Goal: Task Accomplishment & Management: Manage account settings

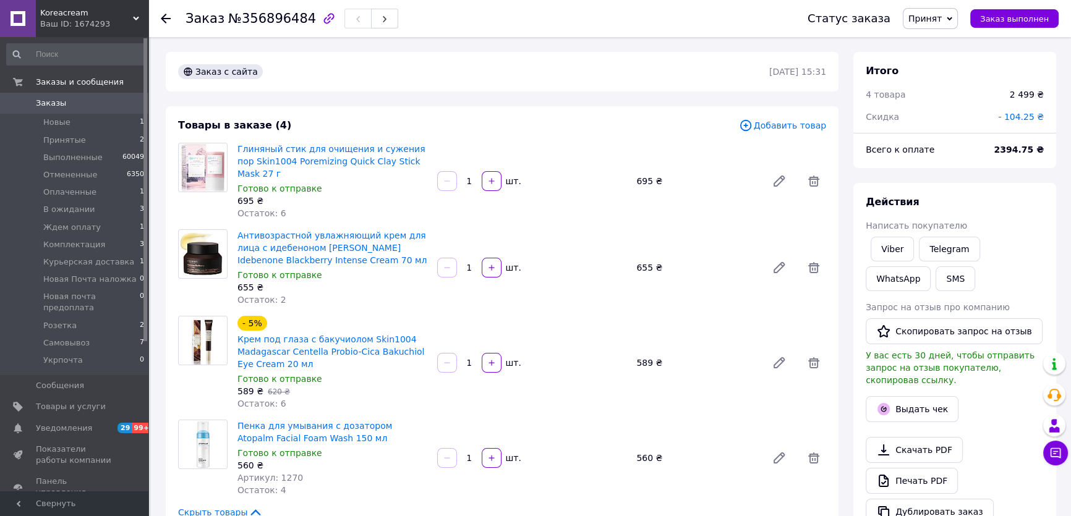
click at [62, 106] on span "Заказы" at bounding box center [75, 103] width 78 height 11
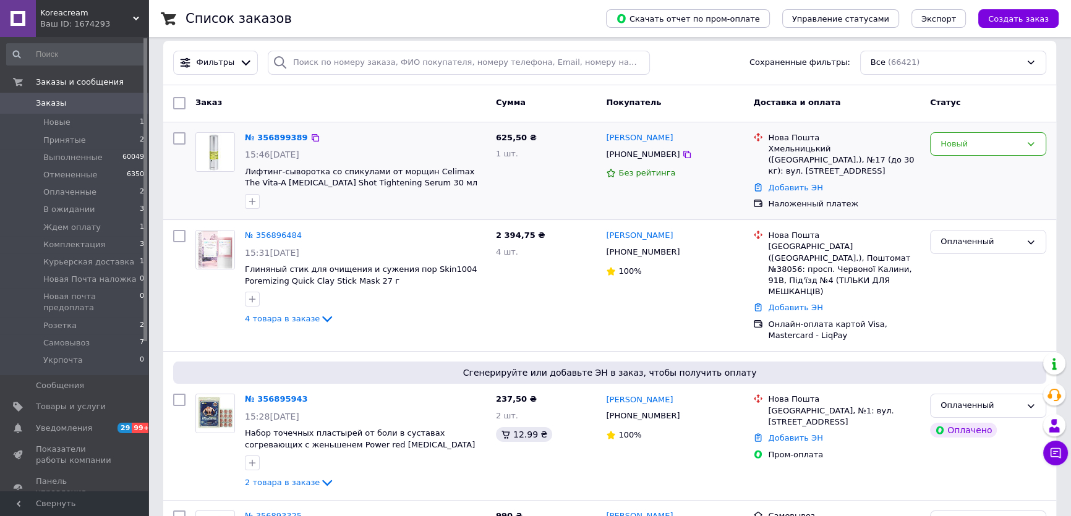
scroll to position [56, 0]
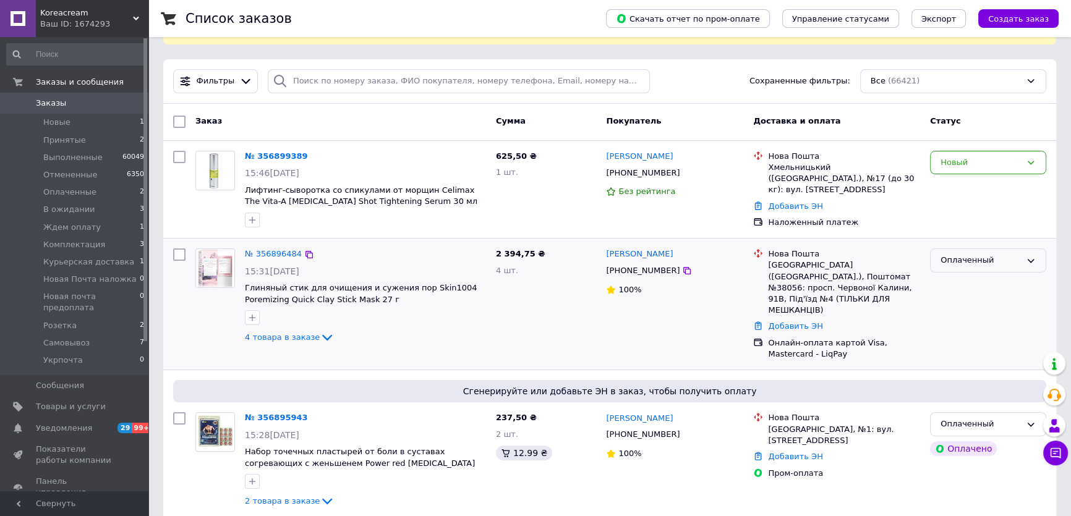
click at [982, 270] on div "Оплаченный" at bounding box center [988, 260] width 116 height 24
click at [964, 338] on li "Комплектация" at bounding box center [987, 344] width 115 height 23
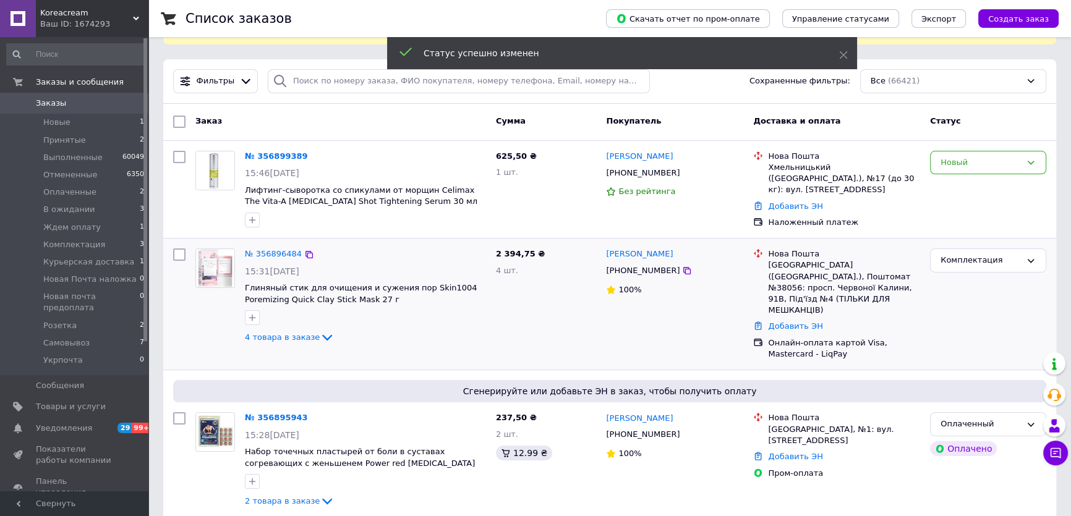
click at [971, 167] on div "Новый" at bounding box center [980, 162] width 80 height 13
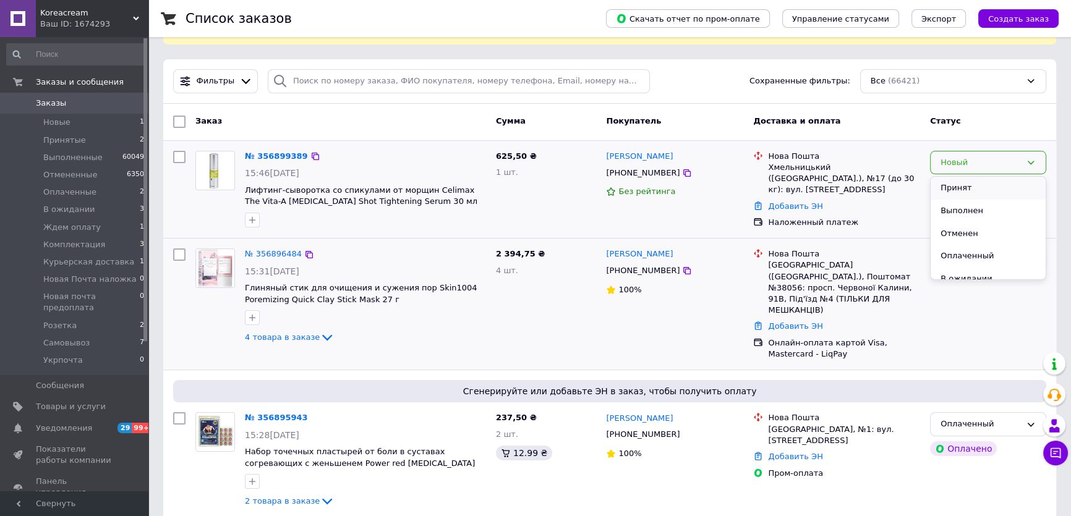
click at [950, 180] on li "Принят" at bounding box center [987, 188] width 115 height 23
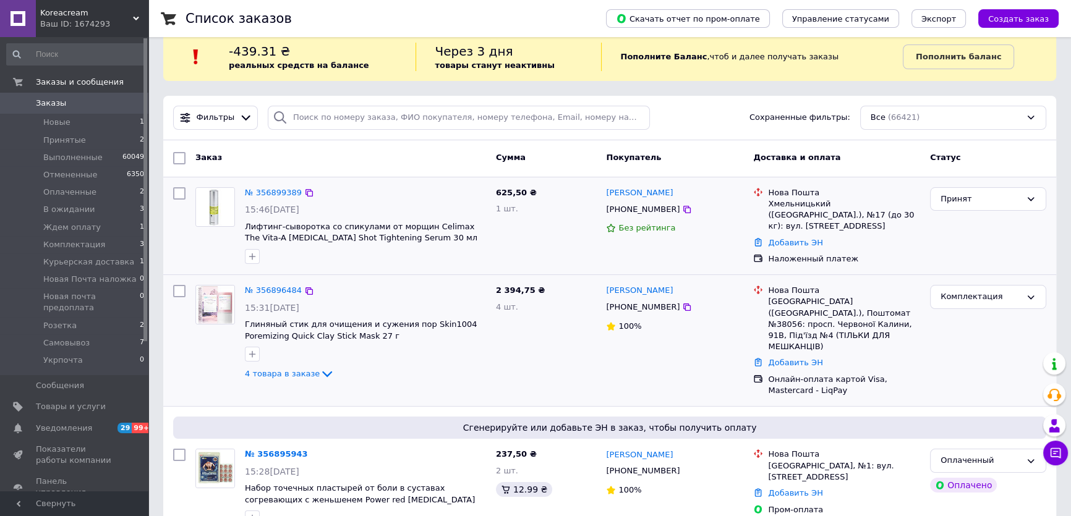
scroll to position [0, 0]
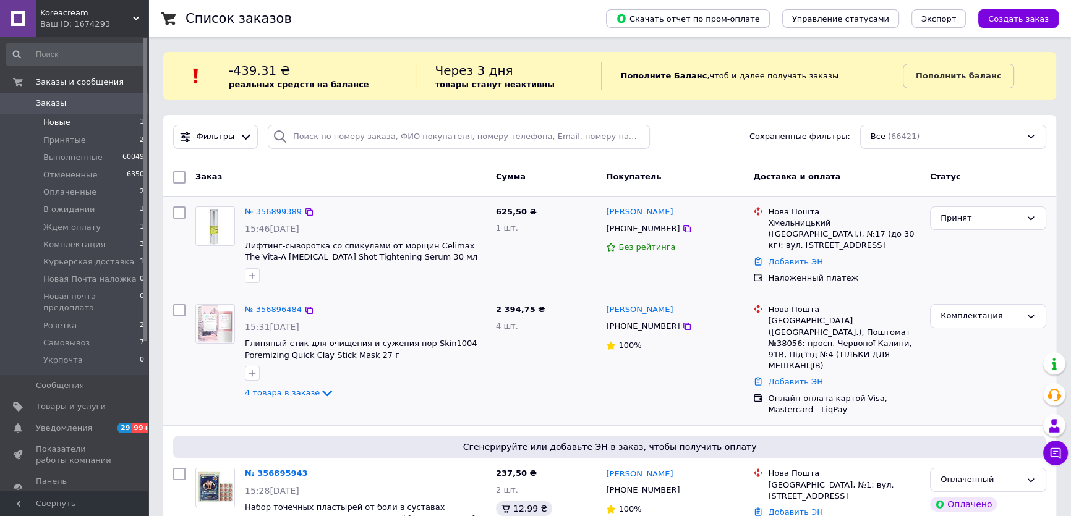
click at [53, 120] on span "Новые" at bounding box center [56, 122] width 27 height 11
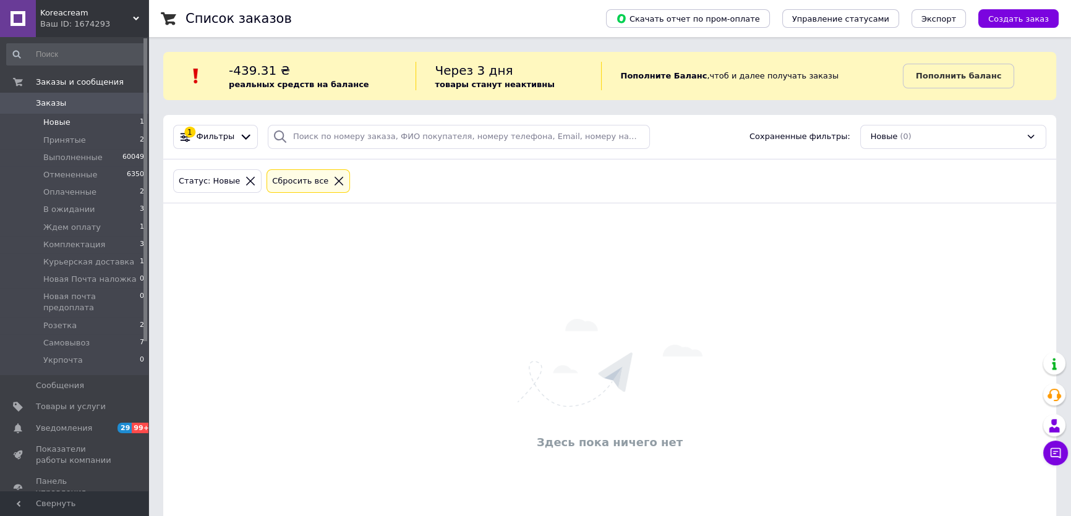
click at [71, 103] on span "Заказы" at bounding box center [75, 103] width 78 height 11
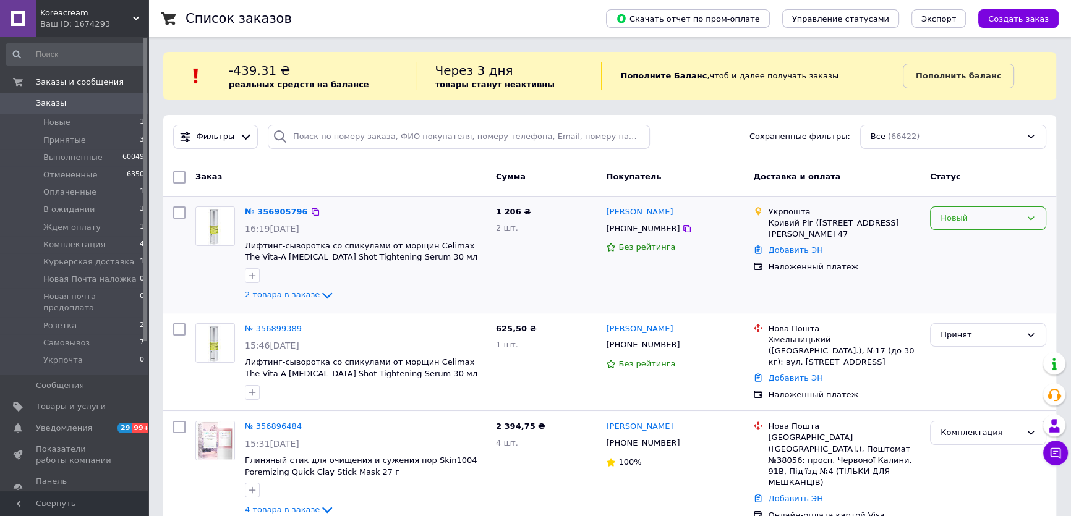
click at [988, 220] on div "Новый" at bounding box center [980, 218] width 80 height 13
click at [962, 237] on li "Принят" at bounding box center [987, 243] width 115 height 23
click at [267, 295] on span "2 товара в заказе" at bounding box center [282, 294] width 75 height 9
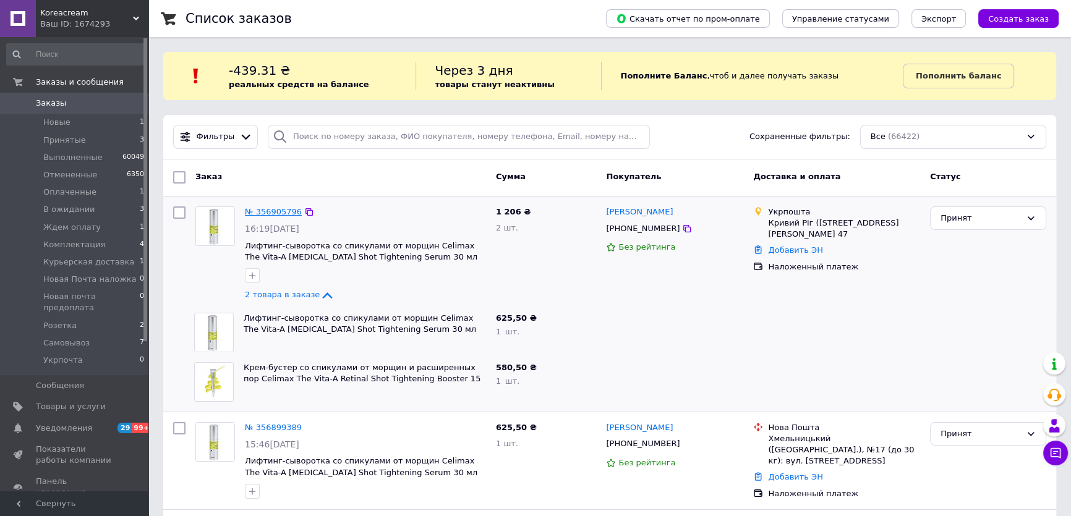
click at [273, 210] on link "№ 356905796" at bounding box center [273, 211] width 57 height 9
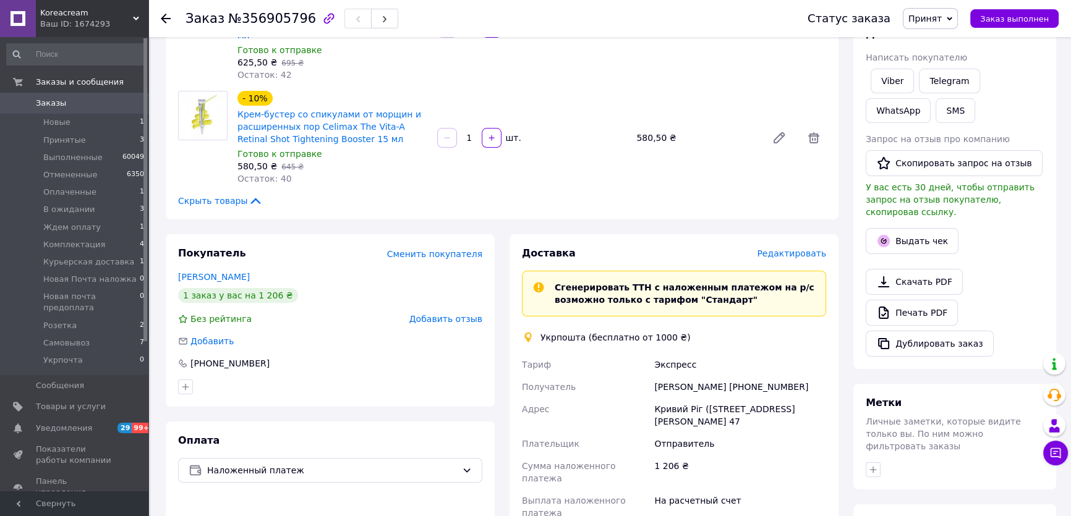
scroll to position [224, 0]
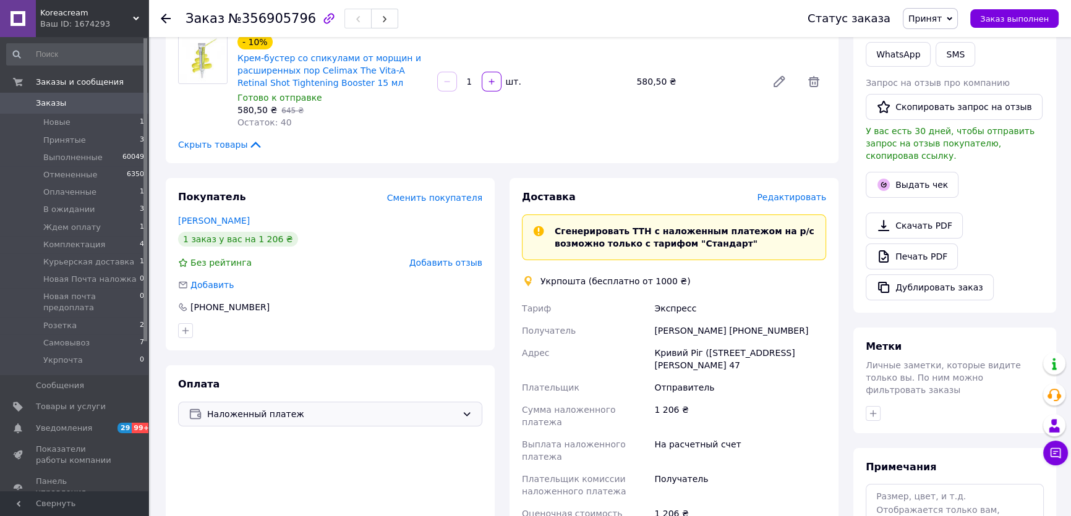
click at [288, 407] on span "Наложенный платеж" at bounding box center [332, 414] width 250 height 14
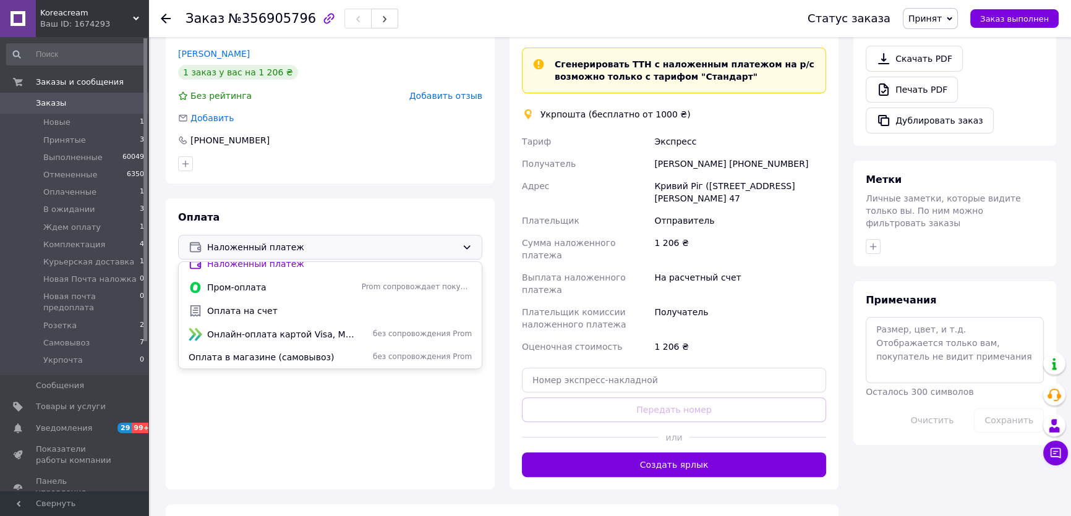
scroll to position [393, 0]
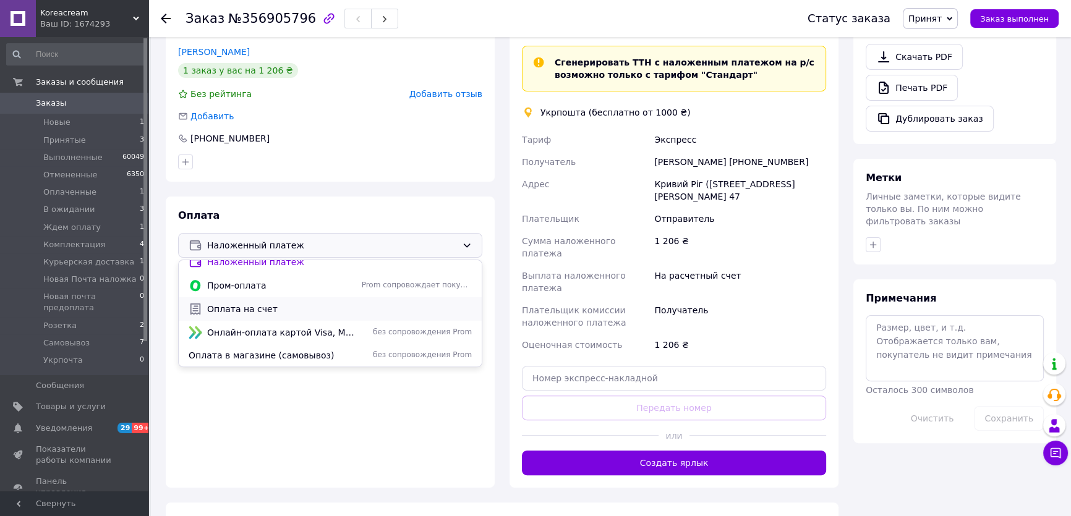
click at [250, 303] on span "Оплата на счет" at bounding box center [339, 309] width 265 height 12
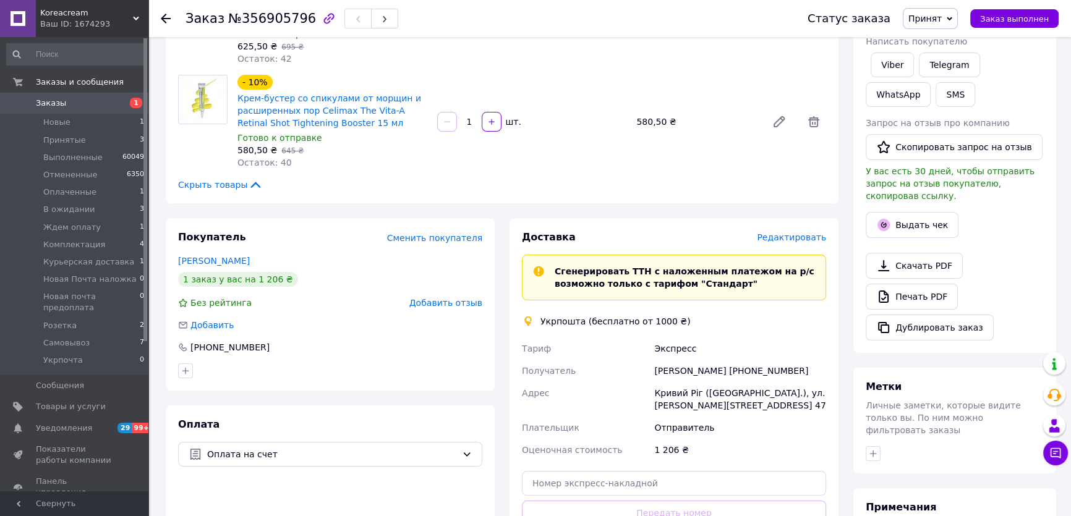
scroll to position [216, 0]
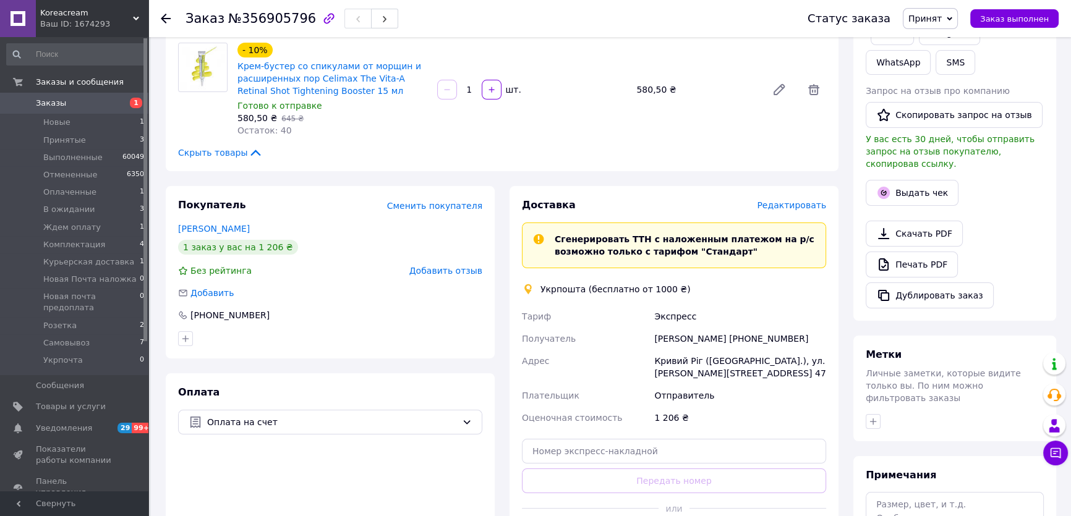
drag, startPoint x: 773, startPoint y: 362, endPoint x: 648, endPoint y: 341, distance: 127.2
click at [648, 341] on div "Тариф Экспресс Получатель Ганна Астахова +380982564937 Адрес Кривий Ріг (Дніпро…" at bounding box center [673, 367] width 309 height 124
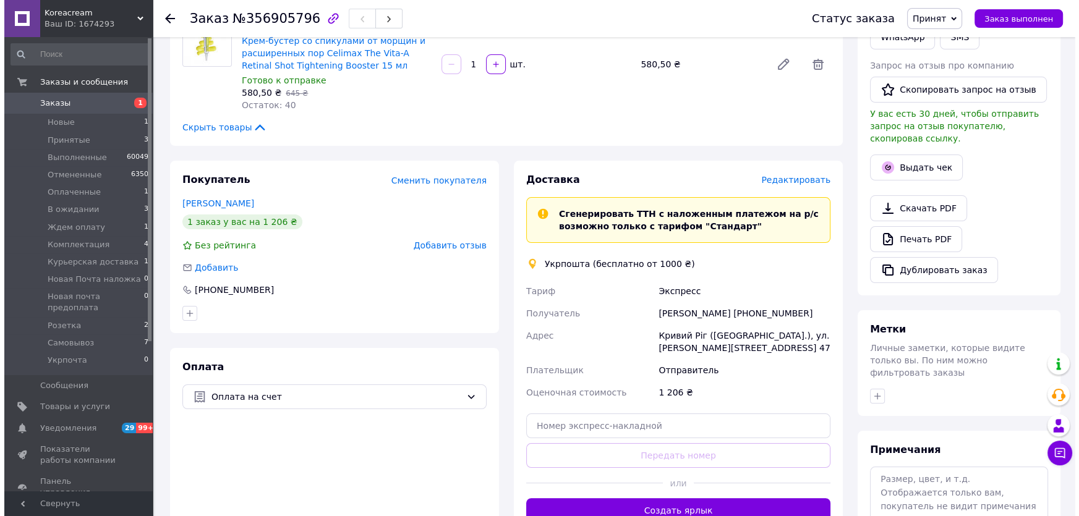
scroll to position [224, 0]
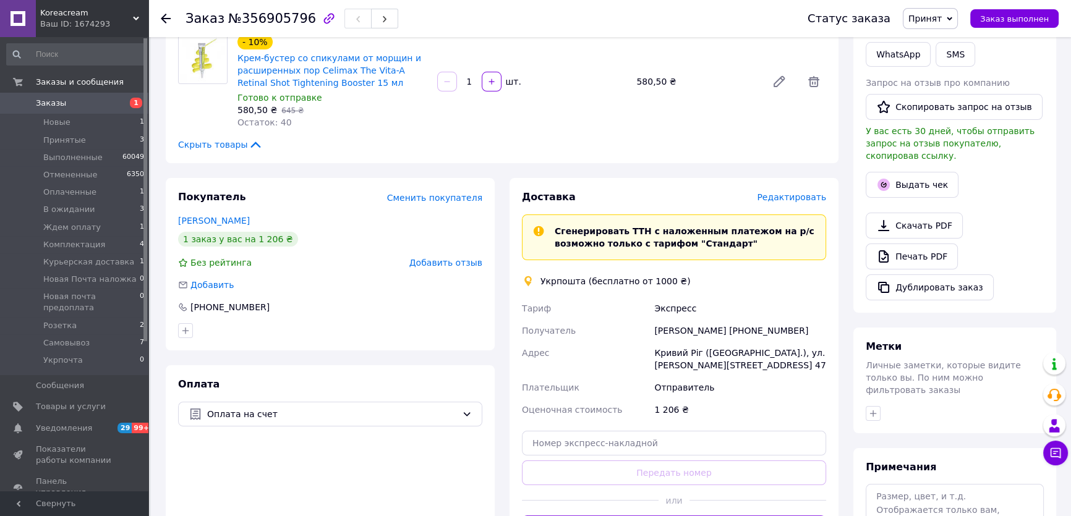
click at [792, 192] on span "Редактировать" at bounding box center [791, 197] width 69 height 10
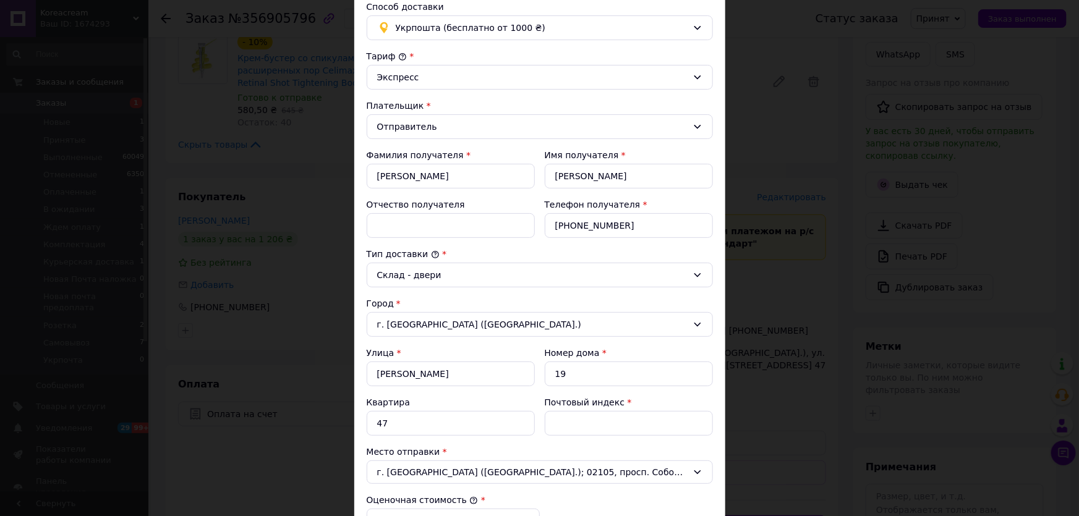
scroll to position [112, 0]
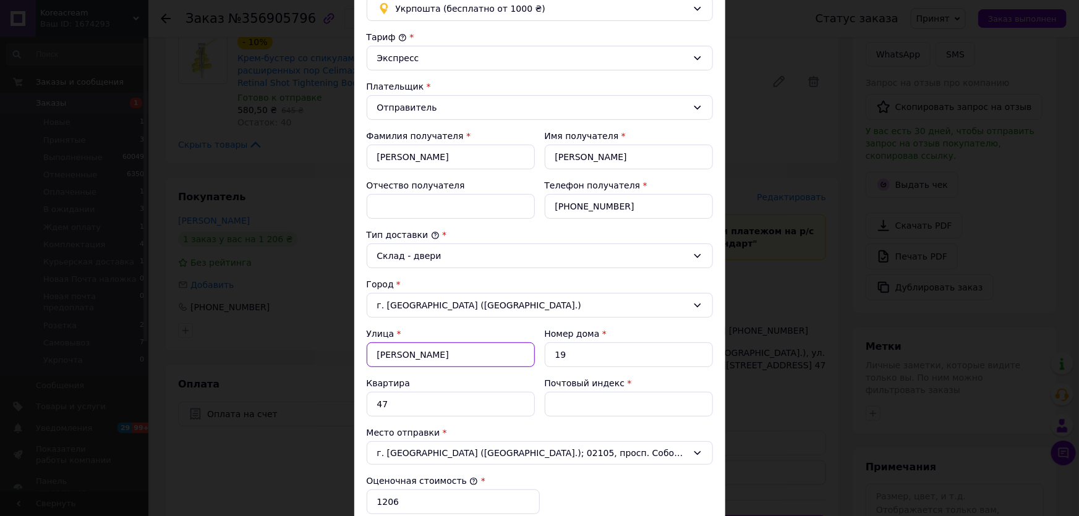
drag, startPoint x: 451, startPoint y: 355, endPoint x: 355, endPoint y: 358, distance: 95.2
click at [355, 358] on div "Способ доставки Укрпошта (бесплатно от 1000 ₴) Тариф * Экспресс Плательщик * От…" at bounding box center [539, 322] width 371 height 706
click at [560, 403] on input "Почтовый индекс" at bounding box center [629, 404] width 168 height 25
type input "0"
type input "50065"
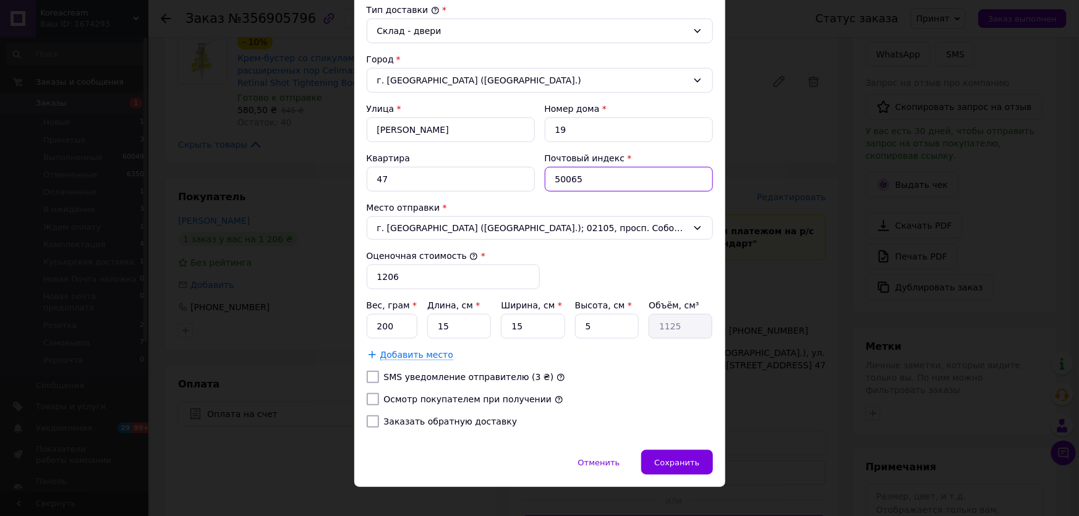
scroll to position [281, 0]
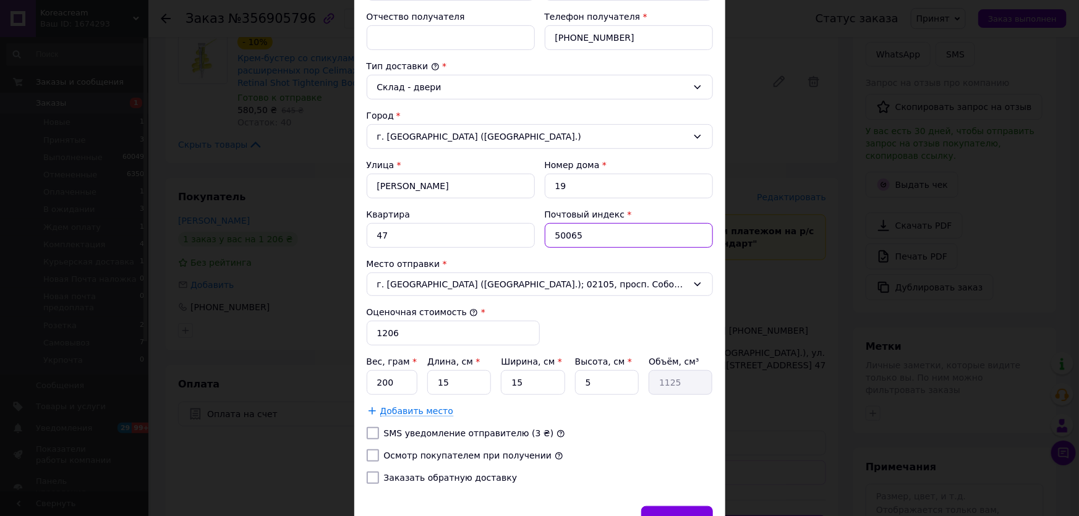
click at [581, 240] on input "50065" at bounding box center [629, 235] width 168 height 25
click at [422, 91] on div "Склад - двери" at bounding box center [532, 87] width 310 height 14
click at [416, 112] on li "Склад - склад" at bounding box center [539, 113] width 345 height 23
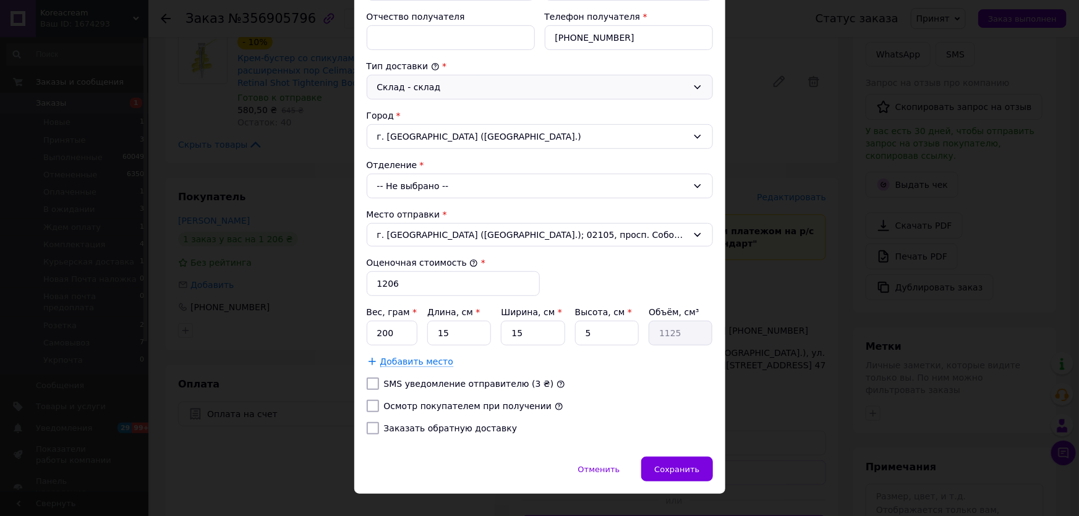
click at [456, 184] on div "-- Не выбрано --" at bounding box center [540, 186] width 346 height 25
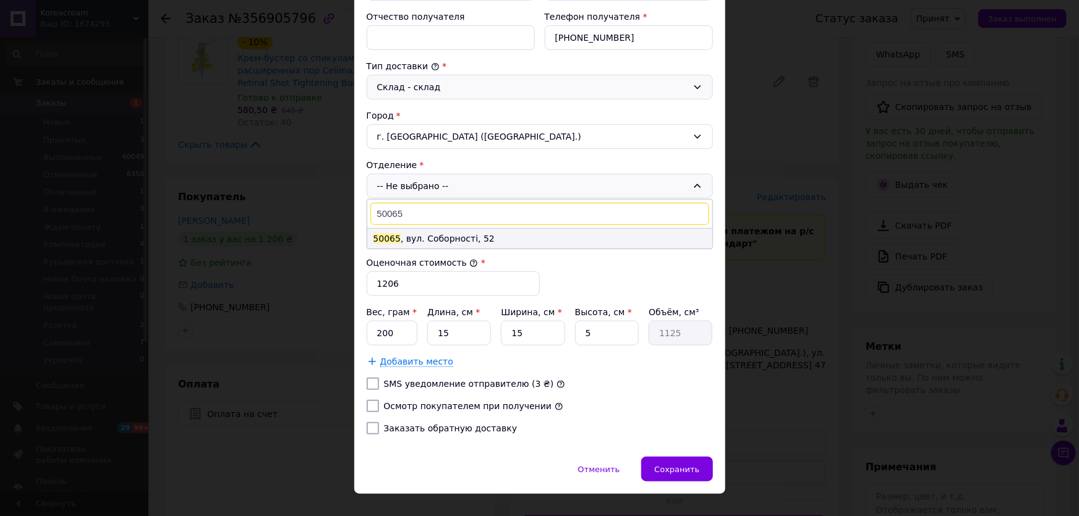
type input "50065"
click at [417, 236] on li "50065 , вул. Соборності, 52" at bounding box center [539, 239] width 345 height 20
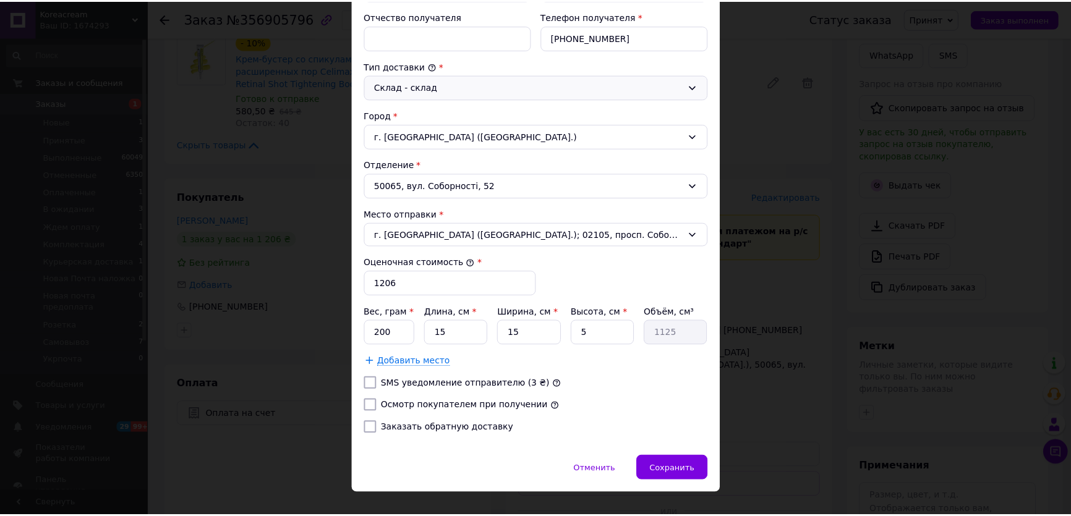
scroll to position [300, 0]
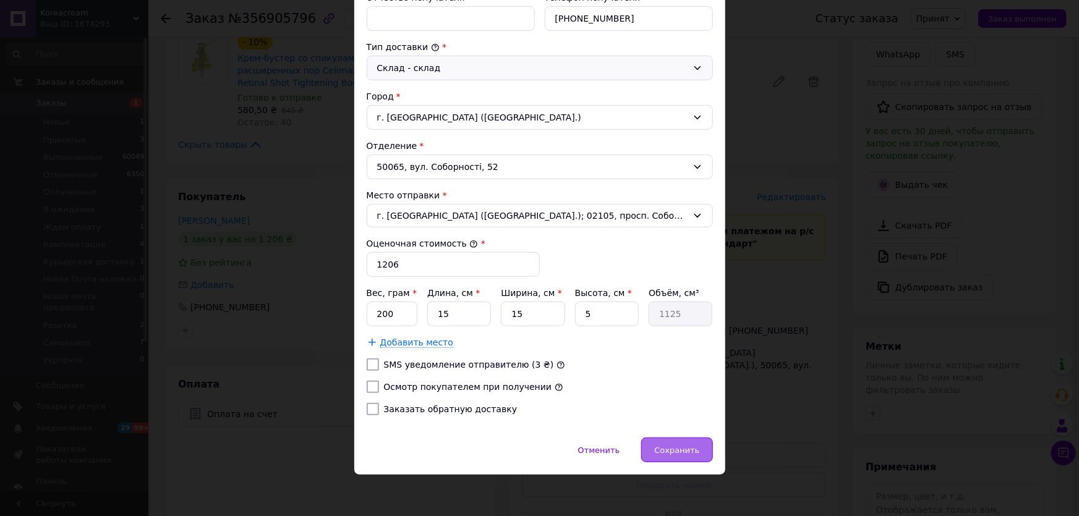
click at [679, 439] on div "Сохранить" at bounding box center [676, 450] width 71 height 25
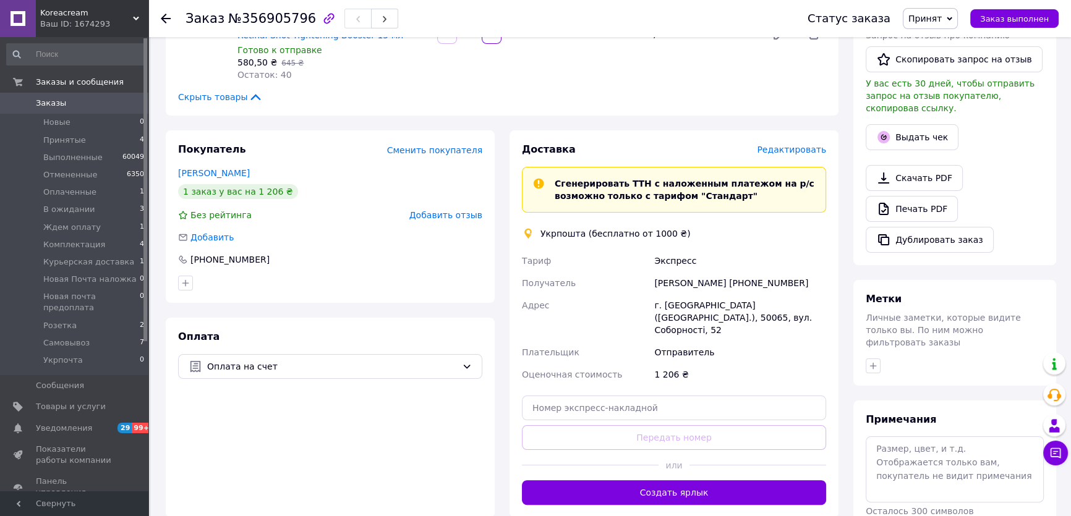
scroll to position [161, 0]
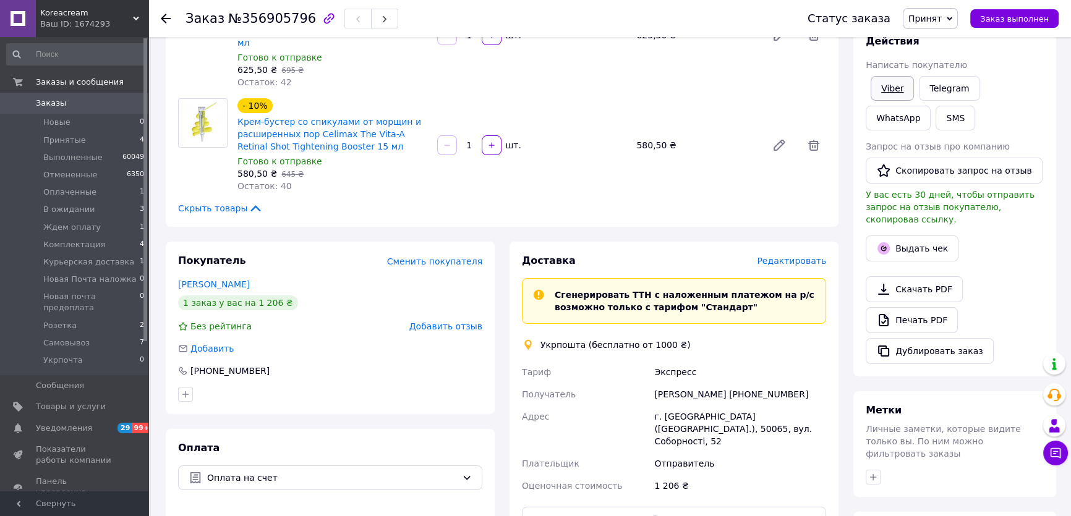
click at [898, 89] on link "Viber" at bounding box center [891, 88] width 43 height 25
click at [895, 93] on link "Viber" at bounding box center [891, 88] width 43 height 25
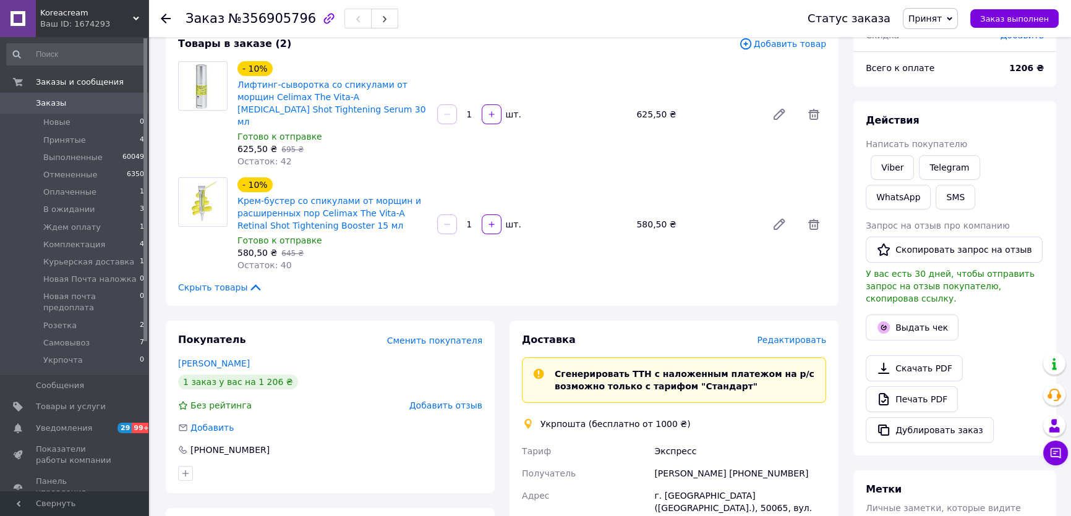
scroll to position [0, 0]
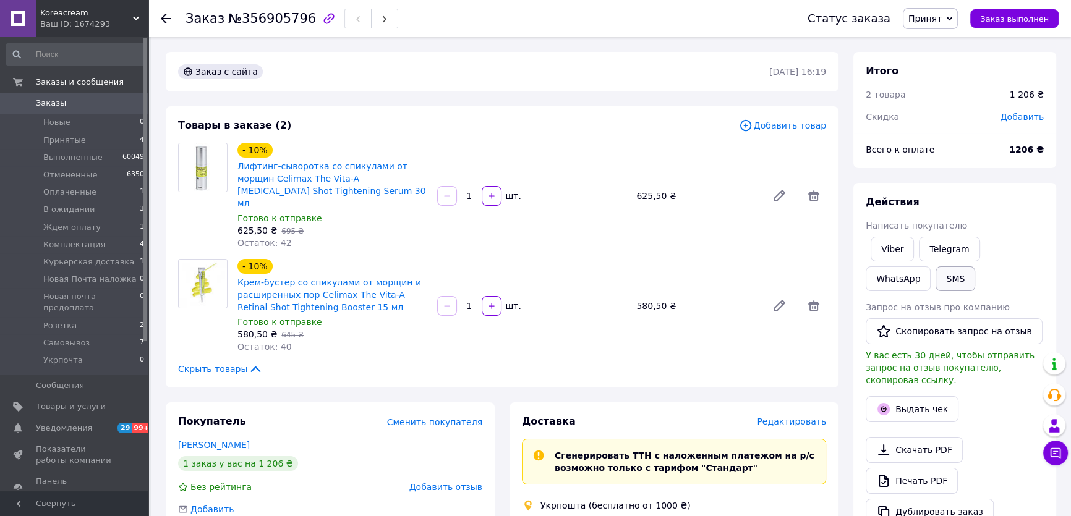
click at [935, 289] on button "SMS" at bounding box center [955, 278] width 40 height 25
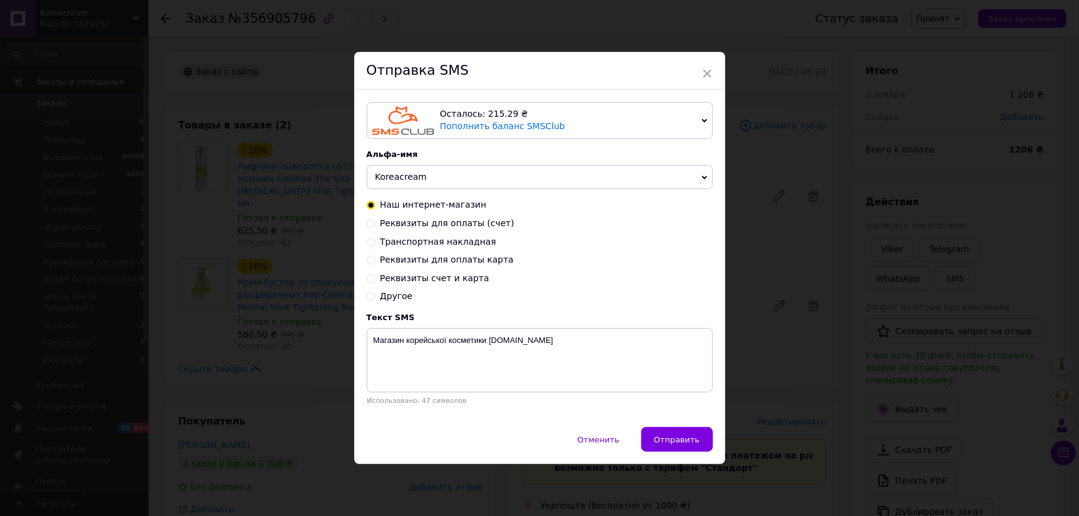
click at [426, 228] on span "Реквизиты для оплаты (счет)" at bounding box center [447, 223] width 134 height 10
click at [375, 227] on input "Реквизиты для оплаты (счет)" at bounding box center [371, 222] width 9 height 9
radio input "true"
radio input "false"
type textarea "ПриватБанк р/рах [FINANCIAL_ID] ІПН 2793500473 [PERSON_NAME]. До сплати грн"
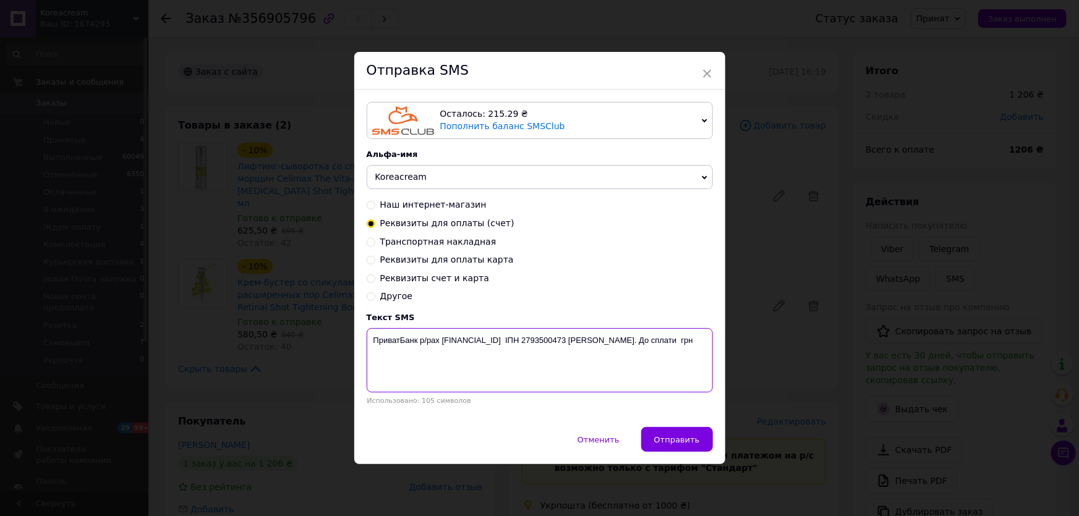
click at [407, 333] on textarea "ПриватБанк р/рах [FINANCIAL_ID] ІПН 2793500473 [PERSON_NAME]. До сплати грн" at bounding box center [540, 360] width 346 height 64
click at [941, 41] on div "× Отправка SMS Осталось: 215.29 ₴ Пополнить баланс SMSClub Подключить LetsAds А…" at bounding box center [539, 258] width 1079 height 516
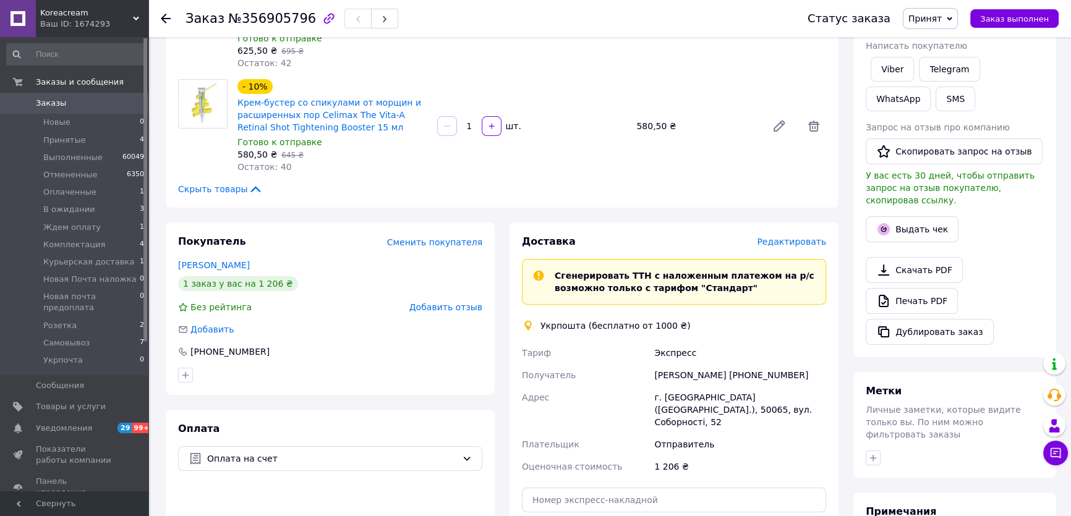
scroll to position [168, 0]
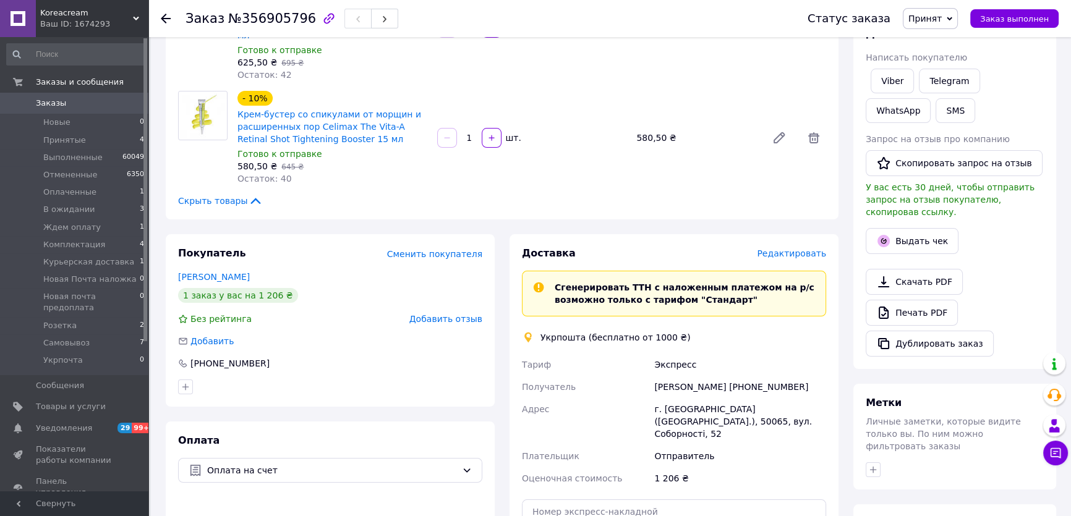
click at [951, 15] on span "Принят" at bounding box center [929, 18] width 55 height 21
click at [941, 111] on li "Ждем оплату" at bounding box center [962, 117] width 118 height 19
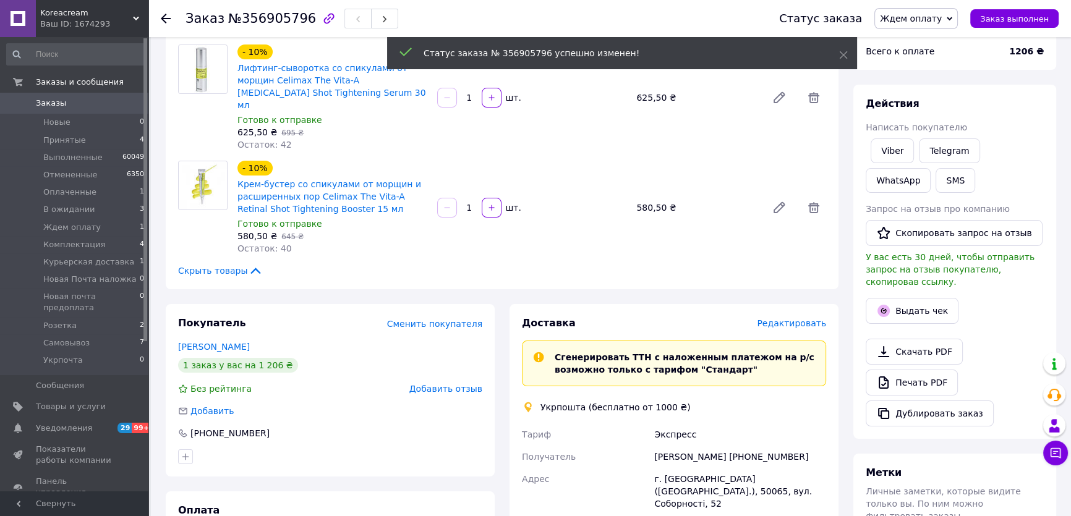
scroll to position [0, 0]
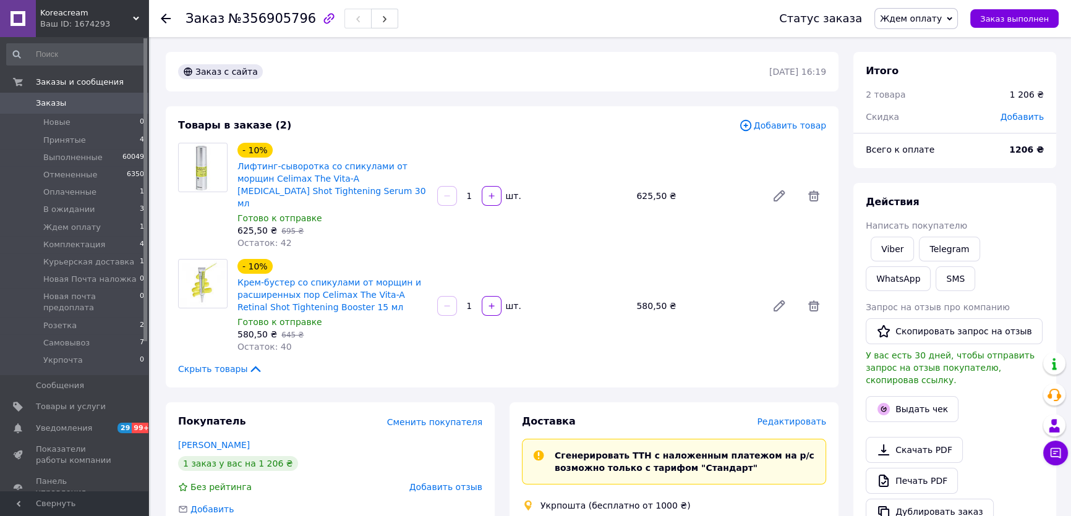
click at [53, 99] on span "Заказы" at bounding box center [51, 103] width 30 height 11
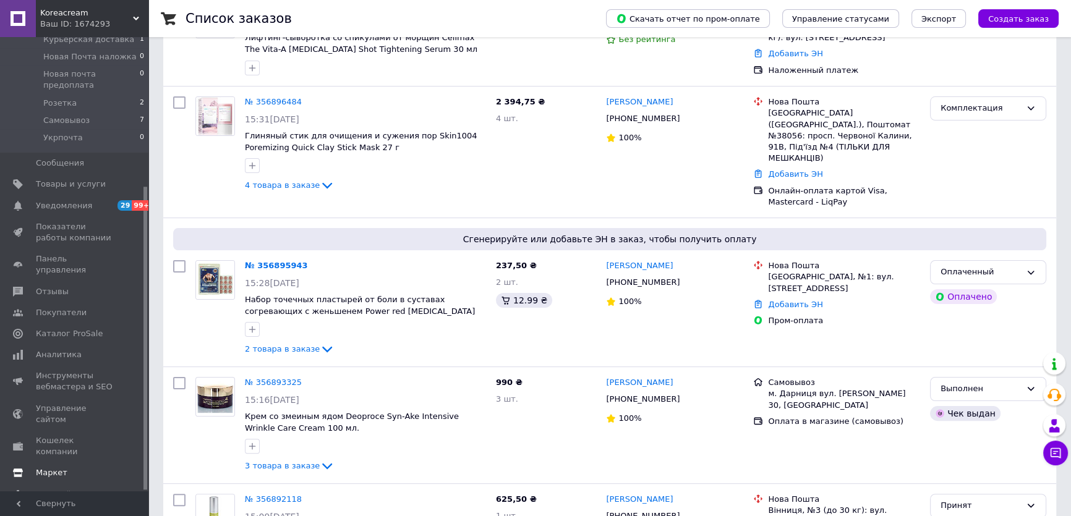
scroll to position [337, 0]
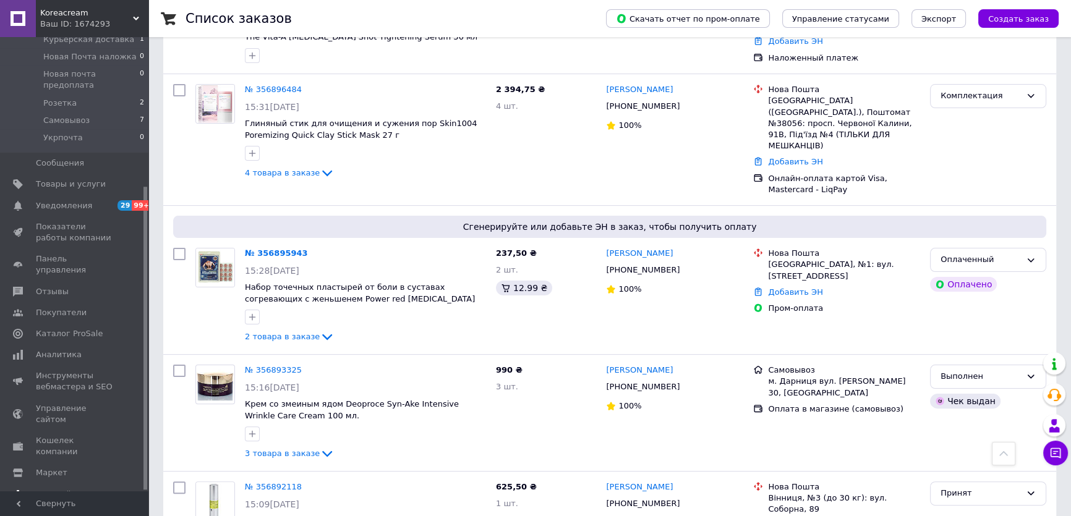
click at [62, 489] on span "Настройки" at bounding box center [58, 494] width 45 height 11
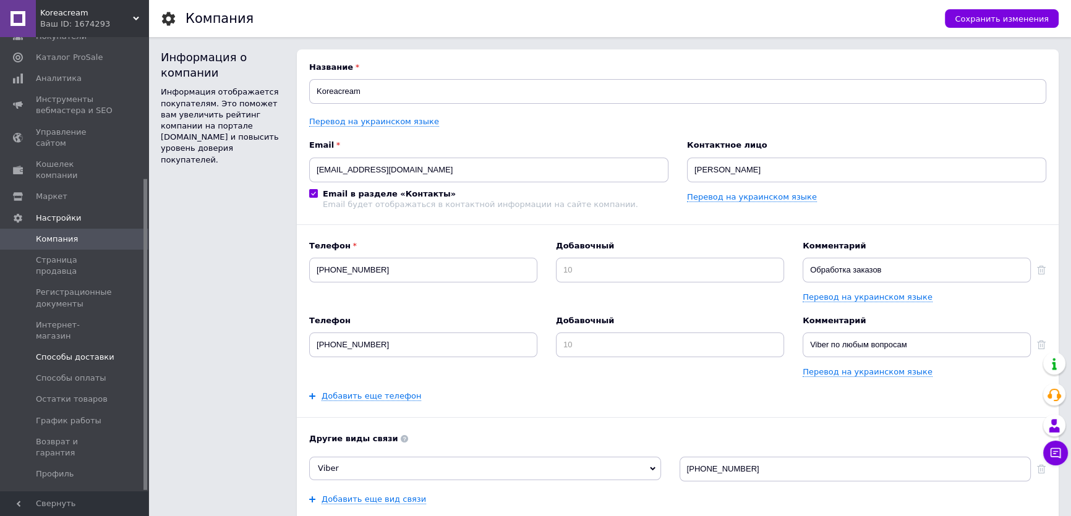
click at [80, 352] on span "Способы доставки" at bounding box center [75, 357] width 78 height 11
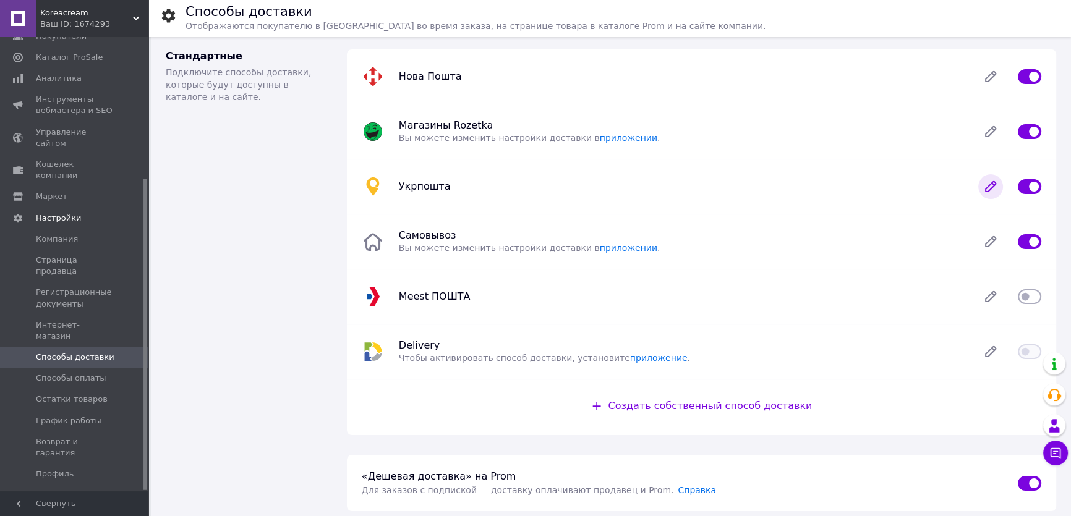
click at [991, 179] on icon at bounding box center [990, 186] width 25 height 25
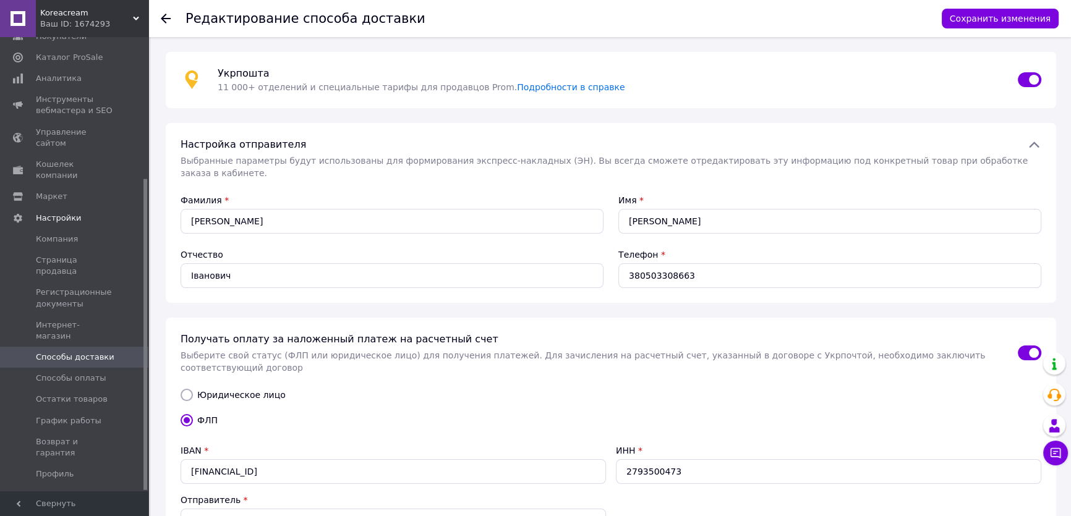
click at [167, 15] on icon at bounding box center [166, 19] width 10 height 10
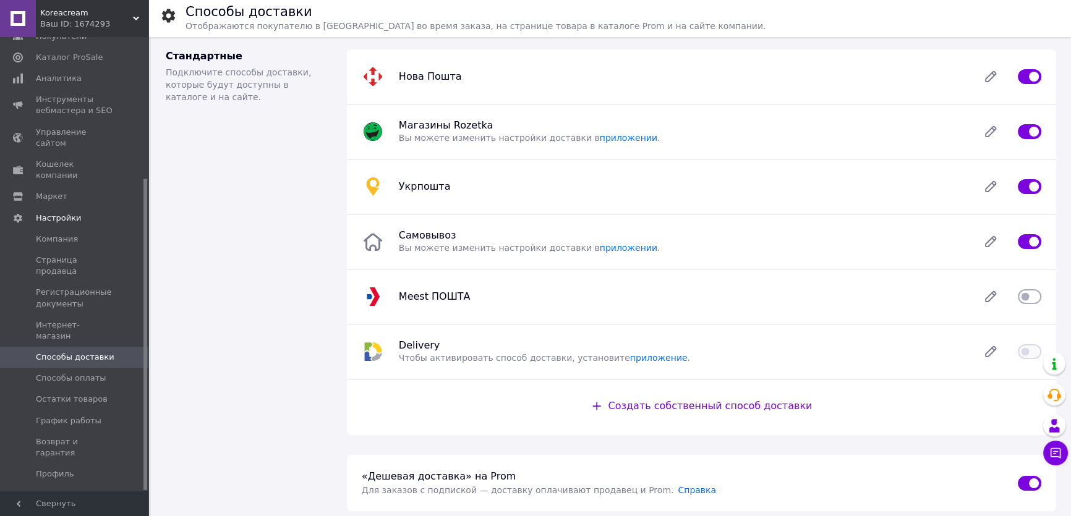
click at [808, 185] on div "Укрпошта" at bounding box center [680, 186] width 579 height 12
click at [792, 185] on div "Укрпошта" at bounding box center [680, 186] width 579 height 12
click at [984, 186] on icon at bounding box center [990, 186] width 25 height 25
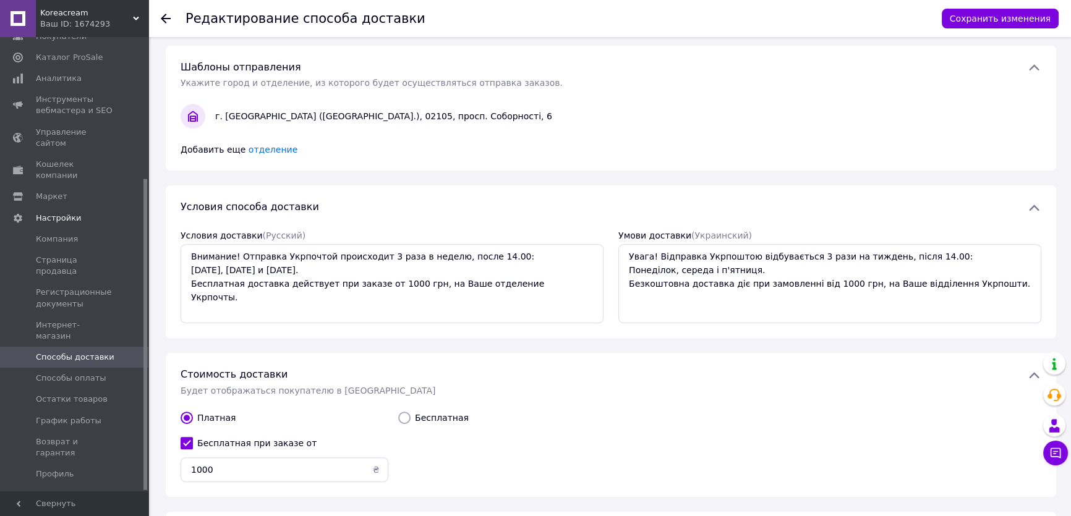
scroll to position [599, 0]
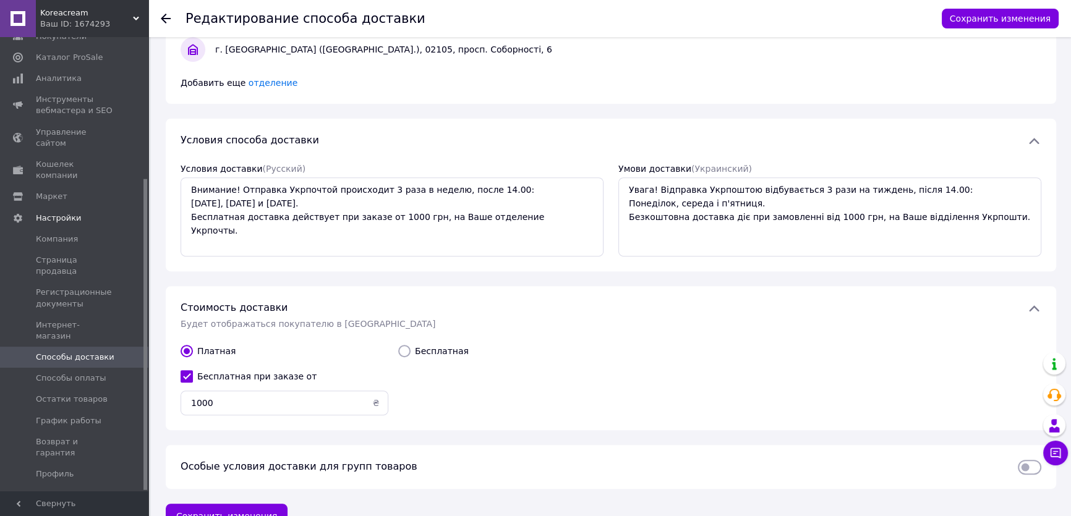
drag, startPoint x: 169, startPoint y: 221, endPoint x: 185, endPoint y: 232, distance: 20.1
click at [169, 221] on div "Условия способа доставки   Условия доставки  (Русский) Внимание! Отправка Укрпо…" at bounding box center [611, 195] width 890 height 153
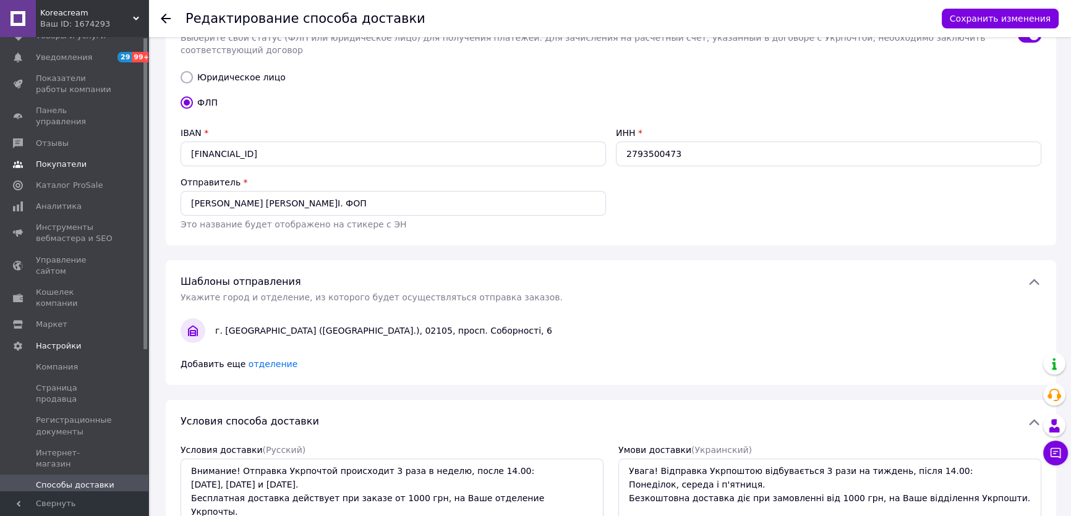
scroll to position [0, 0]
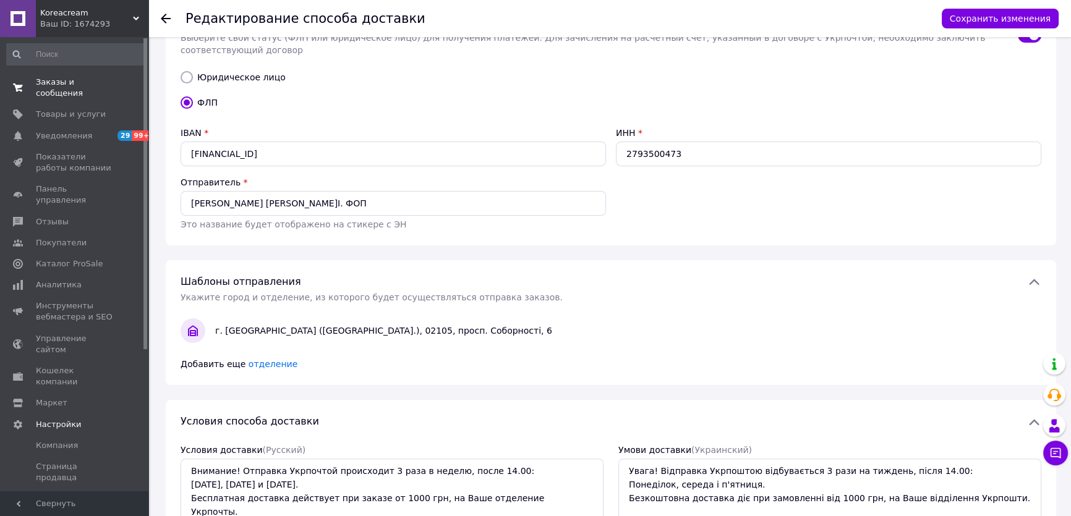
click at [53, 79] on span "Заказы и сообщения" at bounding box center [75, 88] width 78 height 22
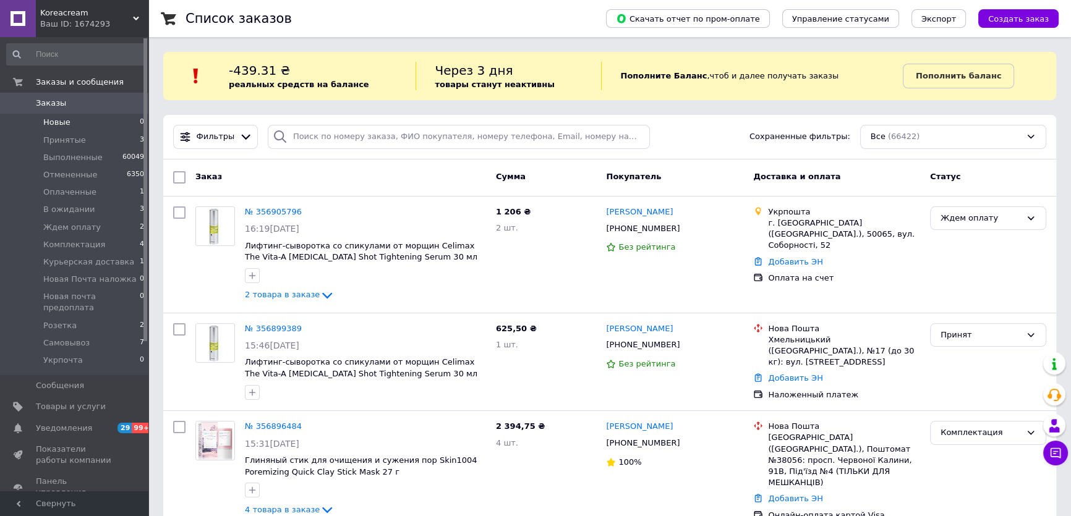
click at [103, 116] on li "Новые 0" at bounding box center [75, 122] width 151 height 17
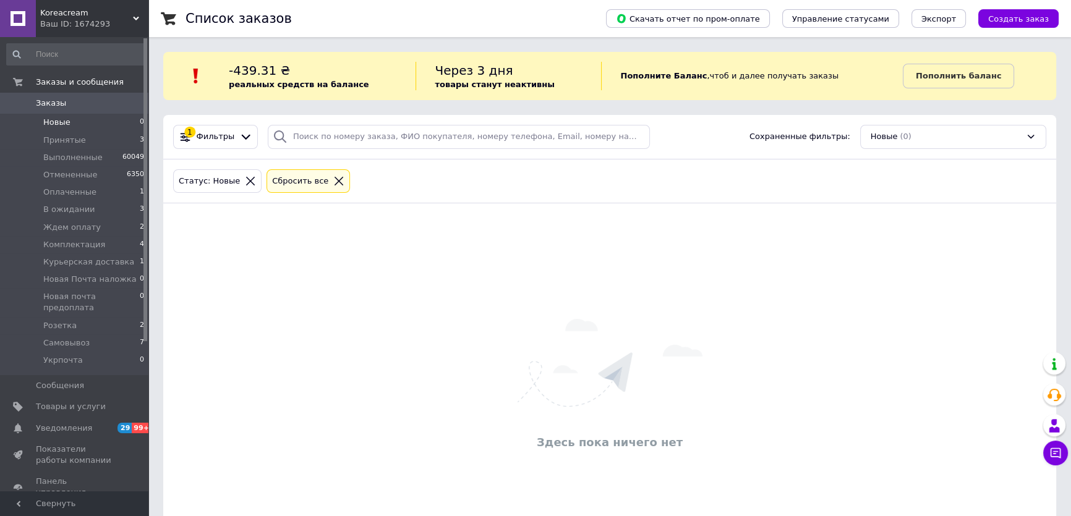
click at [85, 104] on span "Заказы" at bounding box center [75, 103] width 78 height 11
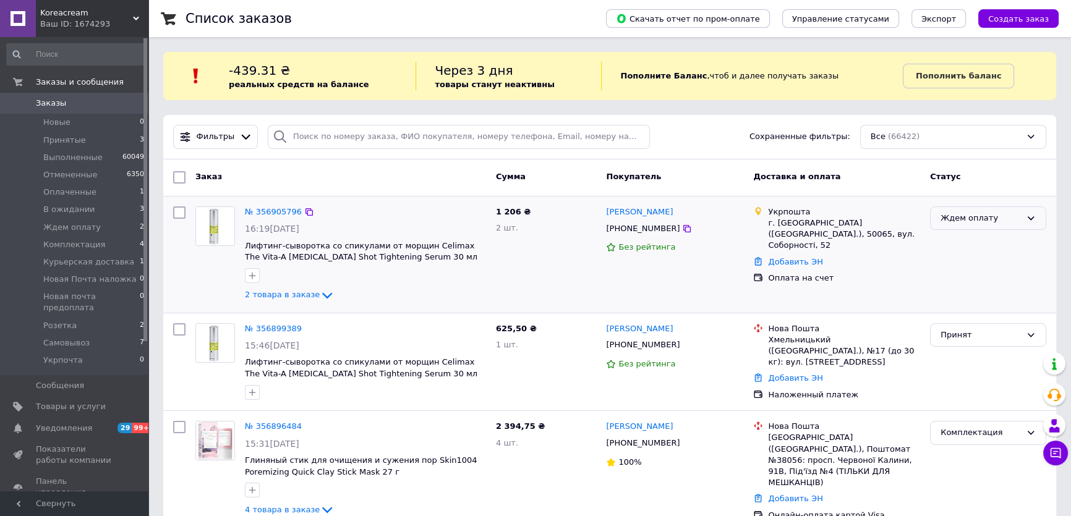
click at [983, 223] on div "Ждем оплату" at bounding box center [980, 218] width 80 height 13
click at [965, 297] on li "Комплектация" at bounding box center [987, 301] width 115 height 23
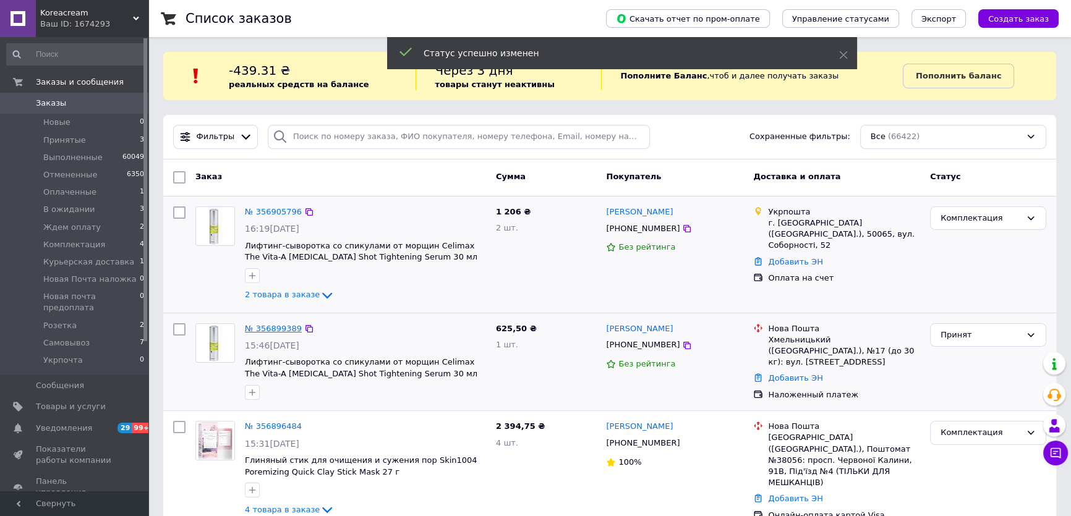
click at [274, 326] on link "№ 356899389" at bounding box center [273, 328] width 57 height 9
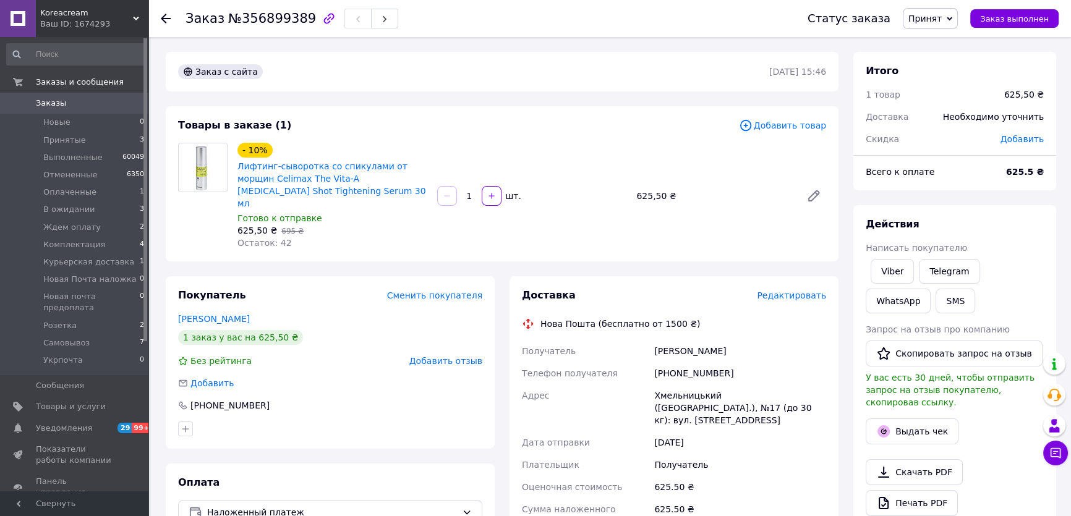
click at [888, 246] on span "Написать покупателю" at bounding box center [915, 248] width 101 height 10
click at [894, 268] on link "Viber" at bounding box center [891, 271] width 43 height 25
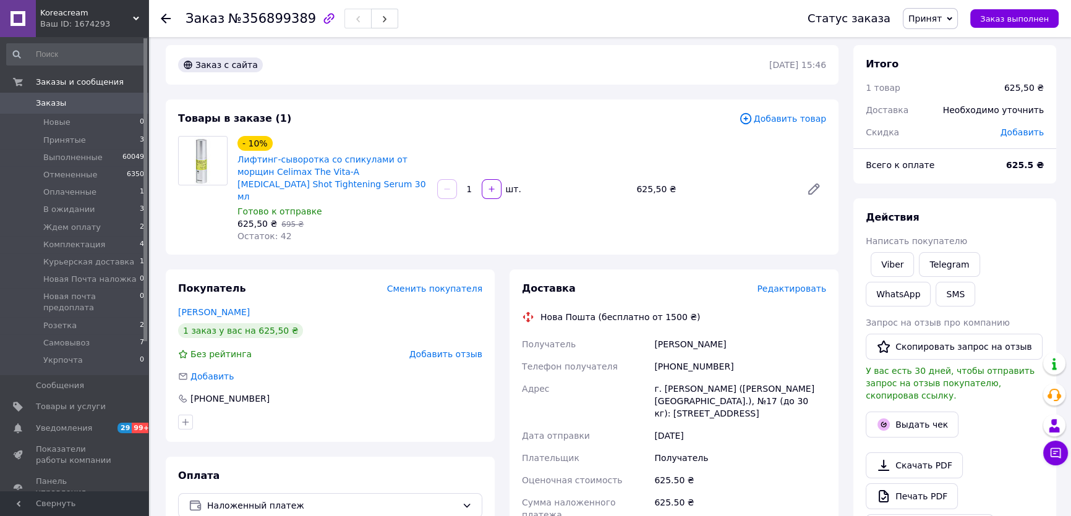
scroll to position [56, 0]
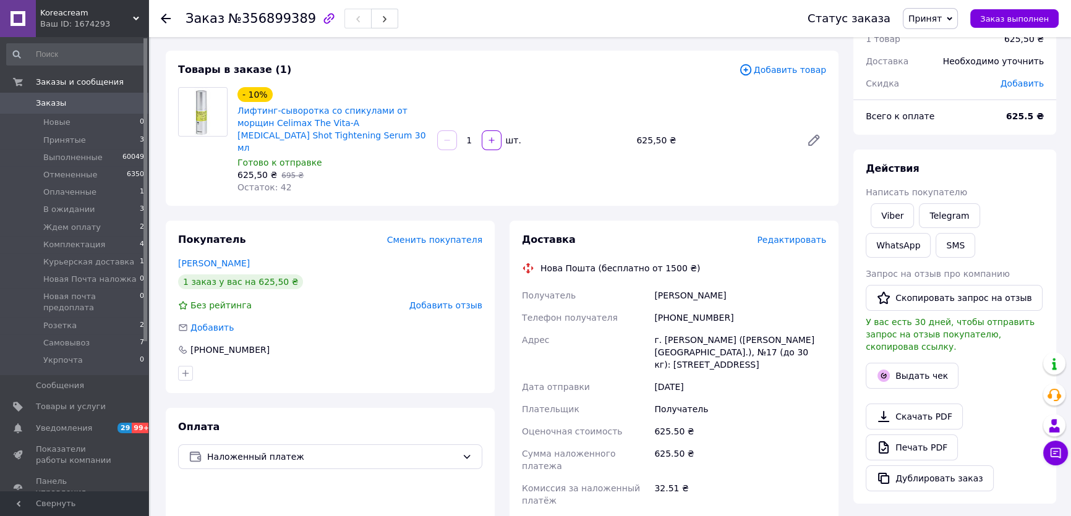
click at [674, 329] on div "г. [PERSON_NAME] ([PERSON_NAME][GEOGRAPHIC_DATA].), №17 (до 30 кг): [STREET_ADD…" at bounding box center [739, 352] width 177 height 47
copy div "[PERSON_NAME]"
click at [928, 14] on span "Принят" at bounding box center [924, 19] width 33 height 10
click at [938, 130] on li "Комплектация" at bounding box center [962, 136] width 118 height 19
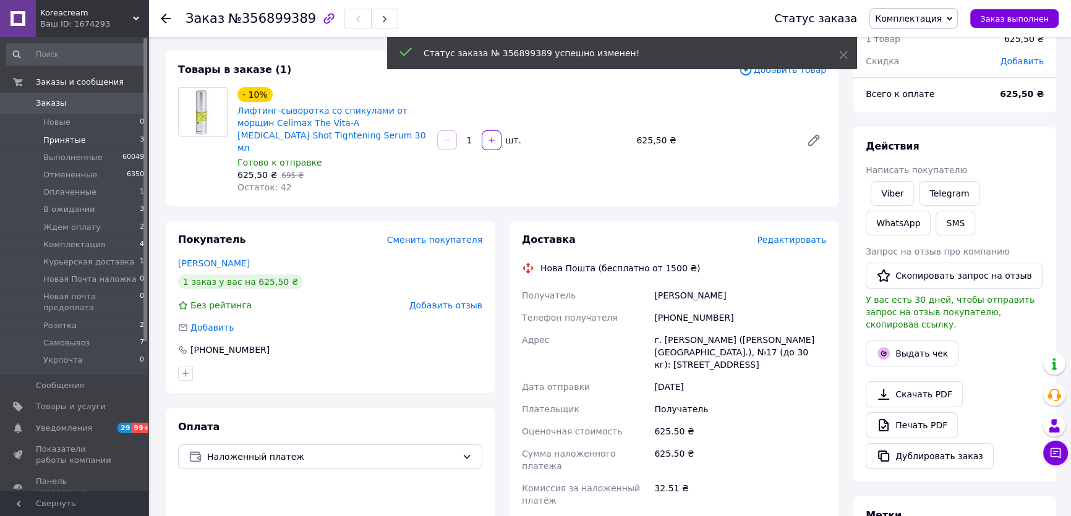
click at [41, 143] on li "Принятые 3" at bounding box center [75, 140] width 151 height 17
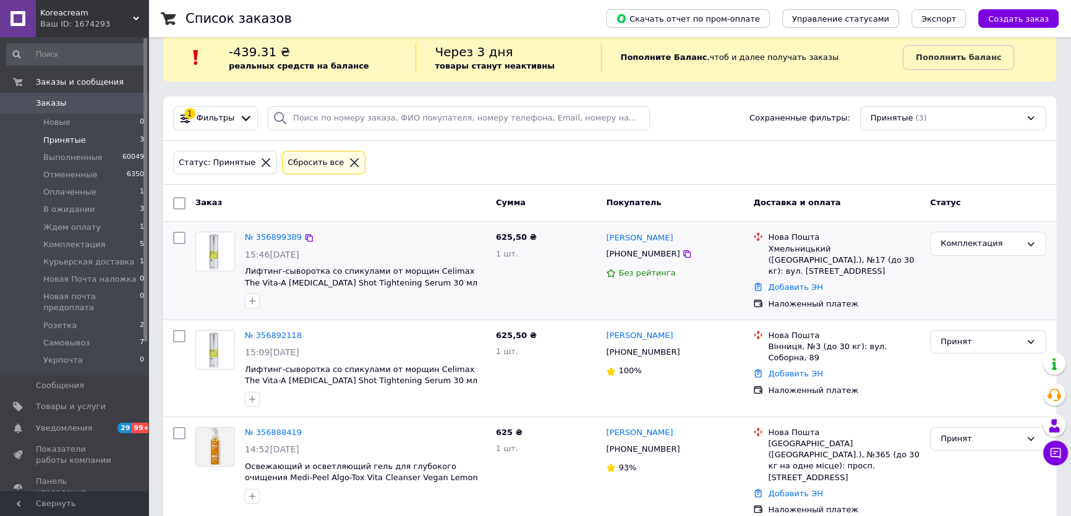
scroll to position [28, 0]
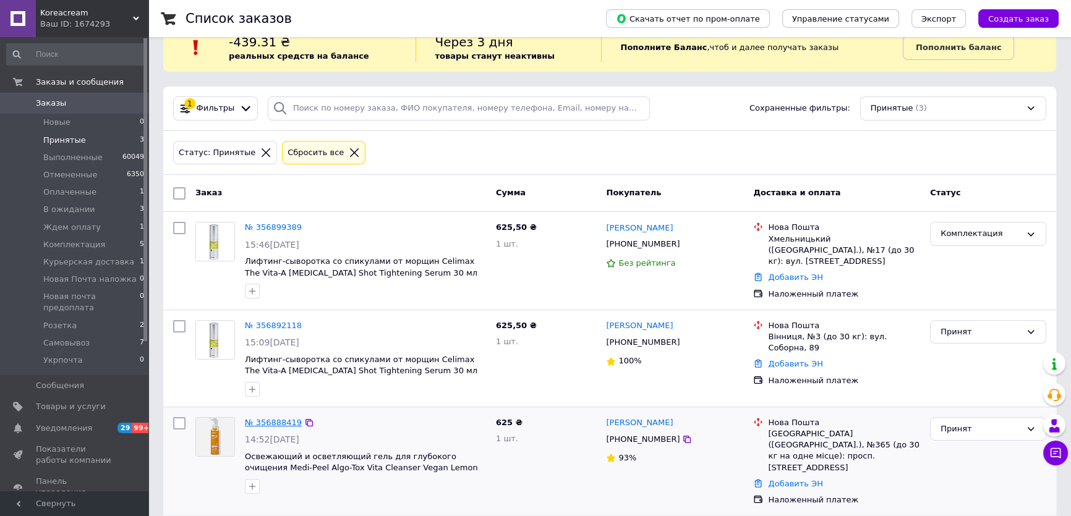
click at [270, 419] on link "№ 356888419" at bounding box center [273, 422] width 57 height 9
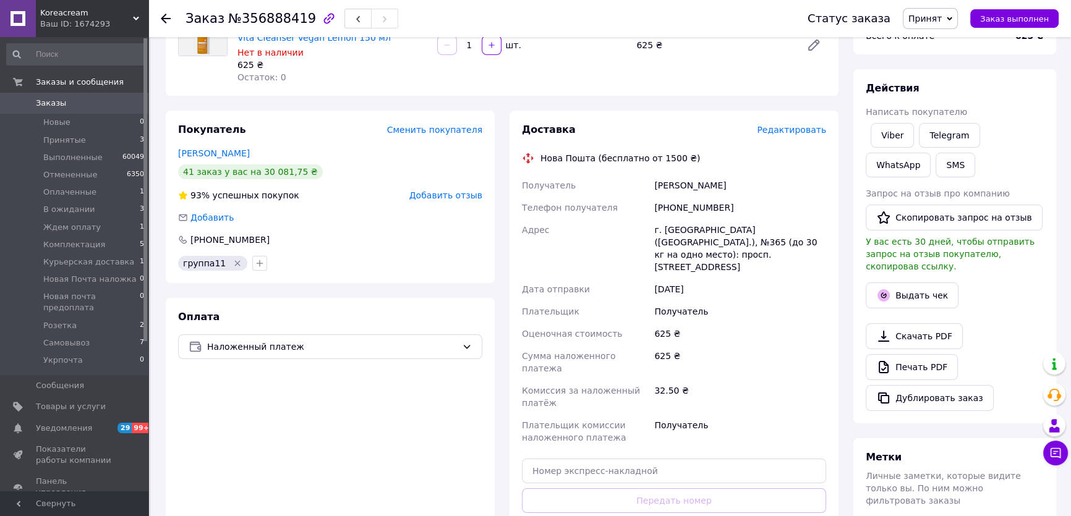
scroll to position [141, 0]
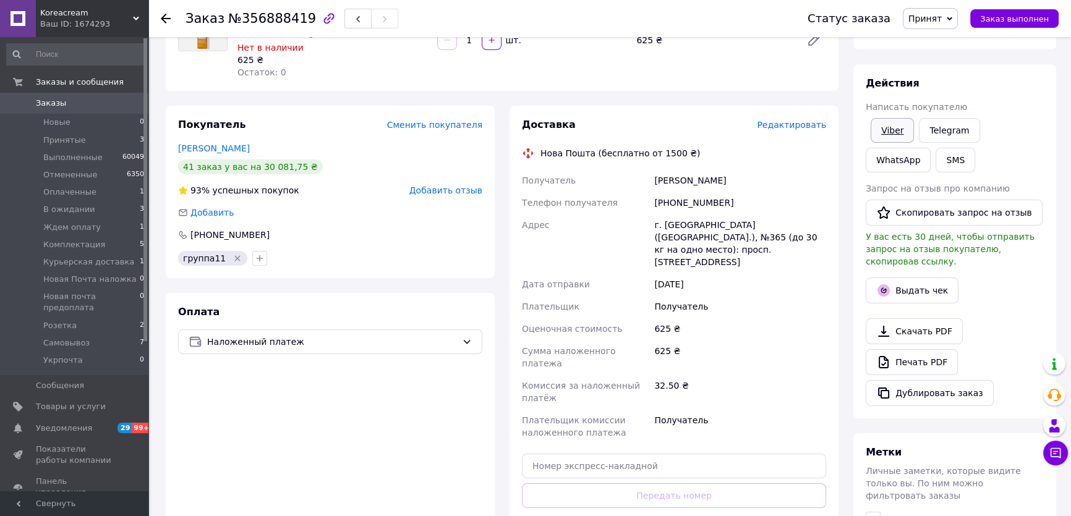
click at [885, 135] on link "Viber" at bounding box center [891, 130] width 43 height 25
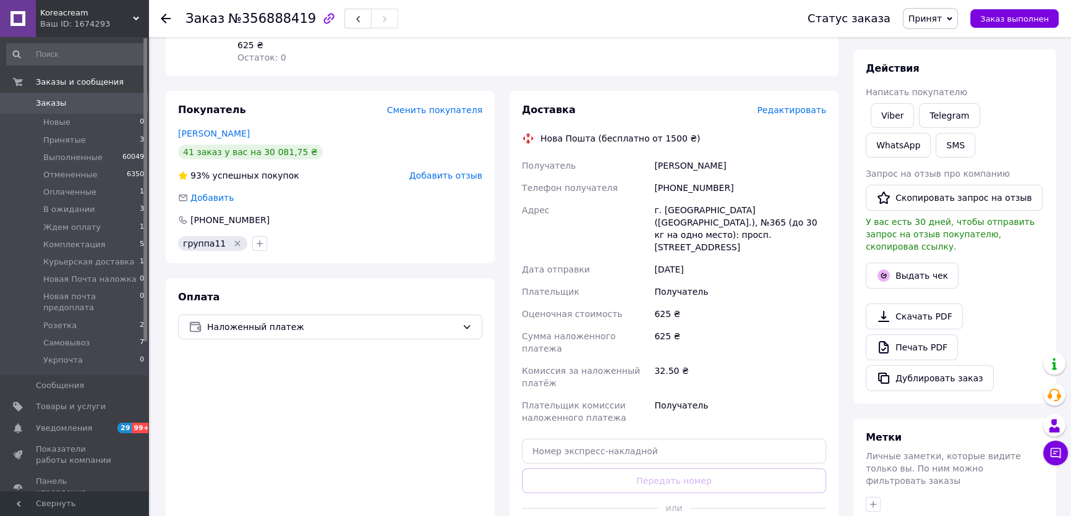
scroll to position [56, 0]
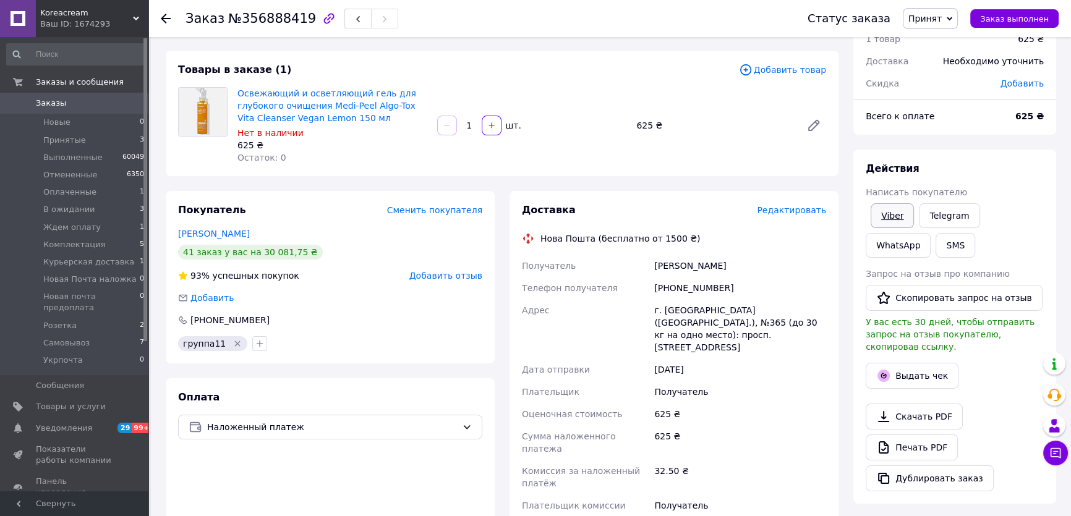
click at [884, 216] on link "Viber" at bounding box center [891, 215] width 43 height 25
click at [930, 15] on span "Принят" at bounding box center [924, 19] width 33 height 10
click at [938, 130] on li "Комплектация" at bounding box center [962, 136] width 118 height 19
click at [75, 192] on span "Оплаченные" at bounding box center [69, 192] width 53 height 11
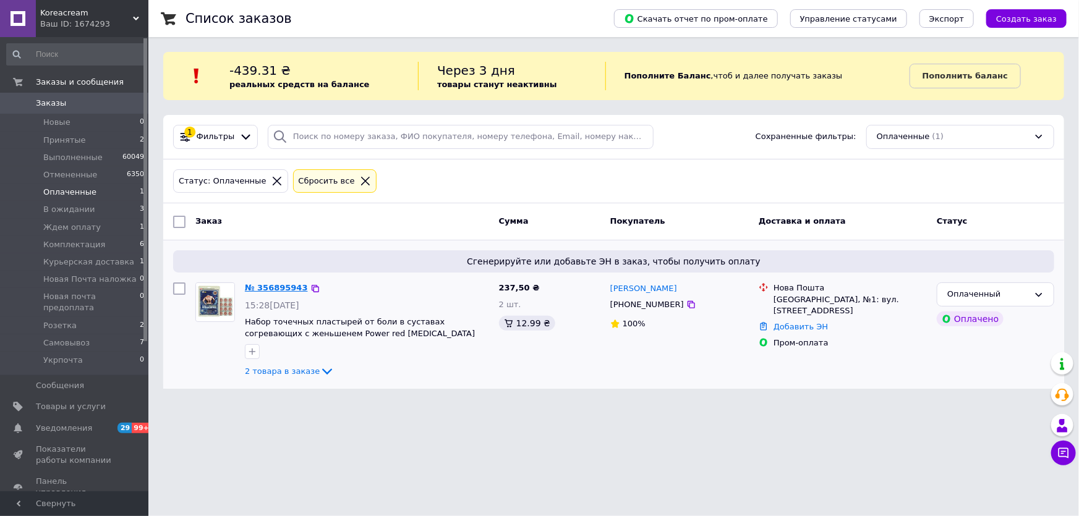
click at [278, 289] on link "№ 356895943" at bounding box center [276, 287] width 63 height 9
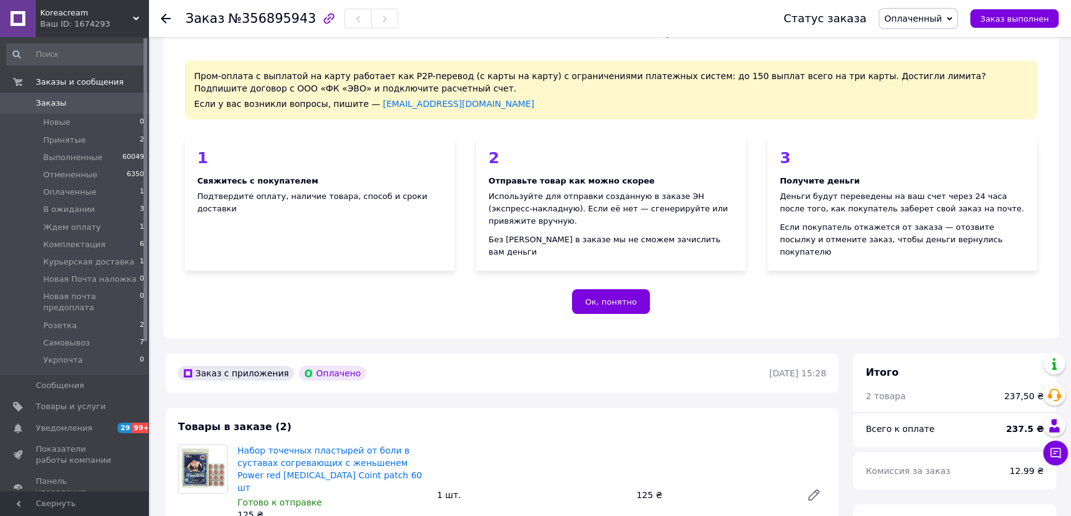
scroll to position [224, 0]
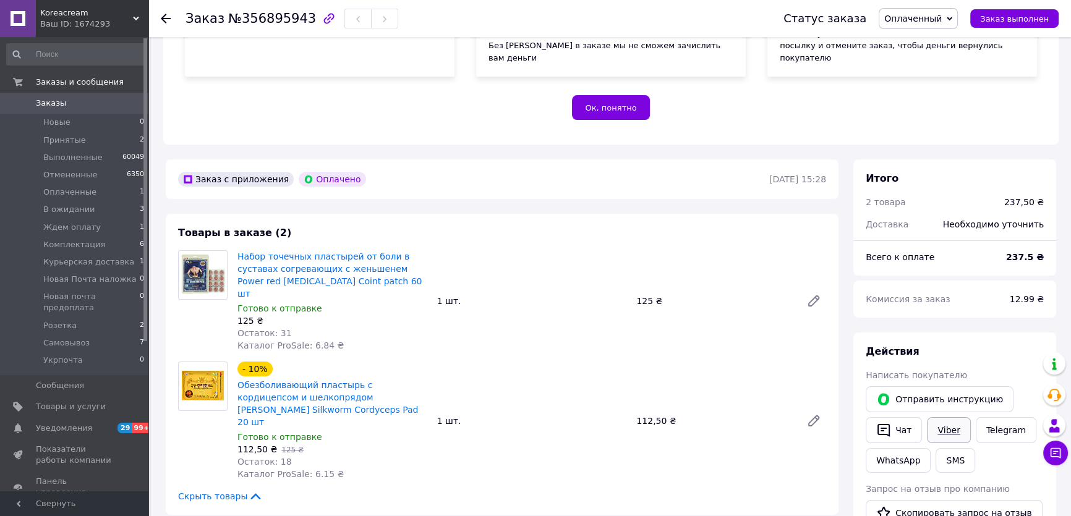
click at [947, 417] on link "Viber" at bounding box center [948, 430] width 43 height 26
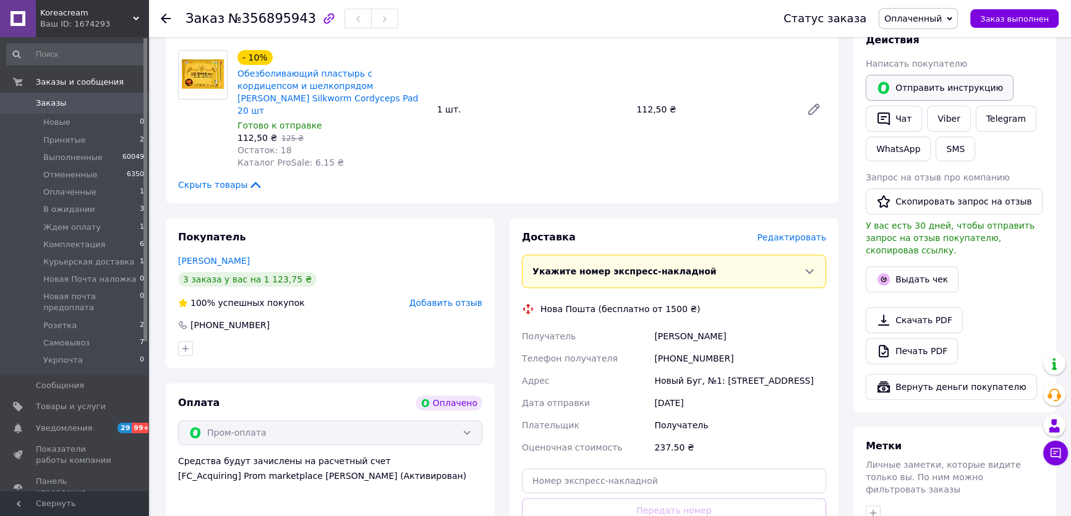
scroll to position [562, 0]
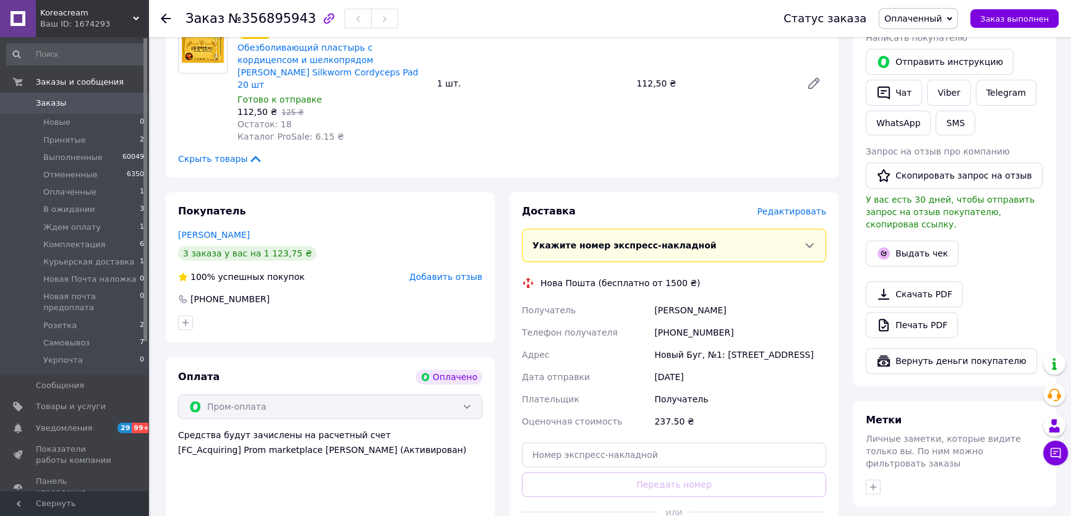
click at [896, 16] on span "Оплаченный" at bounding box center [917, 18] width 79 height 21
click at [923, 134] on li "Комплектация" at bounding box center [938, 136] width 118 height 19
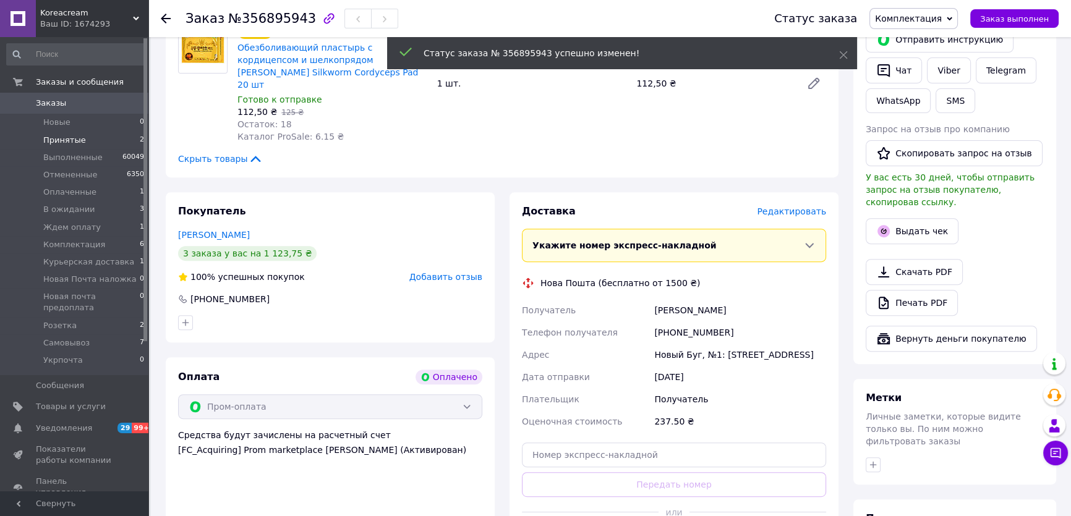
click at [70, 140] on span "Принятые" at bounding box center [64, 140] width 43 height 11
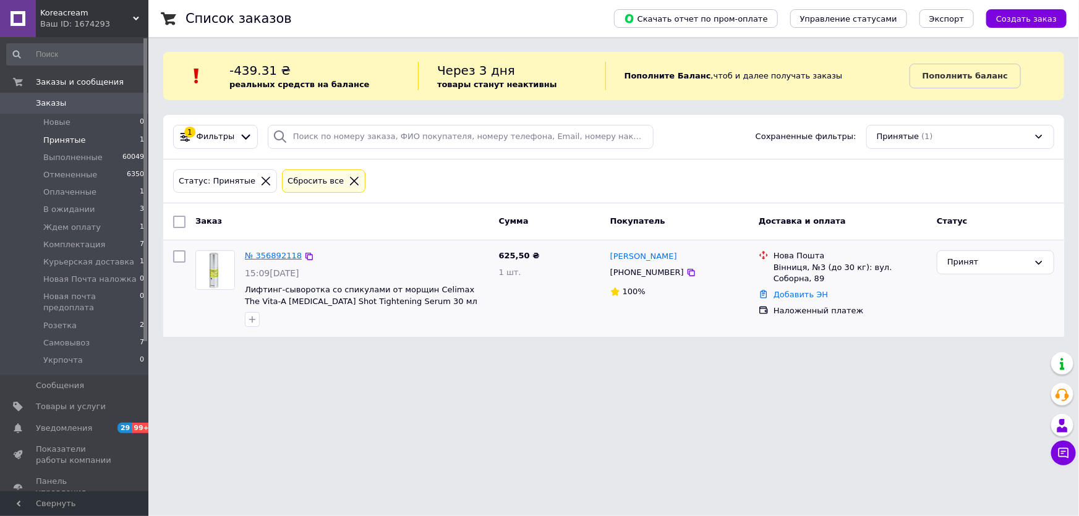
click at [277, 252] on link "№ 356892118" at bounding box center [273, 255] width 57 height 9
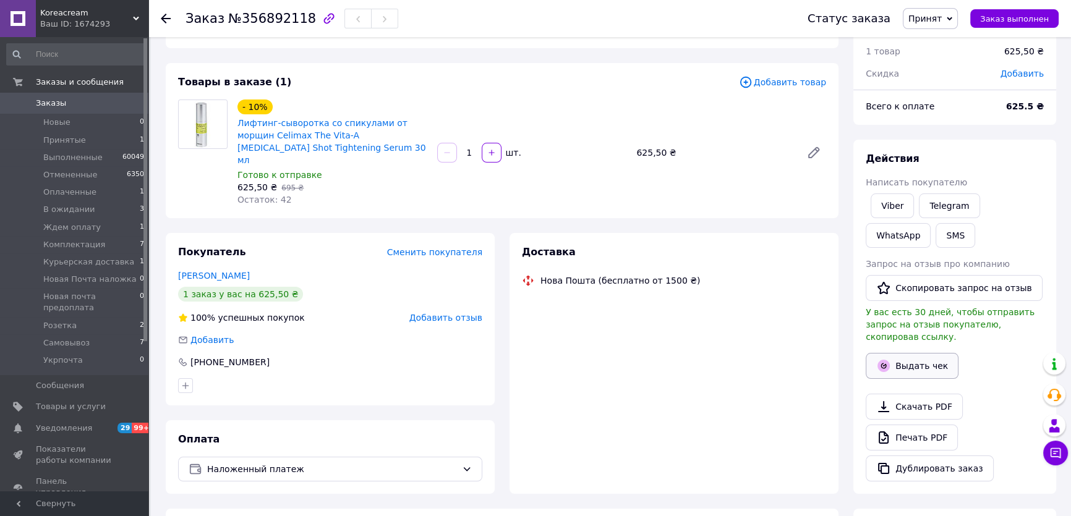
scroll to position [112, 0]
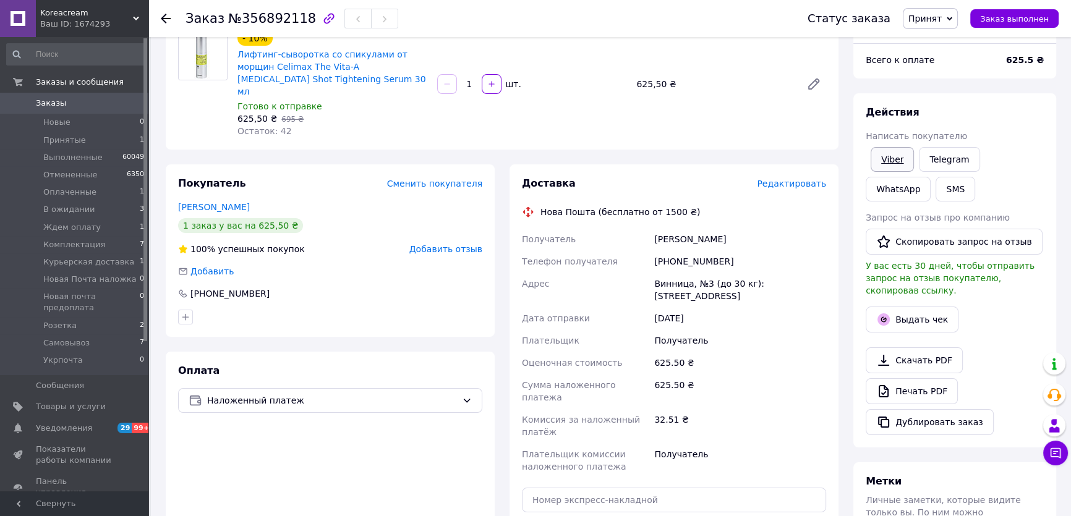
click at [894, 161] on link "Viber" at bounding box center [891, 159] width 43 height 25
click at [952, 20] on span "Принят" at bounding box center [929, 18] width 55 height 21
click at [940, 132] on li "Комплектация" at bounding box center [962, 136] width 118 height 19
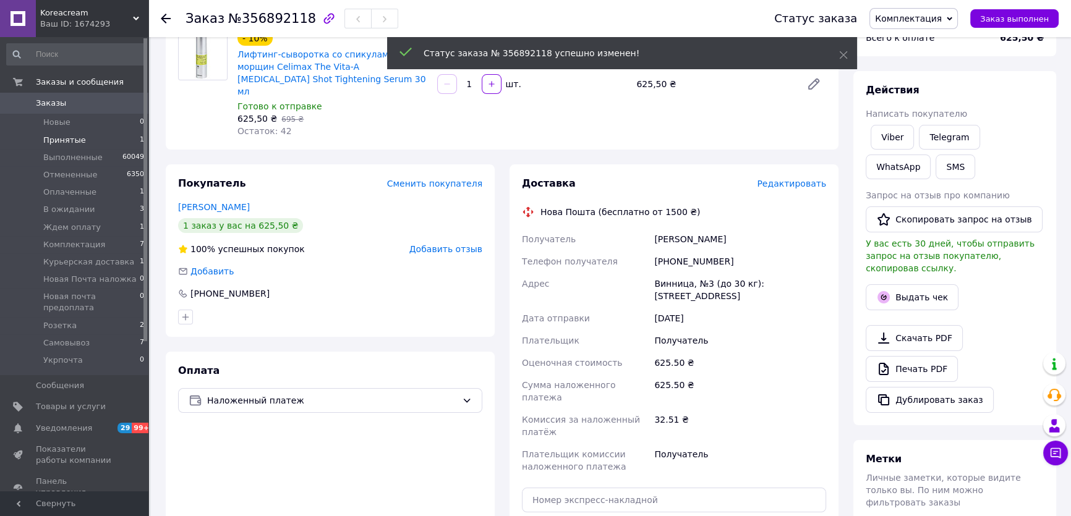
click at [62, 143] on span "Принятые" at bounding box center [64, 140] width 43 height 11
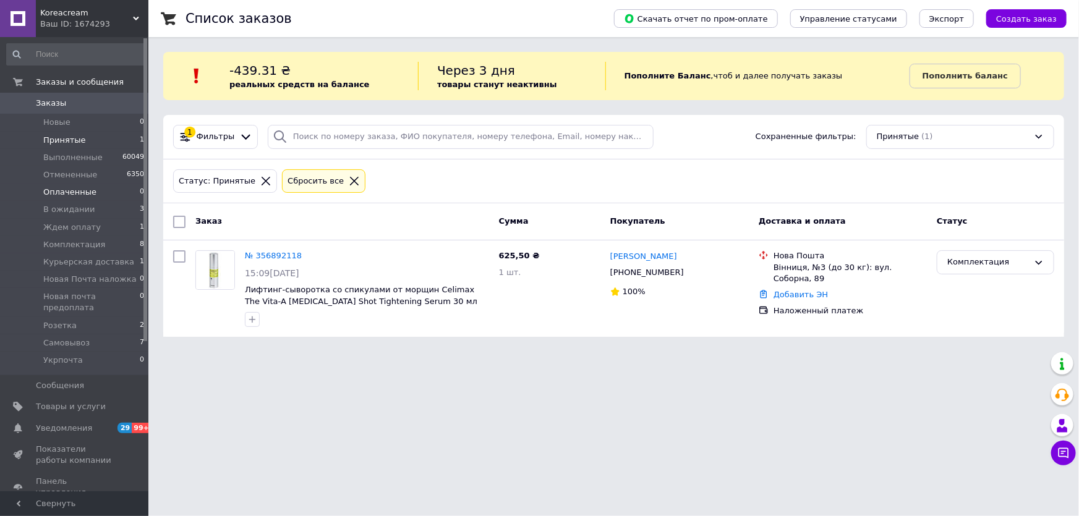
click at [71, 195] on span "Оплаченные" at bounding box center [69, 192] width 53 height 11
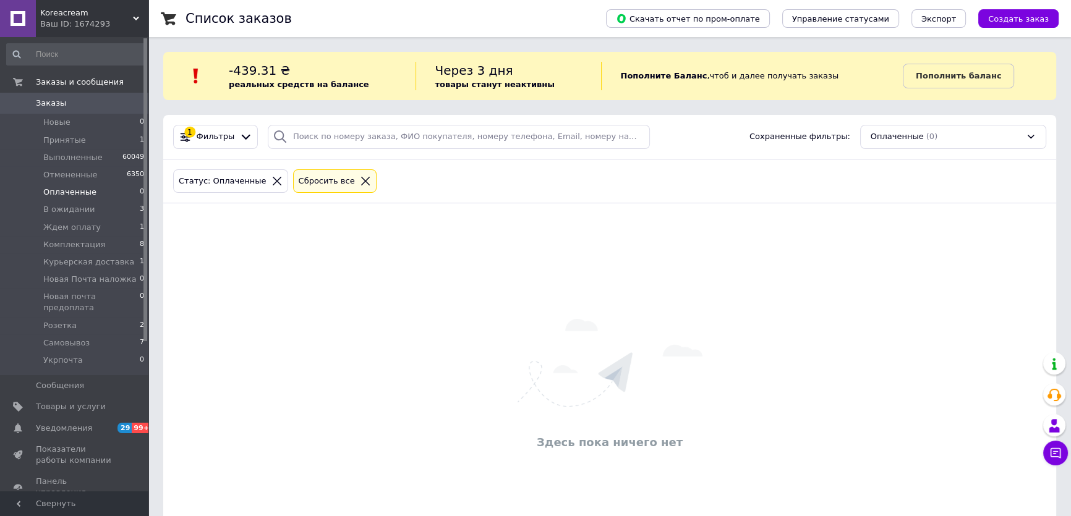
click at [73, 99] on span "Заказы" at bounding box center [75, 103] width 78 height 11
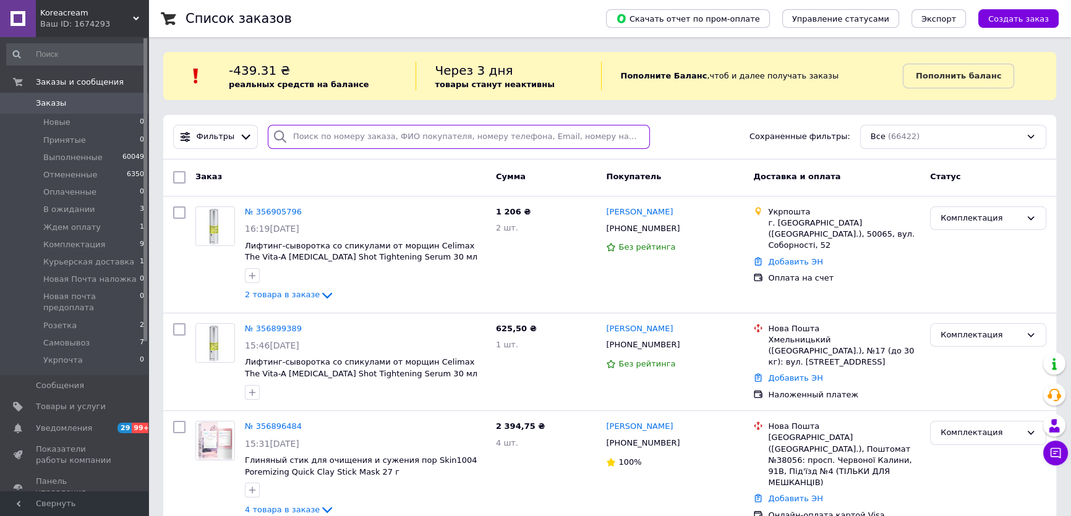
click at [323, 134] on input "search" at bounding box center [459, 137] width 383 height 24
paste input "[PHONE_NUMBER]"
type input "[PHONE_NUMBER]"
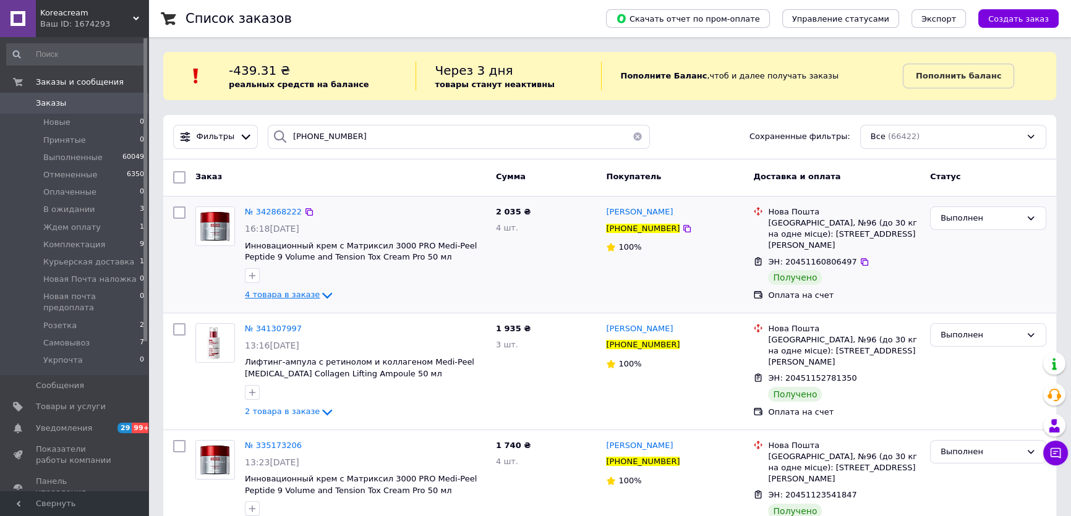
click at [250, 291] on span "4 товара в заказе" at bounding box center [282, 294] width 75 height 9
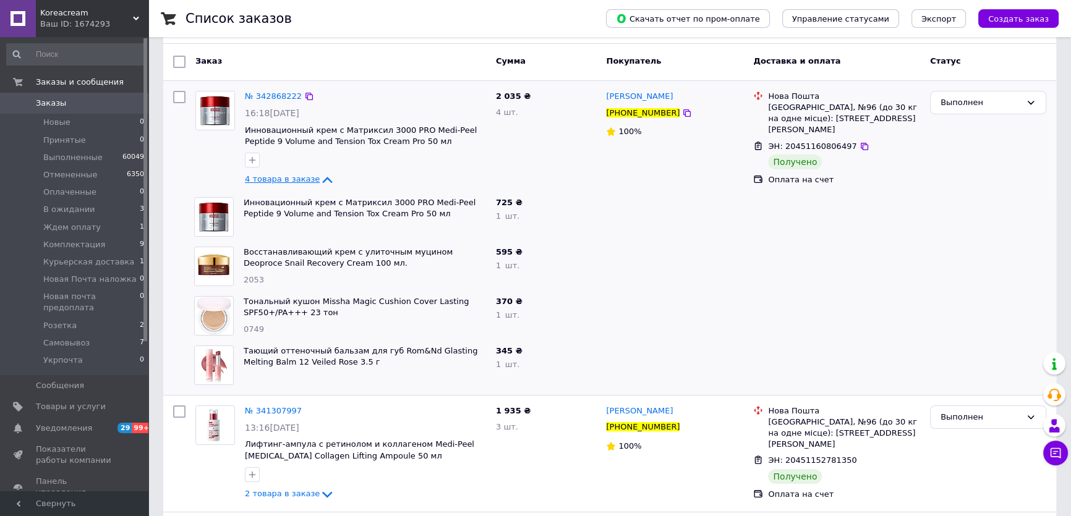
scroll to position [224, 0]
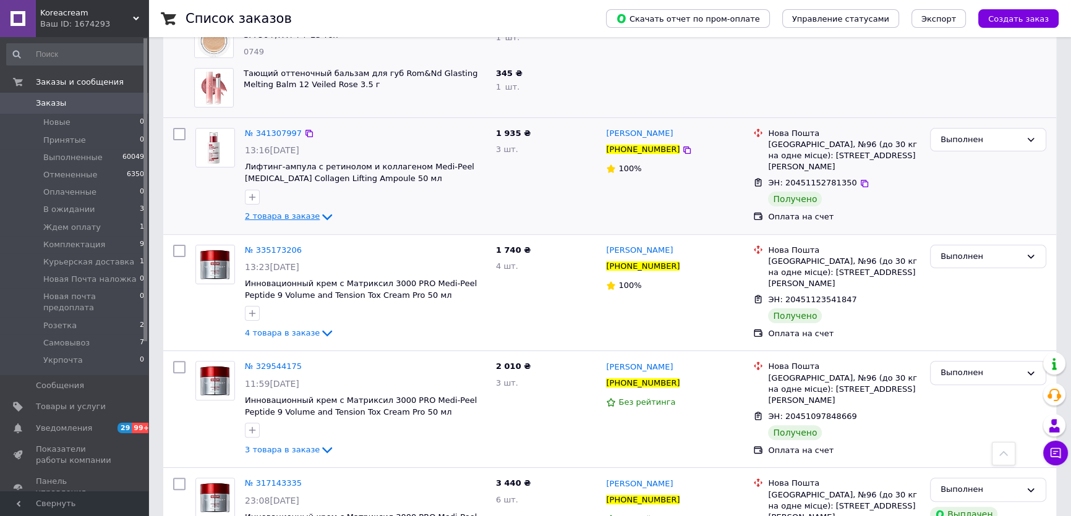
click at [276, 216] on span "2 товара в заказе" at bounding box center [282, 215] width 75 height 9
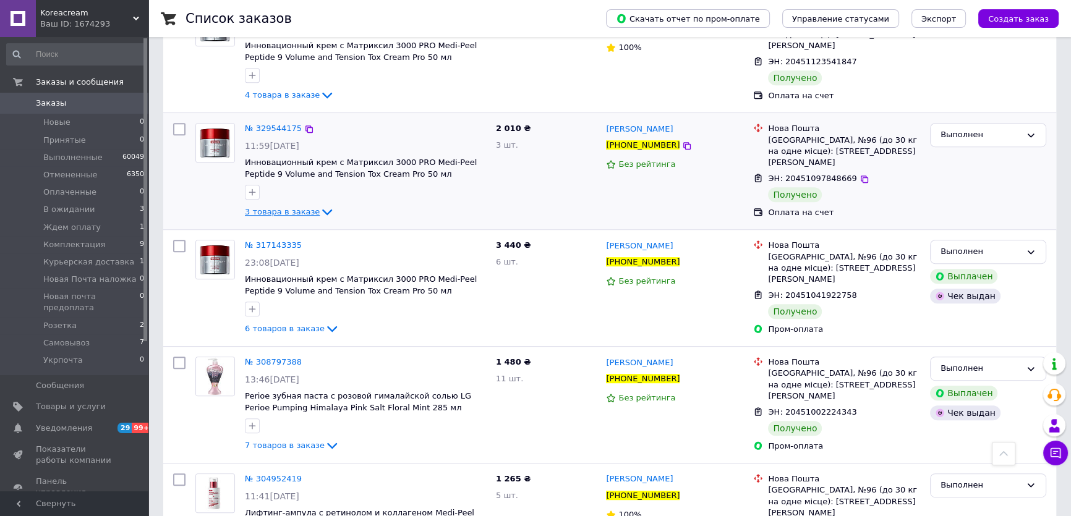
click at [276, 215] on span "3 товара в заказе" at bounding box center [282, 211] width 75 height 9
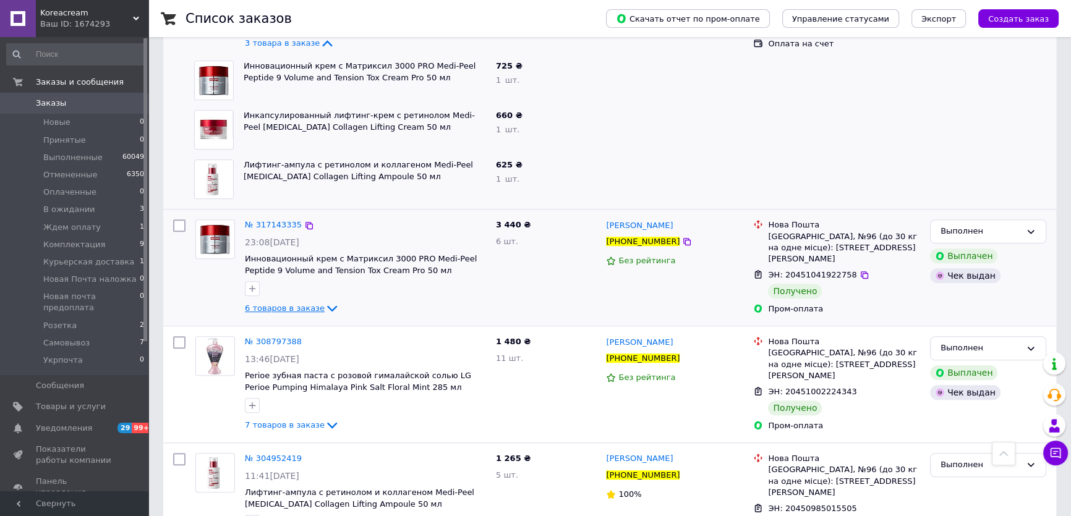
click at [268, 303] on span "6 товаров в заказе" at bounding box center [285, 307] width 80 height 9
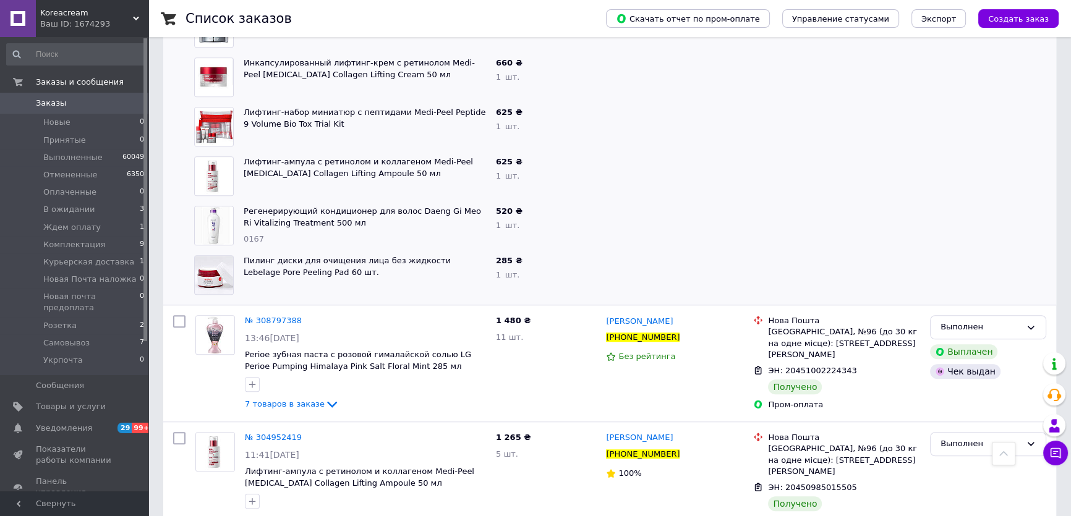
scroll to position [1292, 0]
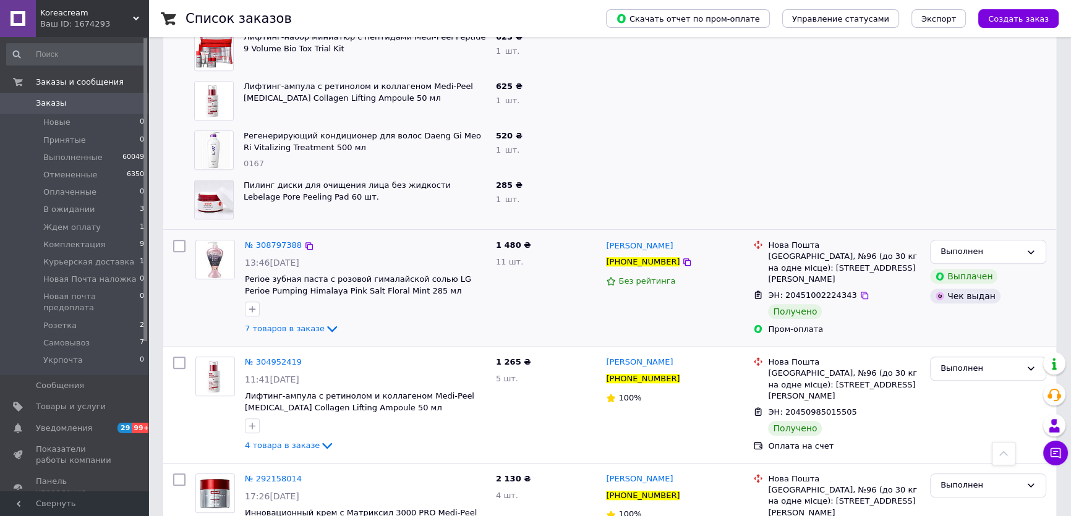
click at [269, 318] on div "№ 308797388 13:46[DATE] Perioe зубная паста с розовой гималайской солью LG Peri…" at bounding box center [365, 288] width 251 height 106
click at [269, 325] on span "7 товаров в заказе" at bounding box center [285, 328] width 80 height 9
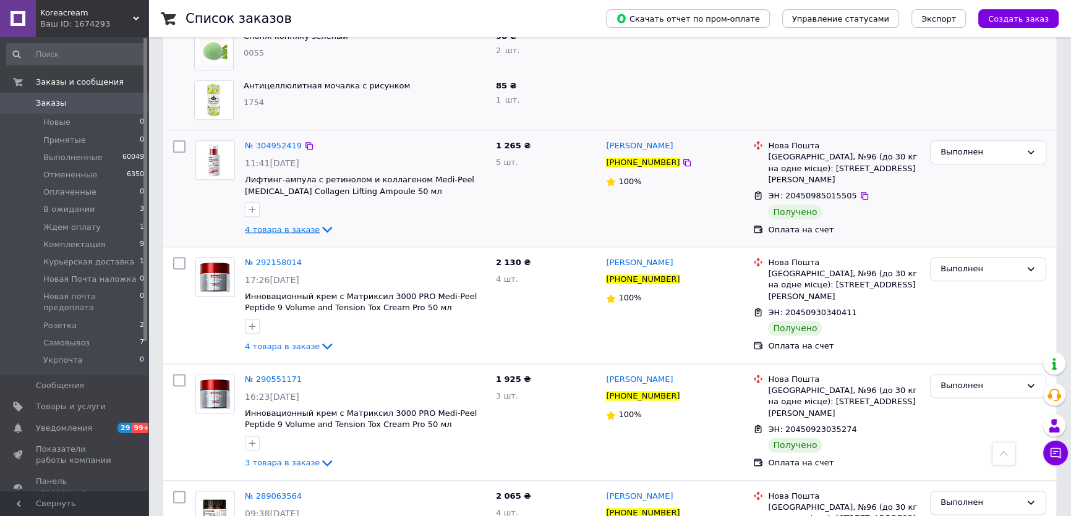
click at [264, 227] on span "4 товара в заказе" at bounding box center [282, 228] width 75 height 9
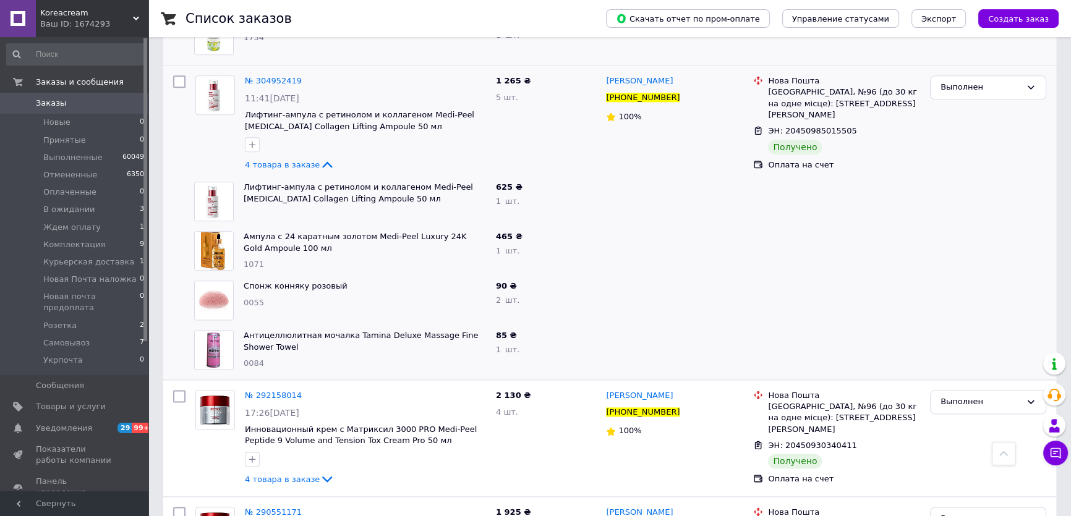
scroll to position [1966, 0]
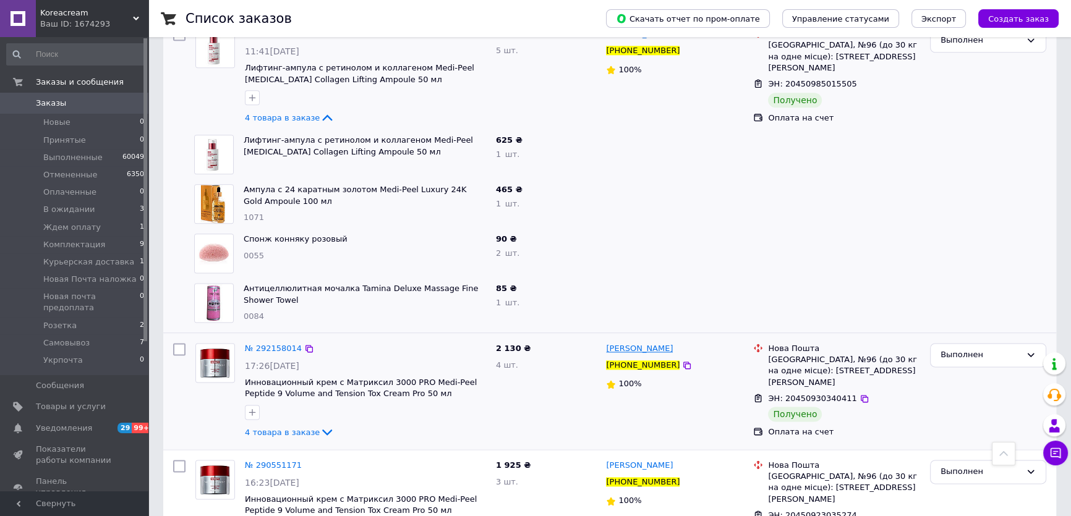
copy span "[PERSON_NAME]"
drag, startPoint x: 679, startPoint y: 345, endPoint x: 628, endPoint y: 346, distance: 51.3
click at [628, 346] on div "[PERSON_NAME]" at bounding box center [675, 349] width 140 height 14
copy span "[PERSON_NAME]"
drag, startPoint x: 611, startPoint y: 345, endPoint x: 623, endPoint y: 351, distance: 13.3
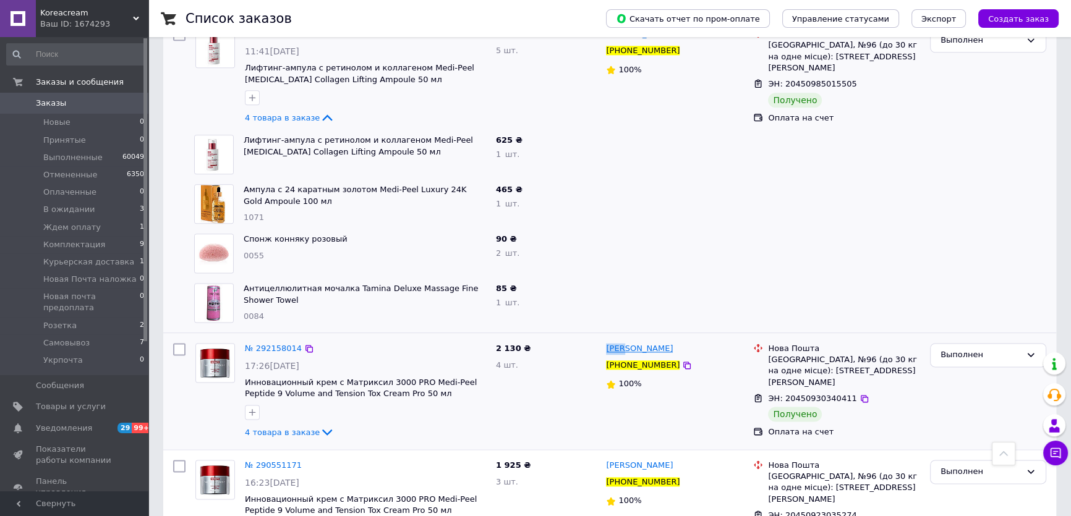
click at [623, 351] on div "[PERSON_NAME] [PHONE_NUMBER] 100%" at bounding box center [674, 391] width 147 height 106
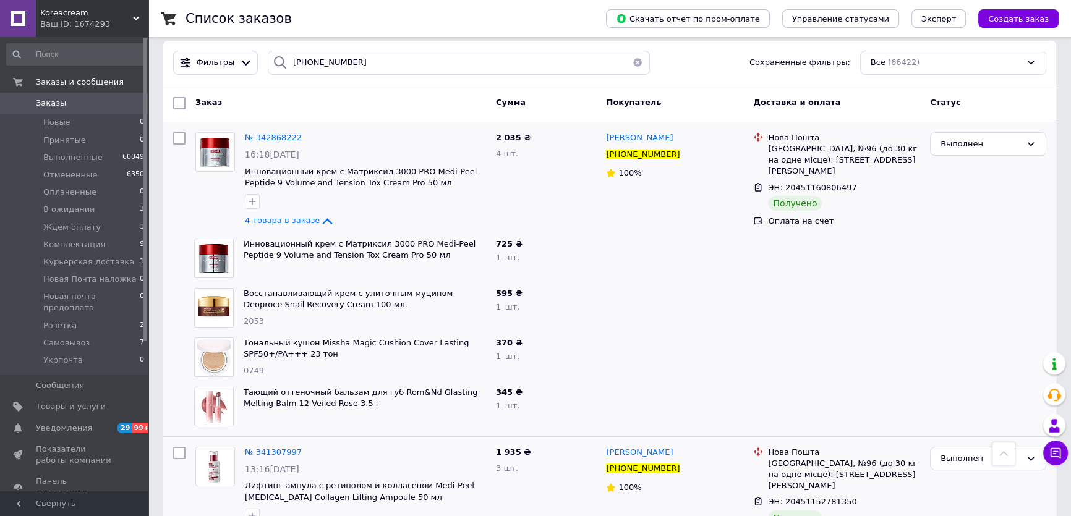
scroll to position [0, 0]
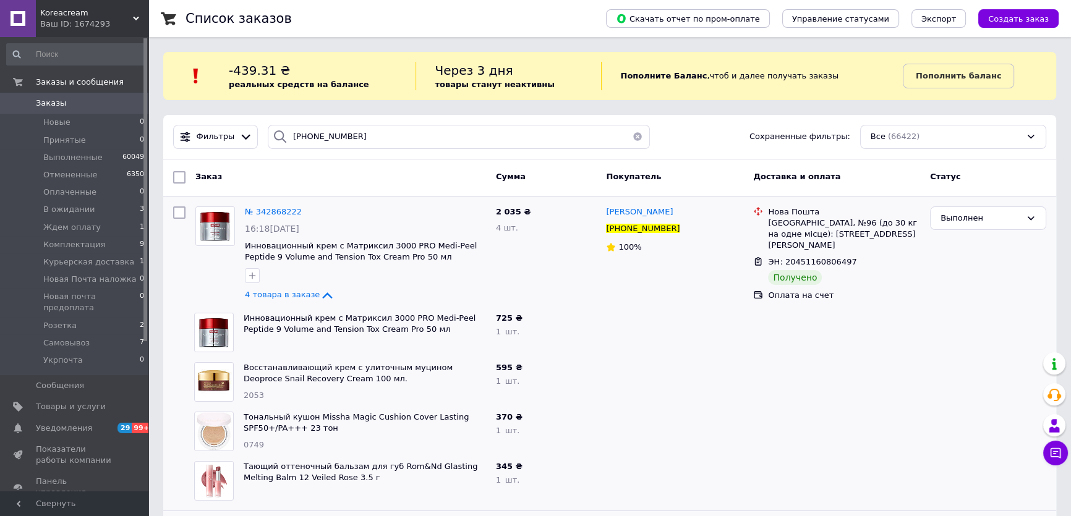
click at [41, 111] on link "Заказы 0" at bounding box center [75, 103] width 151 height 21
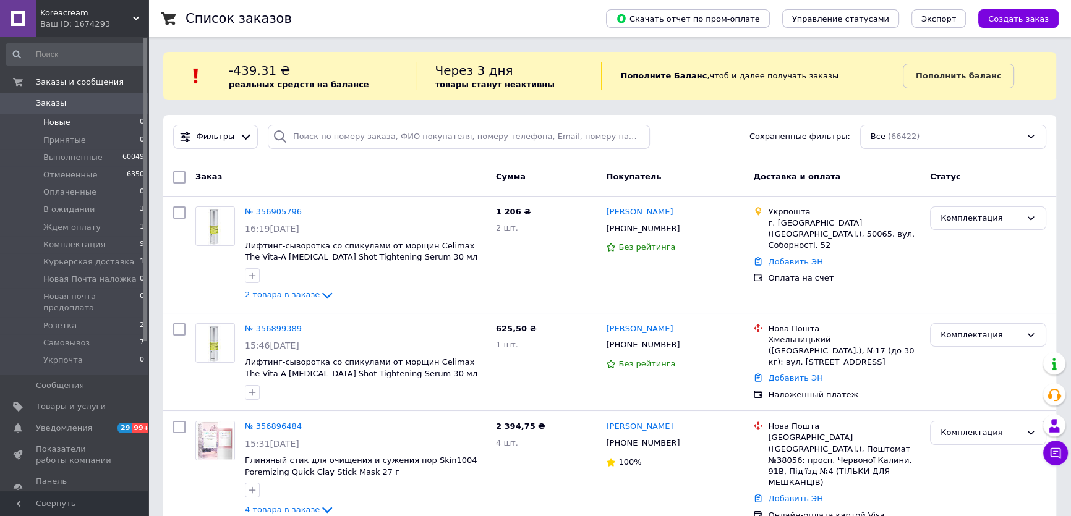
click at [66, 121] on span "Новые" at bounding box center [56, 122] width 27 height 11
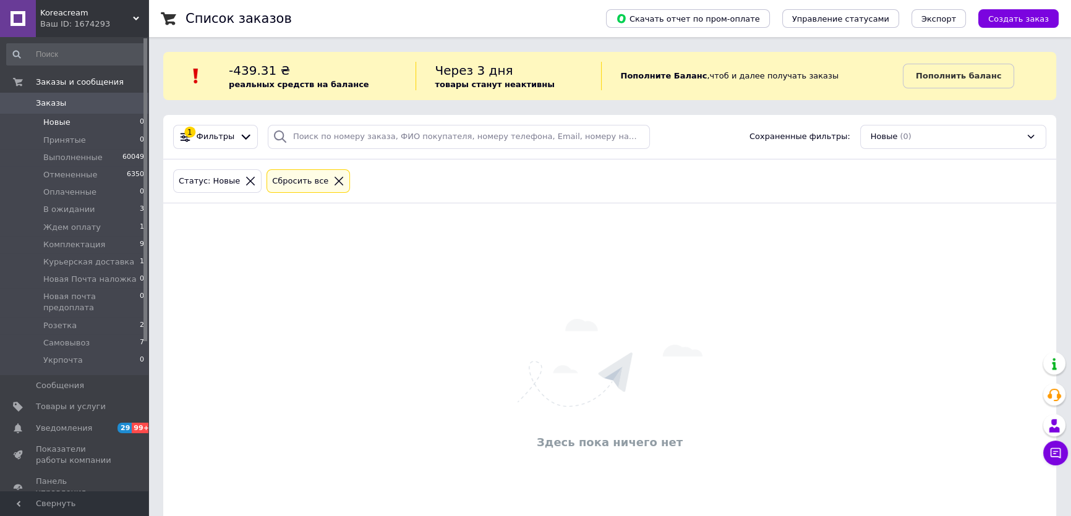
click at [80, 124] on li "Новые 0" at bounding box center [75, 122] width 151 height 17
click at [81, 140] on li "Принятые 0" at bounding box center [75, 140] width 151 height 17
click at [75, 108] on span "Заказы" at bounding box center [75, 103] width 78 height 11
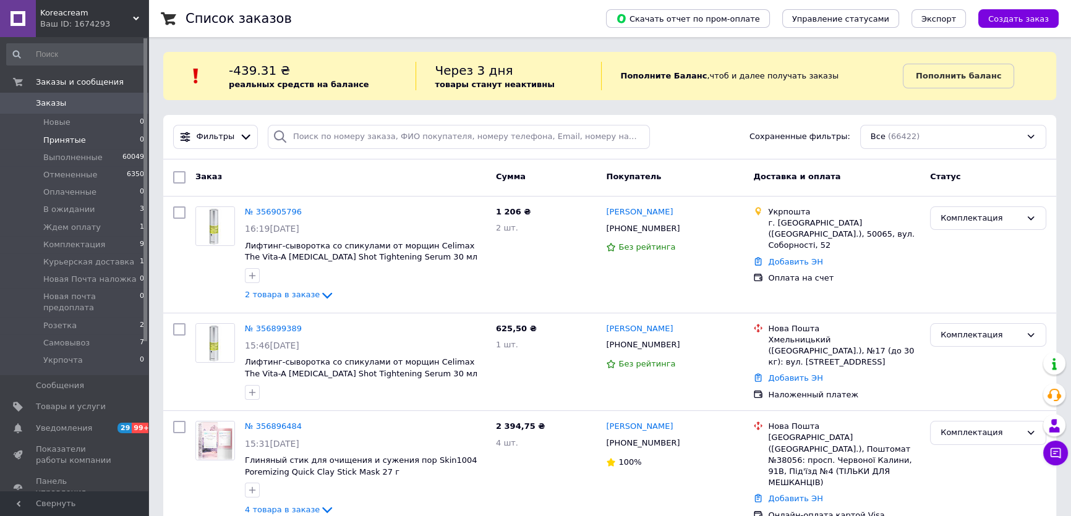
click at [66, 137] on span "Принятые" at bounding box center [64, 140] width 43 height 11
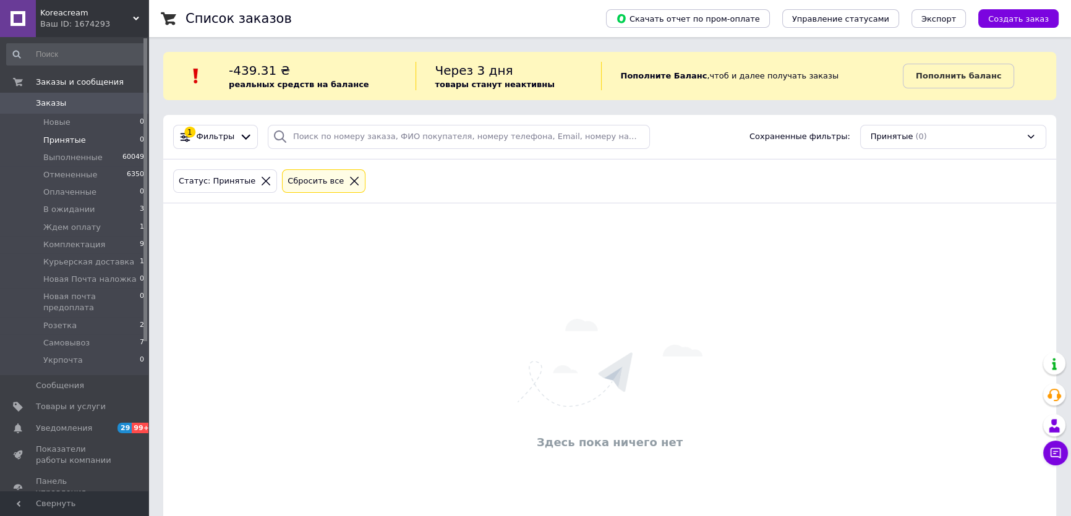
click at [58, 97] on link "Заказы 0" at bounding box center [75, 103] width 151 height 21
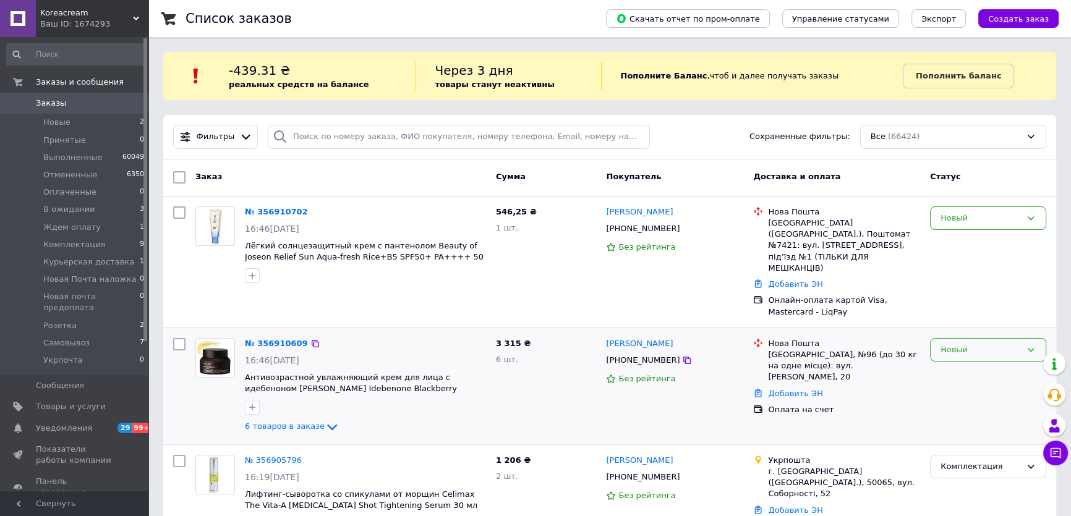
click at [957, 344] on div "Новый" at bounding box center [980, 350] width 80 height 13
click at [955, 364] on li "Принят" at bounding box center [987, 375] width 115 height 23
click at [277, 339] on link "№ 356910609" at bounding box center [273, 343] width 57 height 9
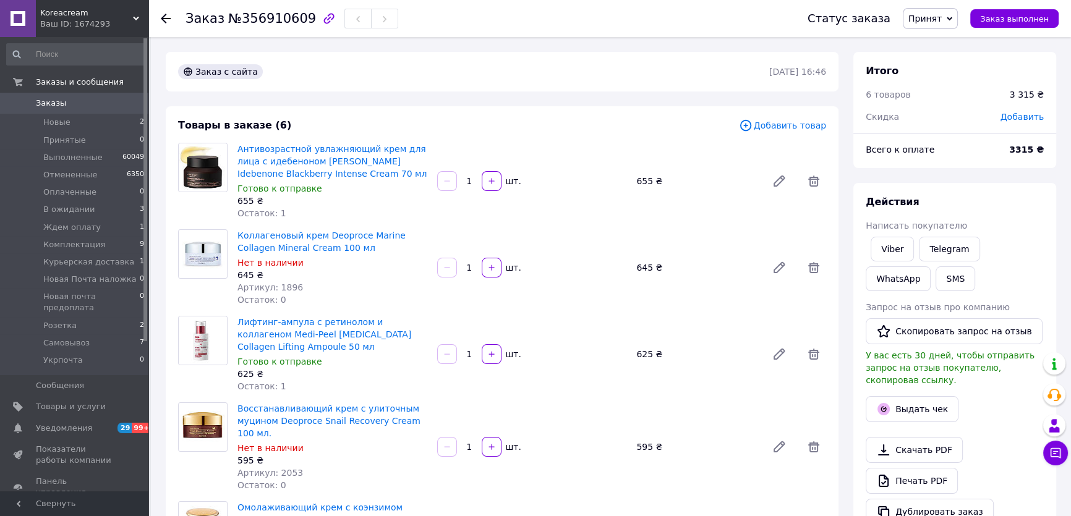
click at [1022, 120] on span "Добавить" at bounding box center [1021, 117] width 43 height 10
click at [1012, 138] on div "Скидка ₴ Сбросить Сохранить" at bounding box center [968, 177] width 148 height 94
click at [928, 165] on input "text" at bounding box center [940, 167] width 73 height 25
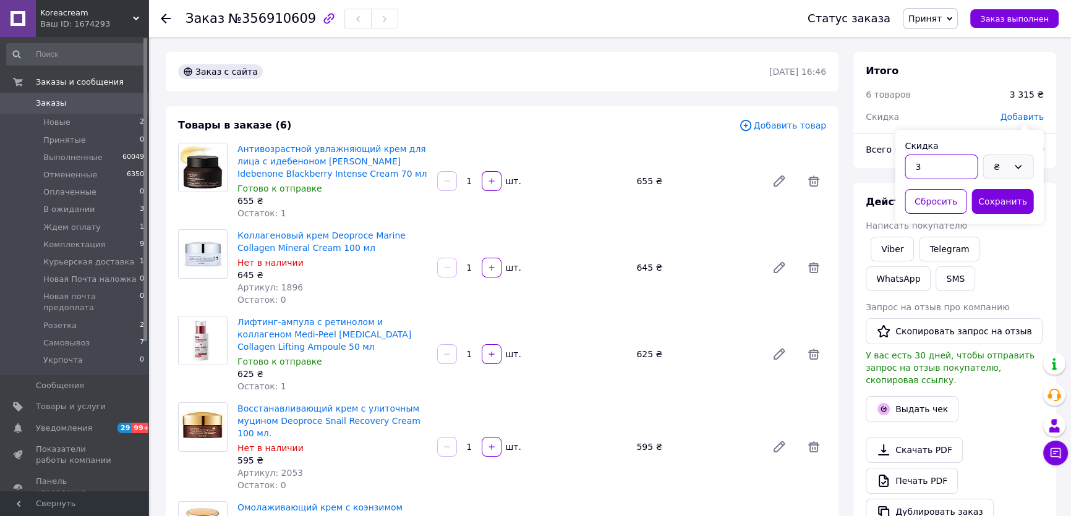
type input "3"
click at [998, 165] on div "₴" at bounding box center [1000, 167] width 15 height 14
click at [1000, 212] on li "%" at bounding box center [1007, 216] width 49 height 23
click at [999, 208] on button "Сохранить" at bounding box center [1002, 201] width 62 height 25
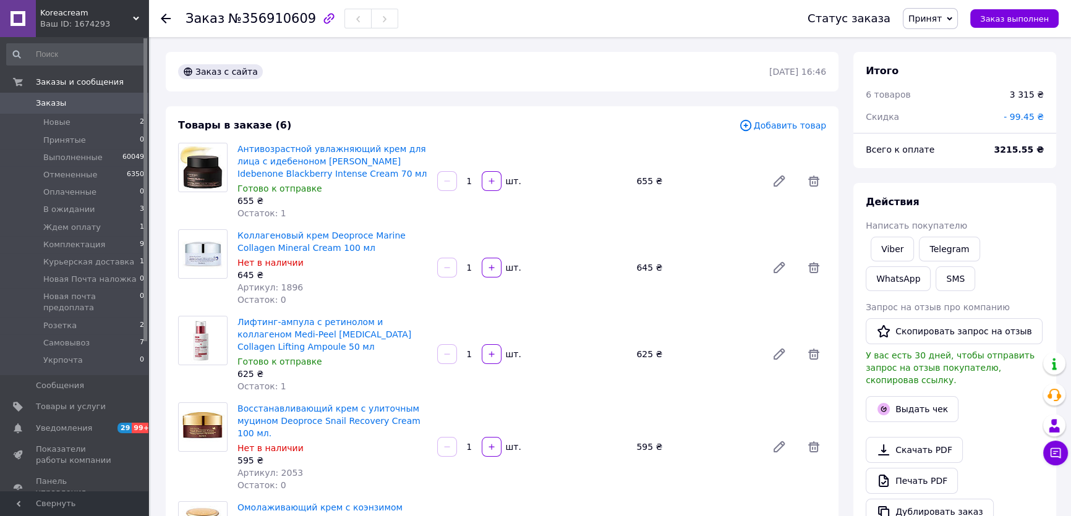
click at [35, 101] on span at bounding box center [18, 103] width 36 height 11
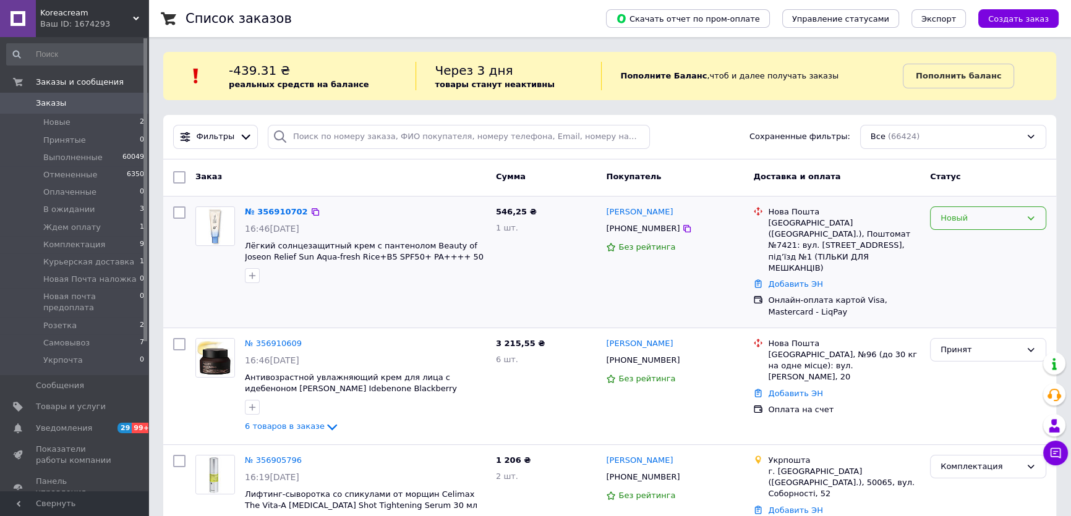
click at [1009, 223] on div "Новый" at bounding box center [980, 218] width 80 height 13
click at [976, 239] on li "Принят" at bounding box center [987, 243] width 115 height 23
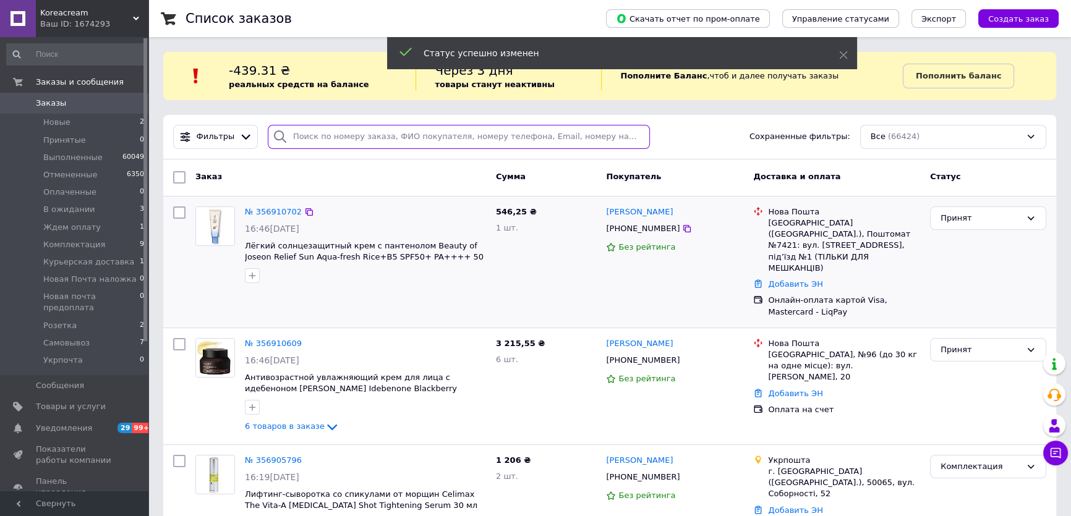
click at [331, 135] on input "search" at bounding box center [459, 137] width 383 height 24
paste input "[PHONE_NUMBER]"
type input "[PHONE_NUMBER]"
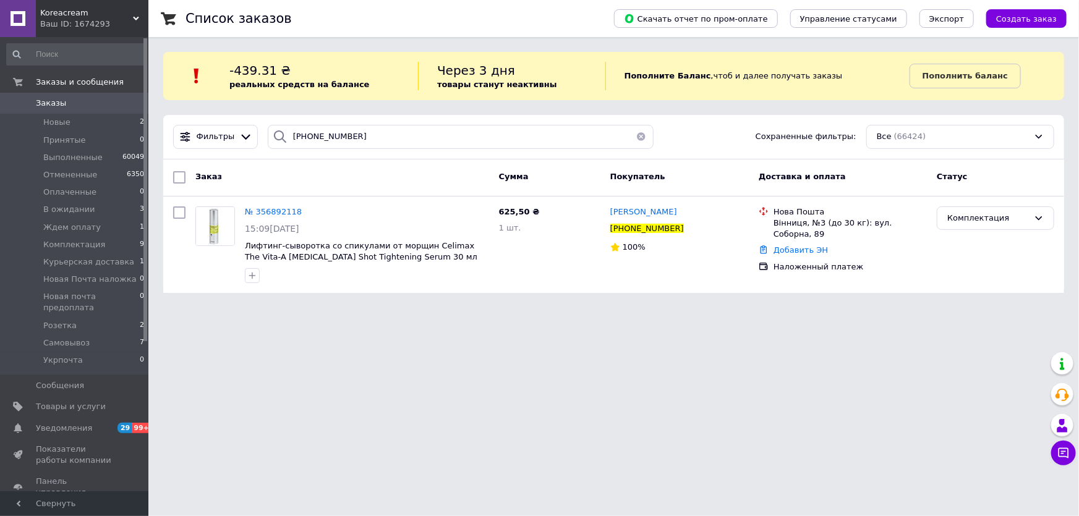
click at [82, 109] on span "Заказы" at bounding box center [75, 103] width 78 height 11
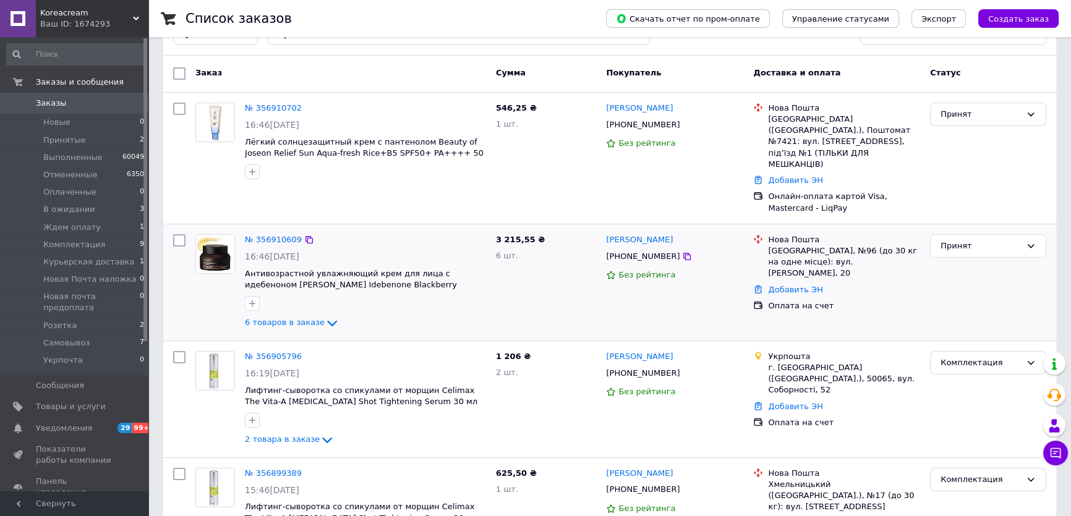
scroll to position [112, 0]
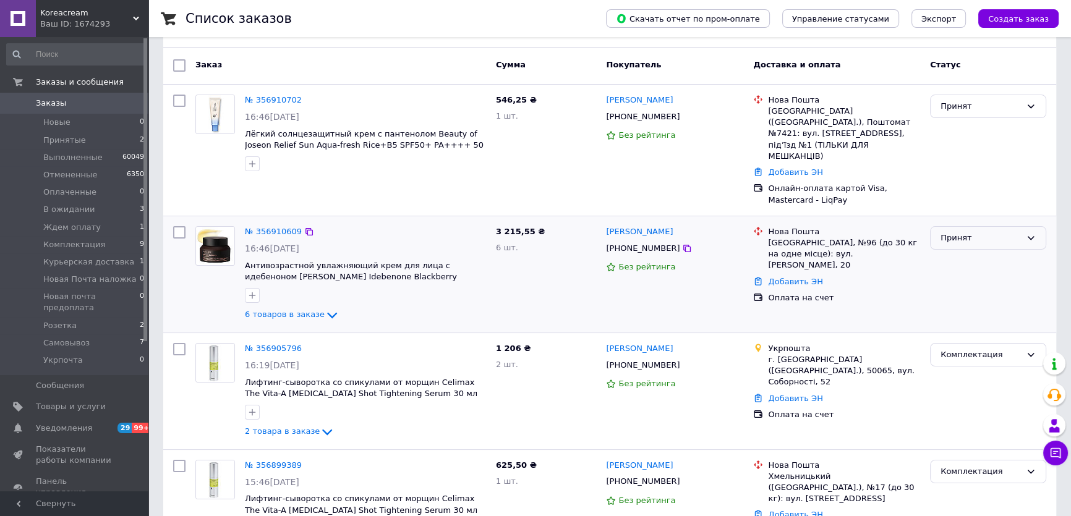
click at [957, 232] on div "Принят" at bounding box center [980, 238] width 80 height 13
click at [959, 287] on li "Ждем оплату" at bounding box center [987, 298] width 115 height 23
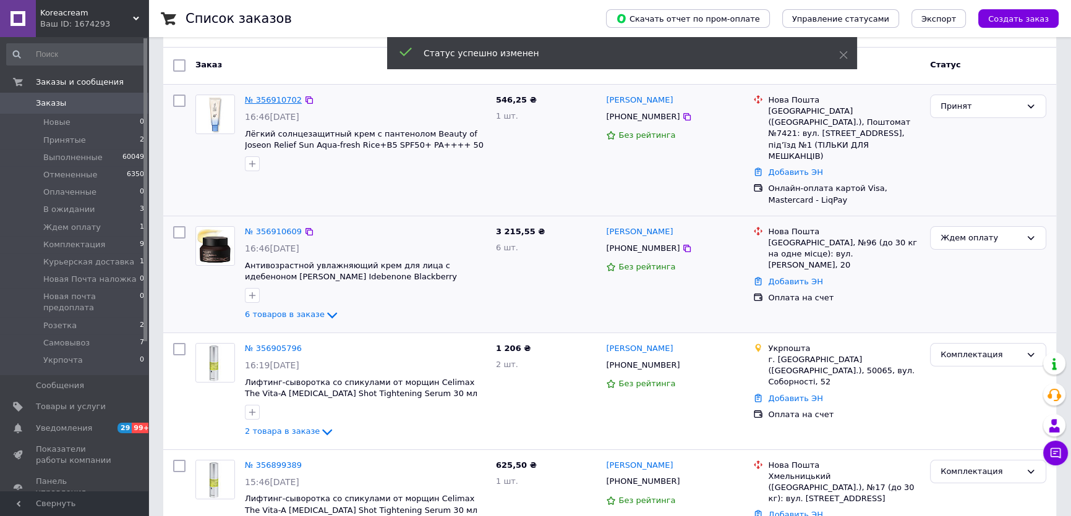
click at [269, 95] on link "№ 356910702" at bounding box center [273, 99] width 57 height 9
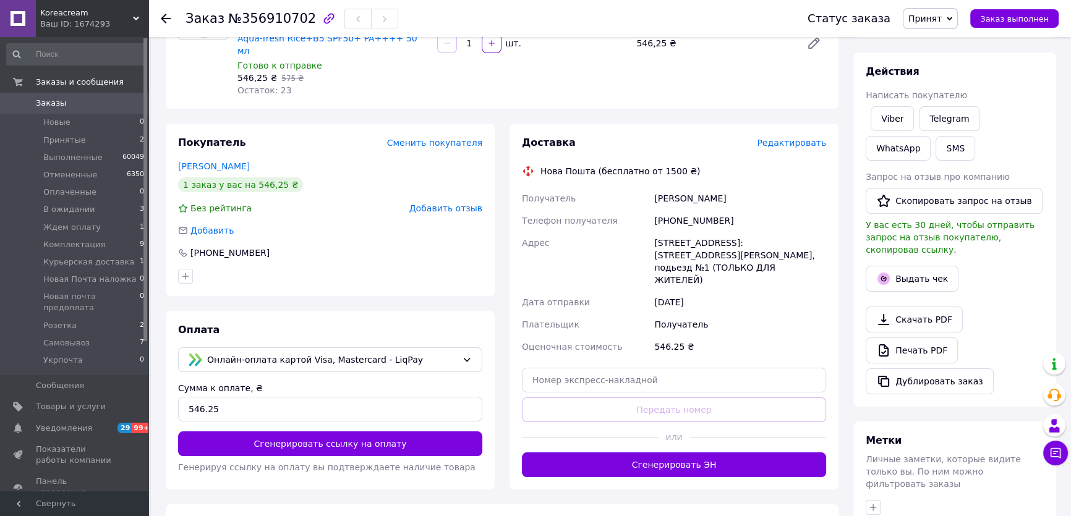
scroll to position [162, 0]
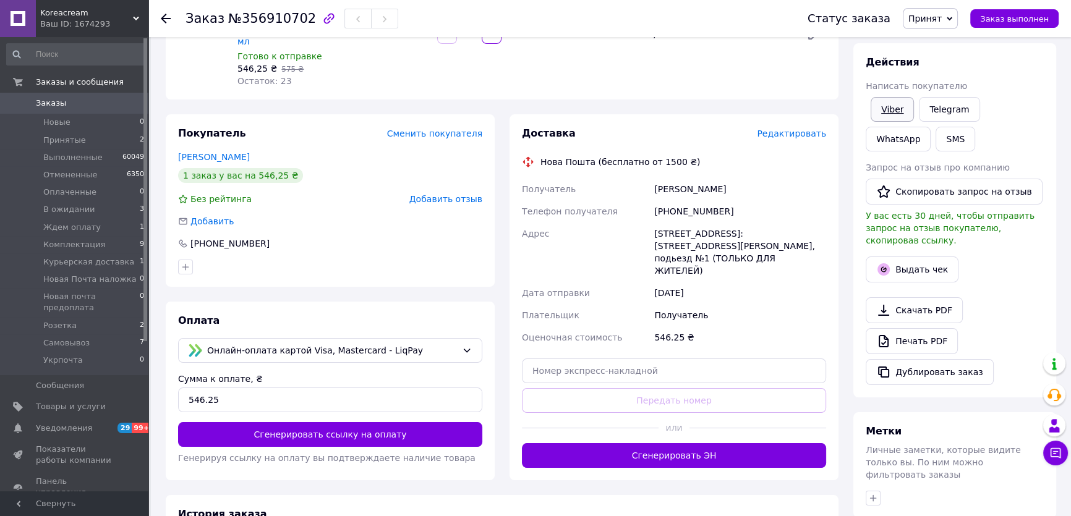
click at [894, 110] on link "Viber" at bounding box center [891, 109] width 43 height 25
click at [67, 127] on li "Новые 0" at bounding box center [75, 122] width 151 height 17
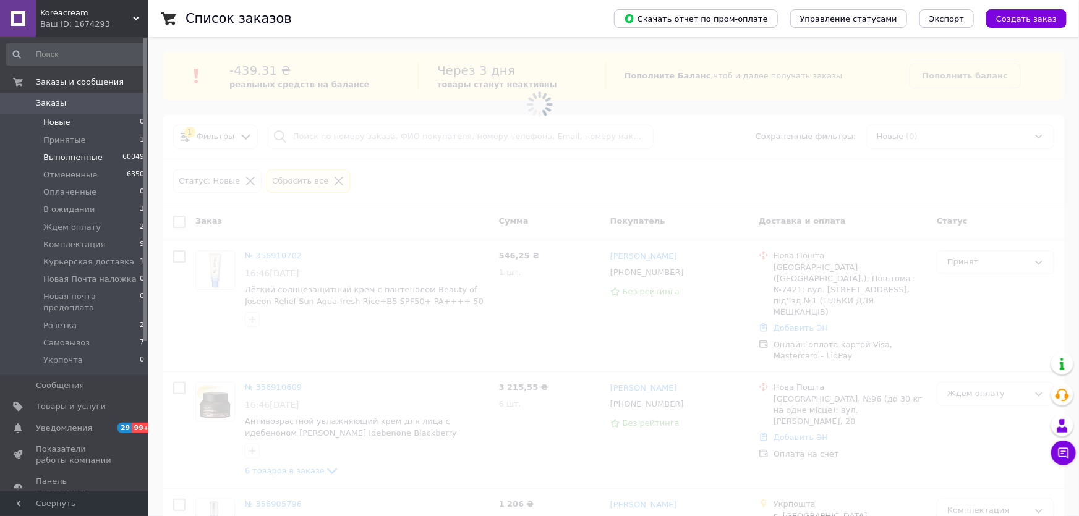
click at [49, 149] on li "Выполненные 60049" at bounding box center [75, 157] width 151 height 17
click at [84, 476] on span "Панель управления" at bounding box center [75, 487] width 78 height 22
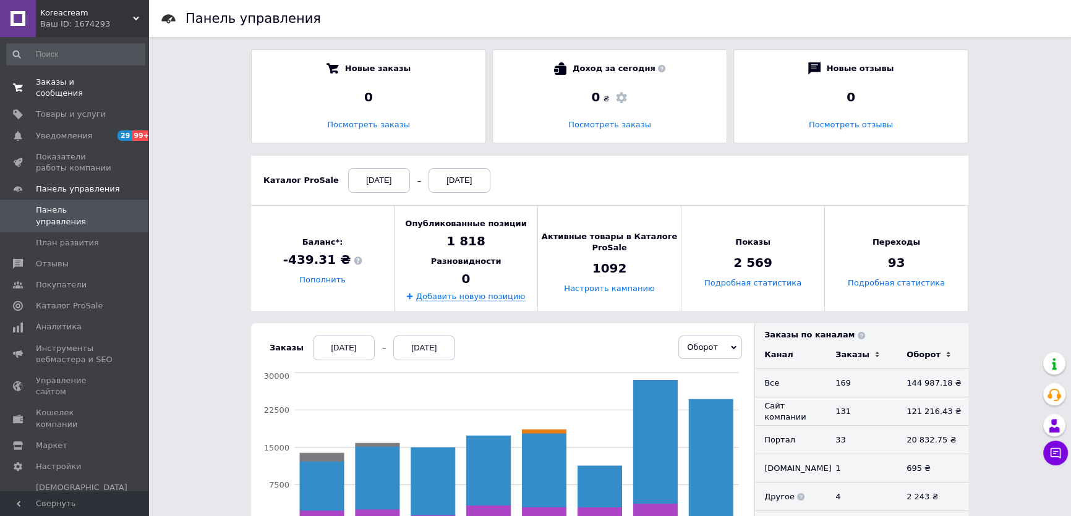
click at [38, 82] on span "Заказы и сообщения" at bounding box center [75, 88] width 78 height 22
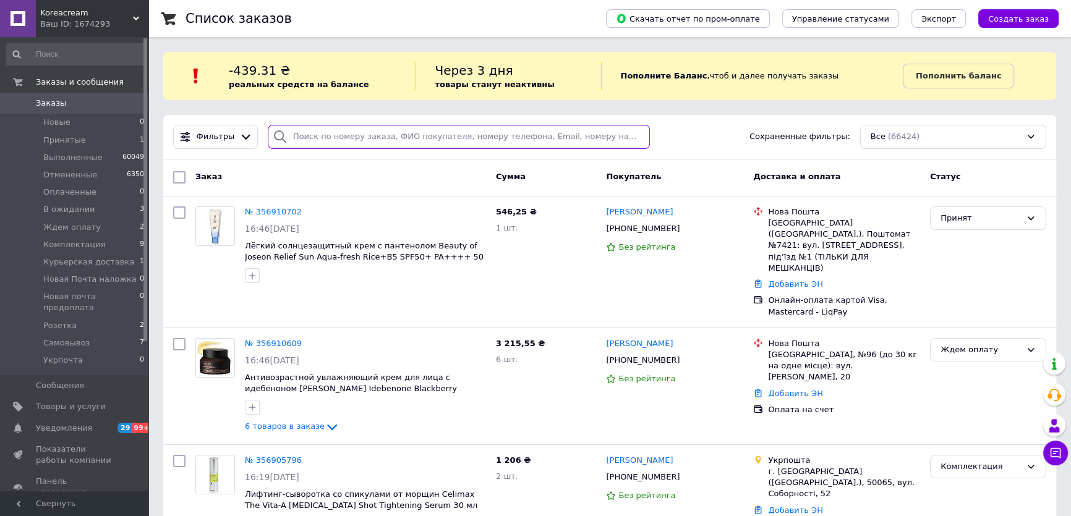
drag, startPoint x: 333, startPoint y: 142, endPoint x: 328, endPoint y: 135, distance: 7.5
click at [331, 140] on input "search" at bounding box center [459, 137] width 383 height 24
paste input "[PHONE_NUMBER]"
type input "[PHONE_NUMBER]"
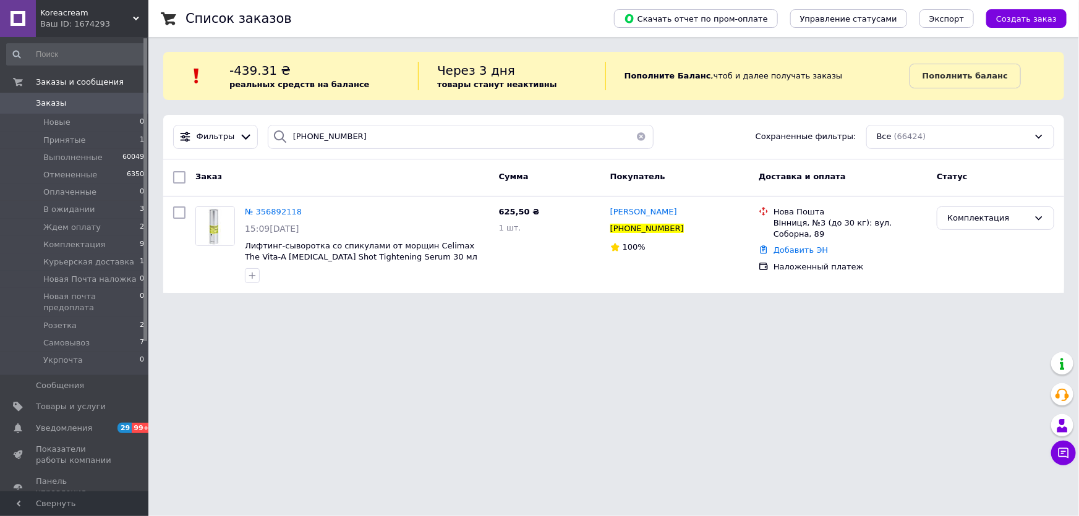
click at [67, 99] on span "Заказы" at bounding box center [75, 103] width 78 height 11
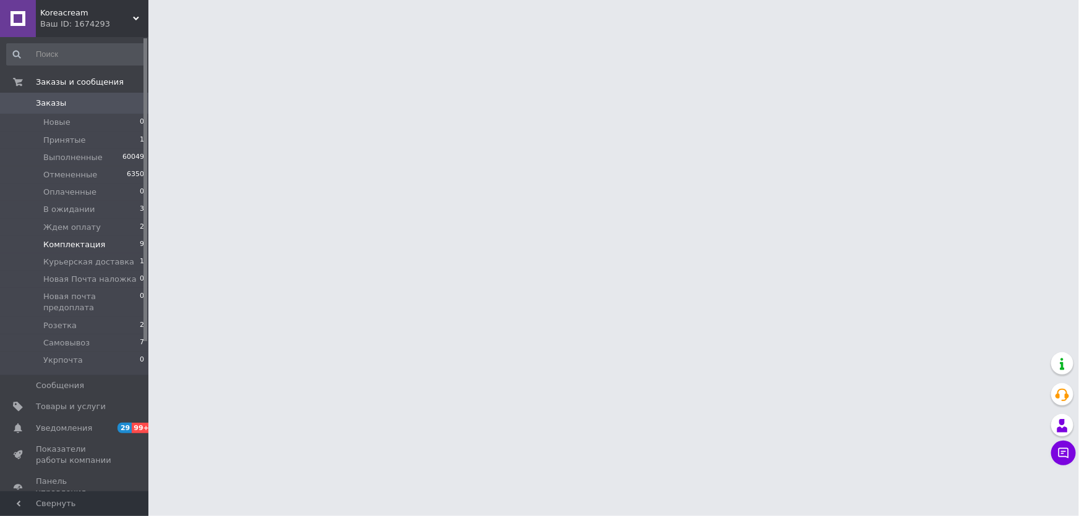
click at [81, 242] on span "Комплектация" at bounding box center [74, 244] width 62 height 11
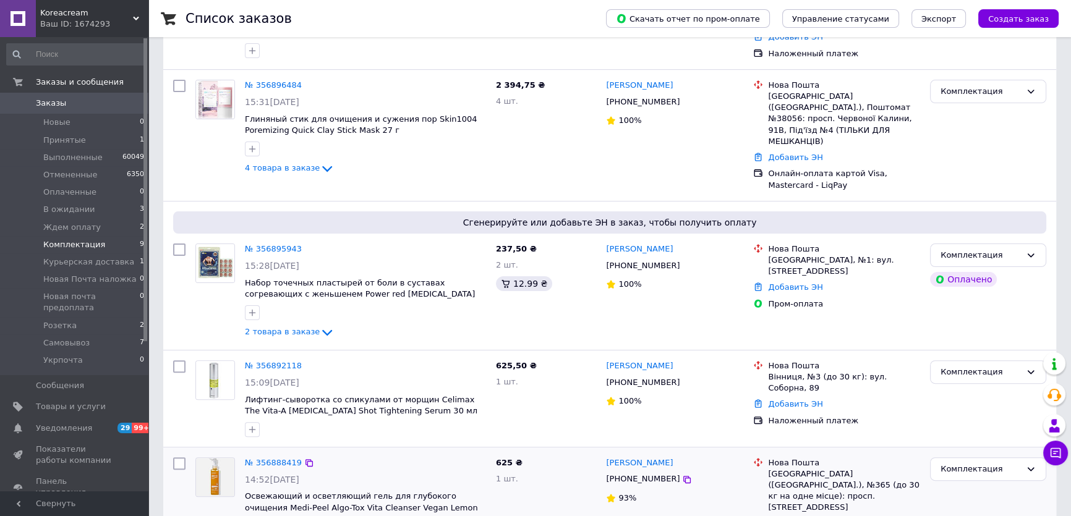
scroll to position [562, 0]
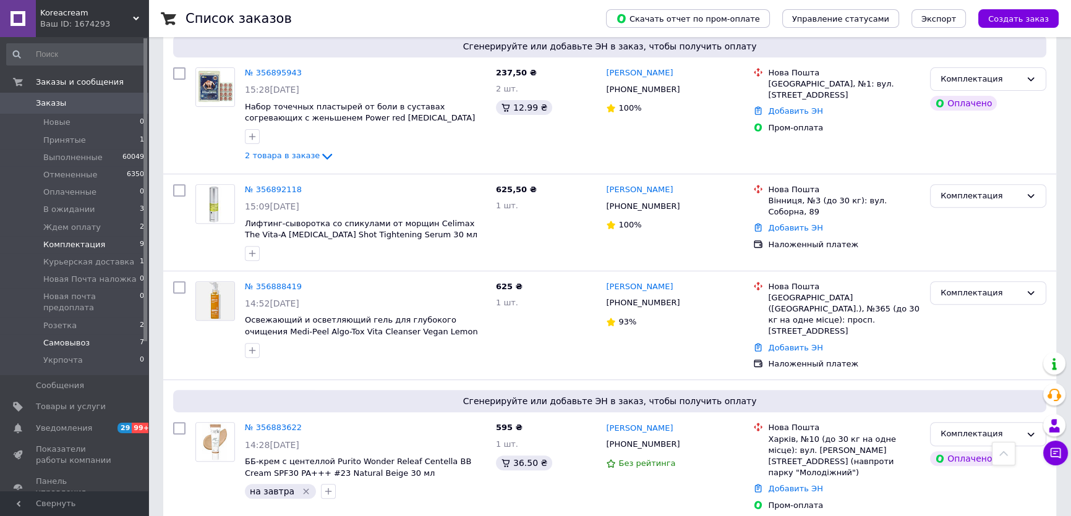
click at [64, 337] on span "Самовывоз" at bounding box center [66, 342] width 46 height 11
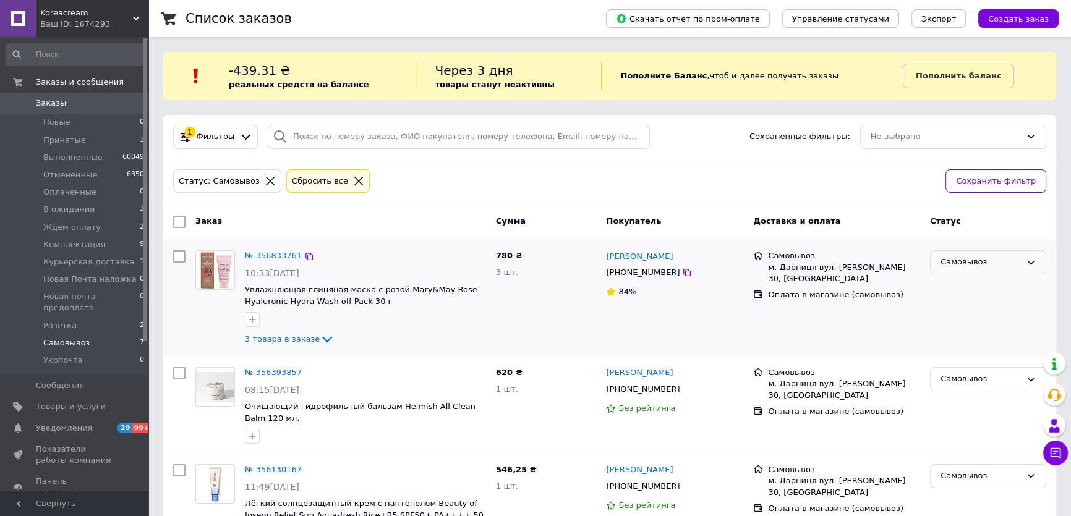
click at [970, 255] on div "Самовывоз" at bounding box center [988, 262] width 116 height 24
click at [951, 305] on li "Выполнен" at bounding box center [987, 311] width 115 height 23
click at [274, 258] on link "№ 356833761" at bounding box center [273, 255] width 57 height 9
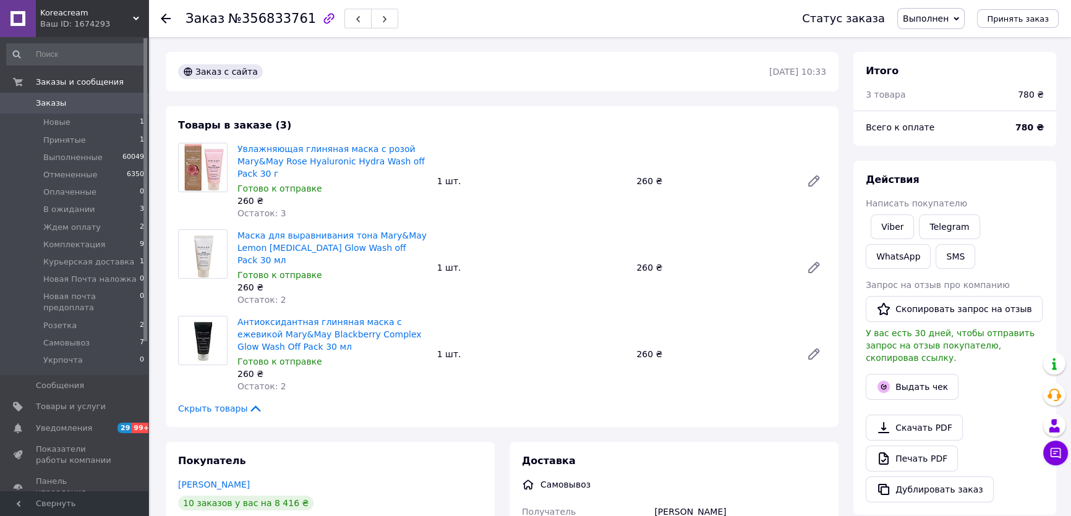
scroll to position [168, 0]
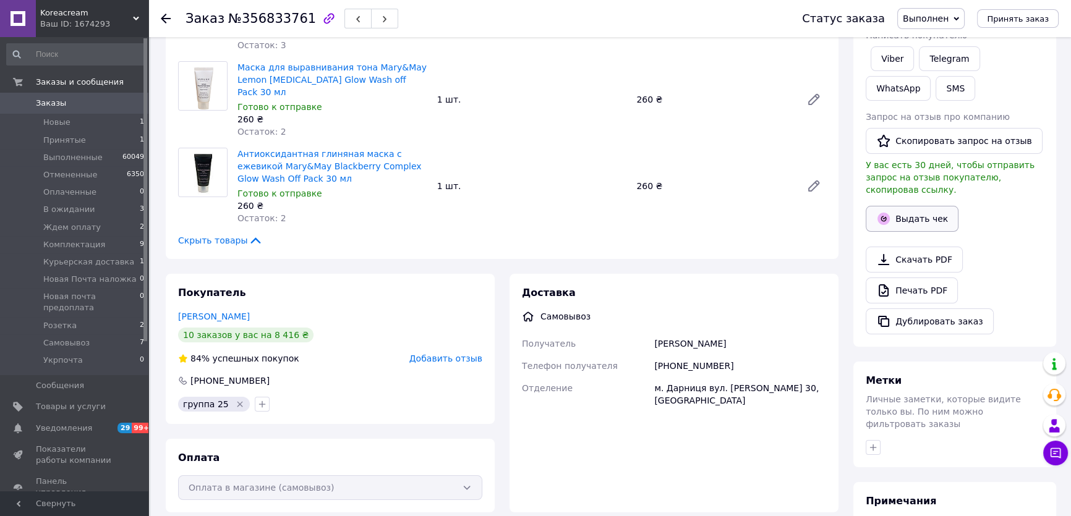
click at [891, 206] on button "Выдать чек" at bounding box center [911, 219] width 93 height 26
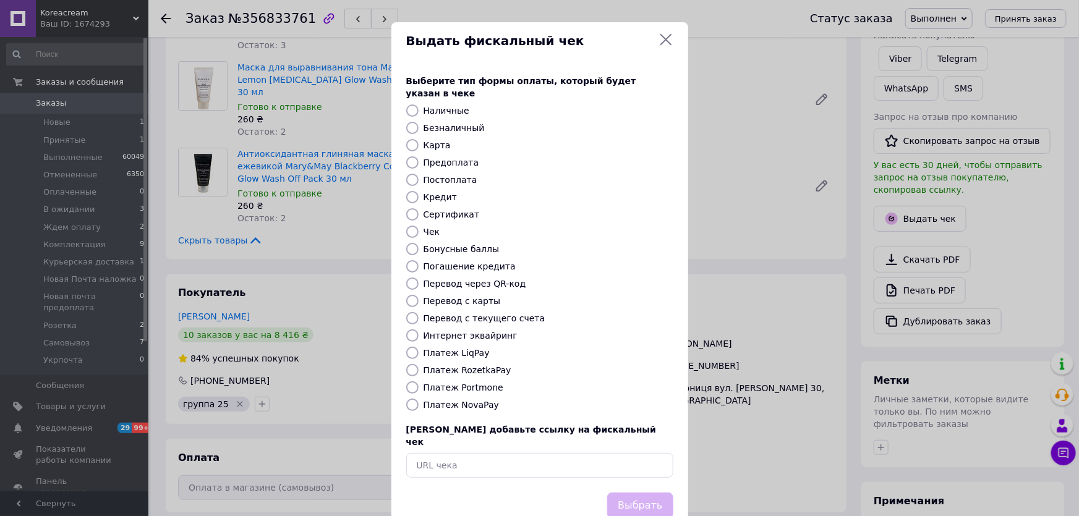
click at [426, 106] on label "Наличные" at bounding box center [446, 111] width 46 height 10
click at [418, 104] on input "Наличные" at bounding box center [412, 110] width 12 height 12
radio input "true"
click at [642, 493] on button "Выбрать" at bounding box center [640, 506] width 66 height 27
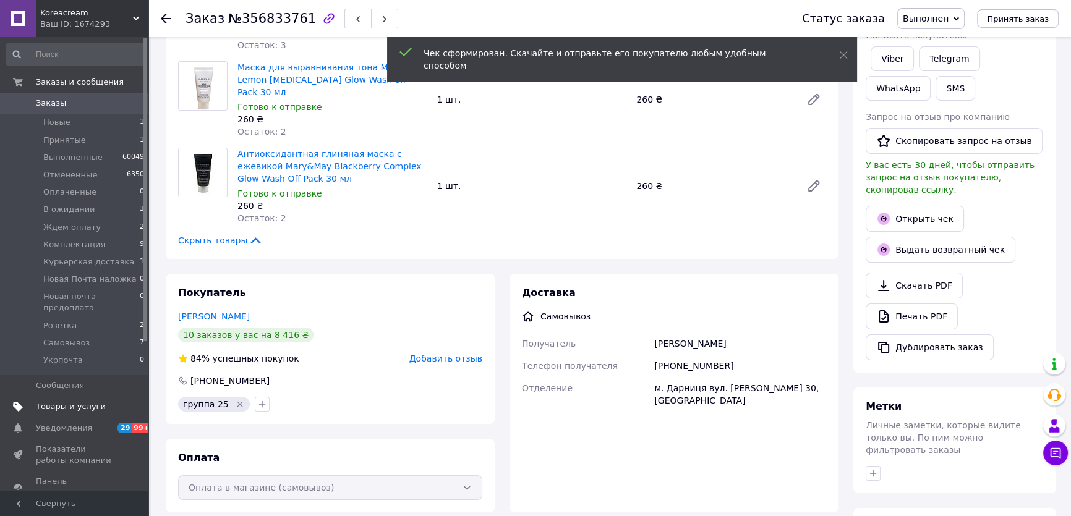
click at [71, 401] on span "Товары и услуги" at bounding box center [71, 406] width 70 height 11
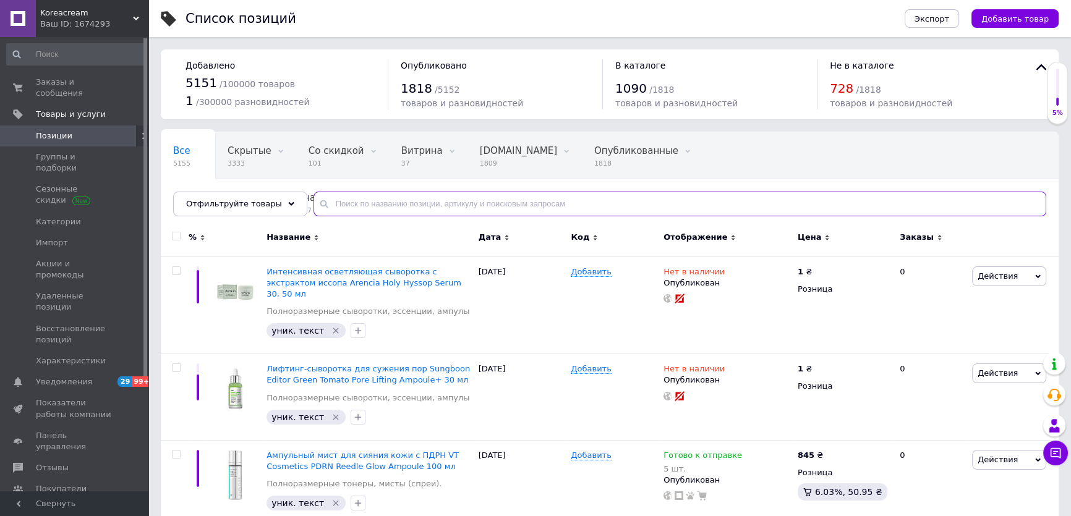
click at [362, 198] on input "text" at bounding box center [679, 204] width 732 height 25
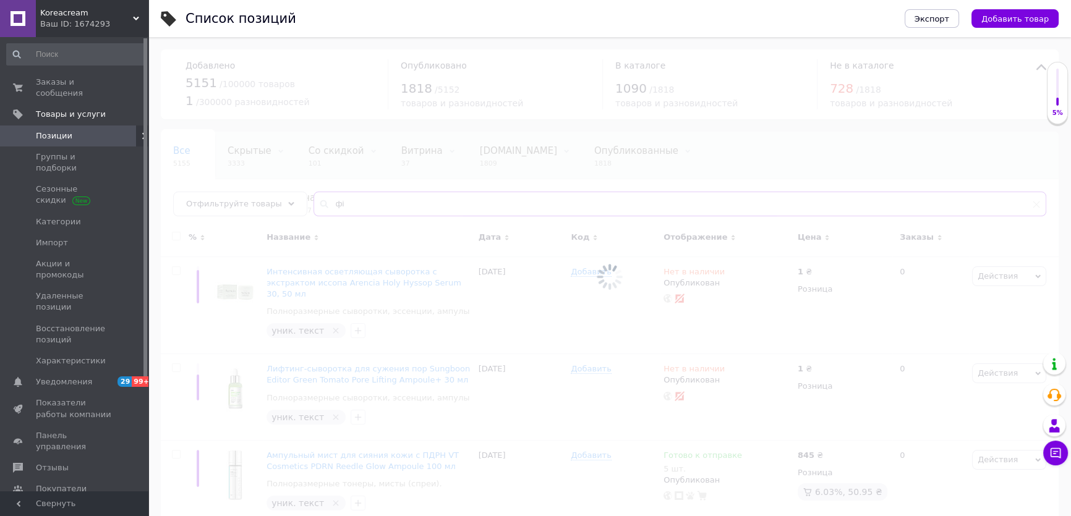
type input "ф"
type input "axis-y"
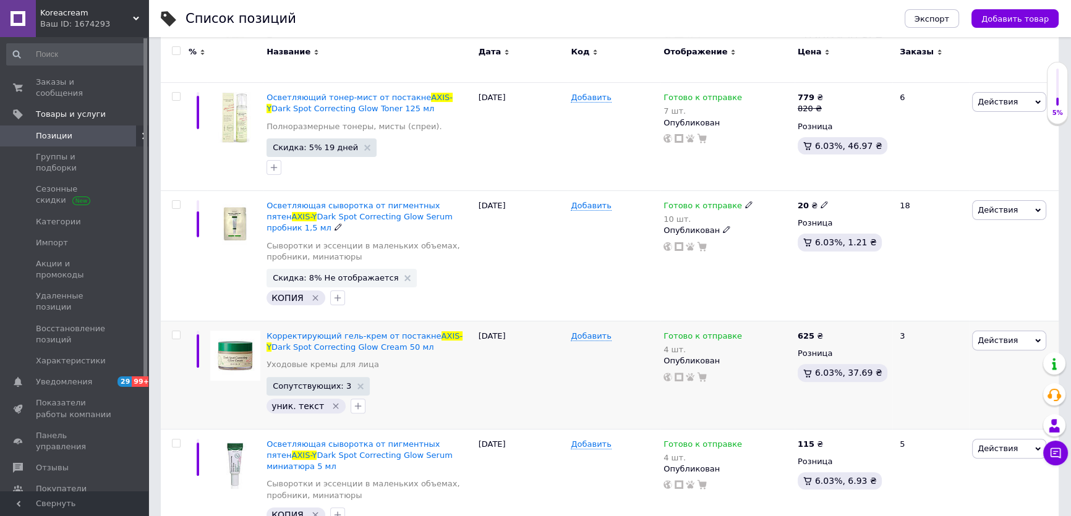
scroll to position [449, 0]
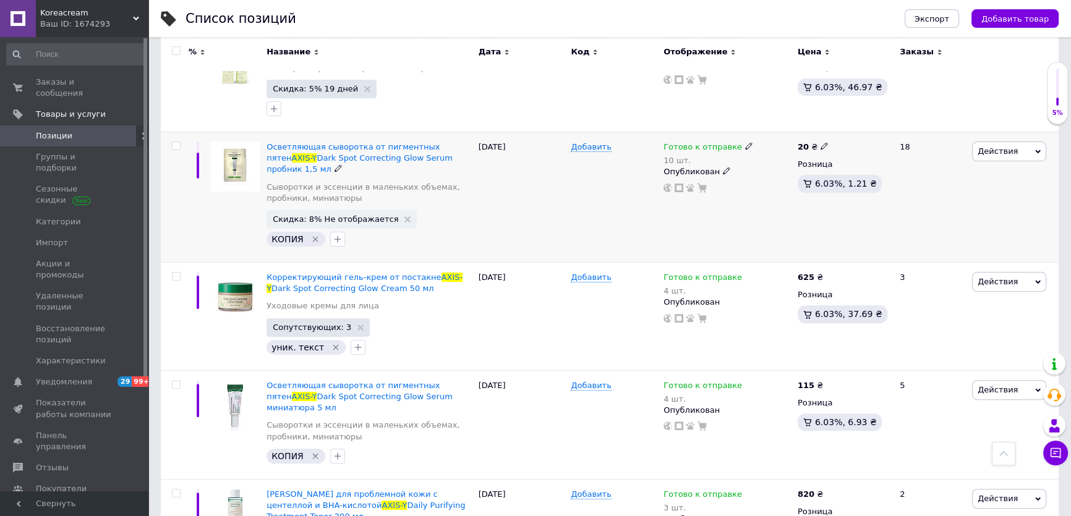
click at [745, 142] on icon at bounding box center [748, 145] width 7 height 7
click at [784, 126] on span "Готово к отправке" at bounding box center [812, 137] width 119 height 23
click at [786, 173] on input "10" at bounding box center [800, 185] width 94 height 25
type input "9"
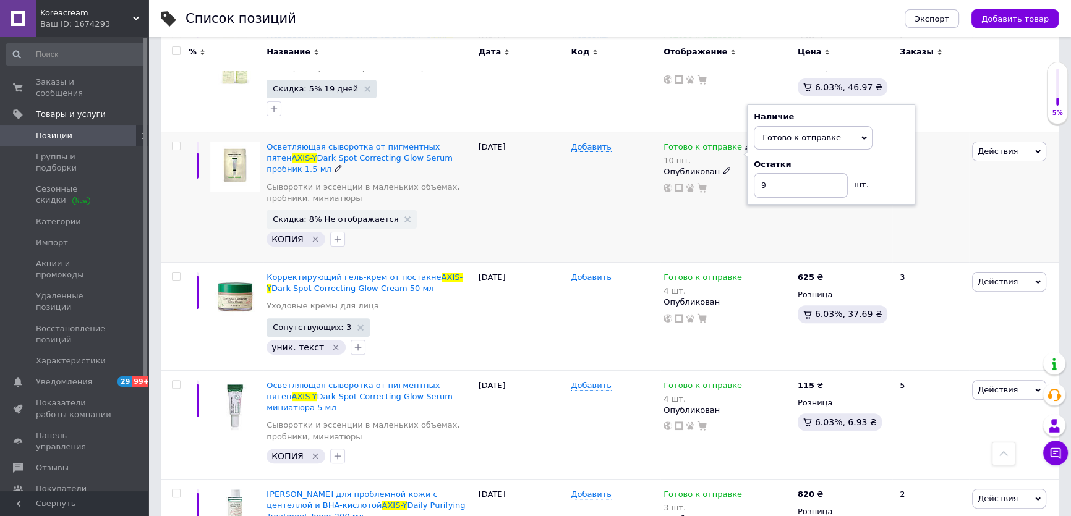
click at [561, 185] on div "[DATE]" at bounding box center [521, 197] width 93 height 130
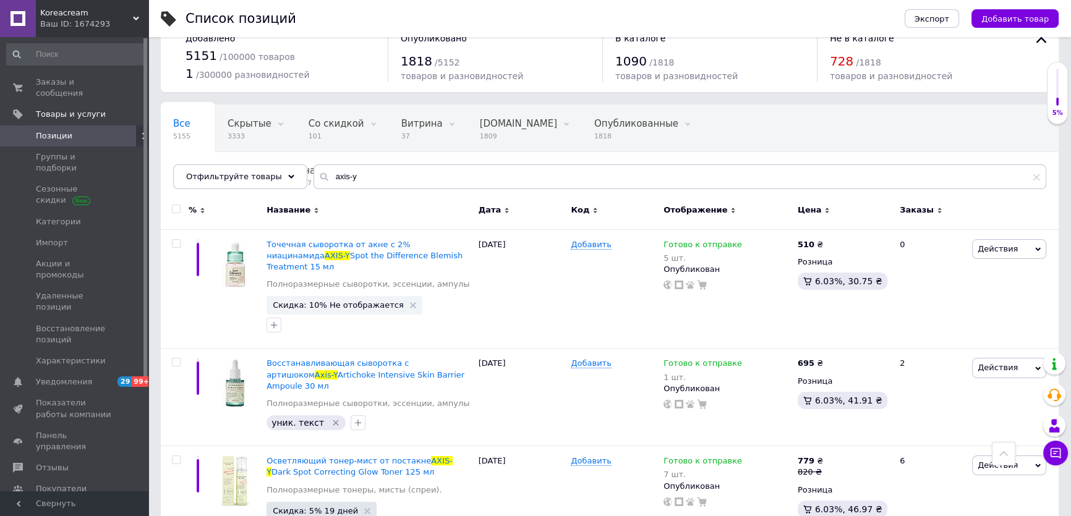
scroll to position [0, 0]
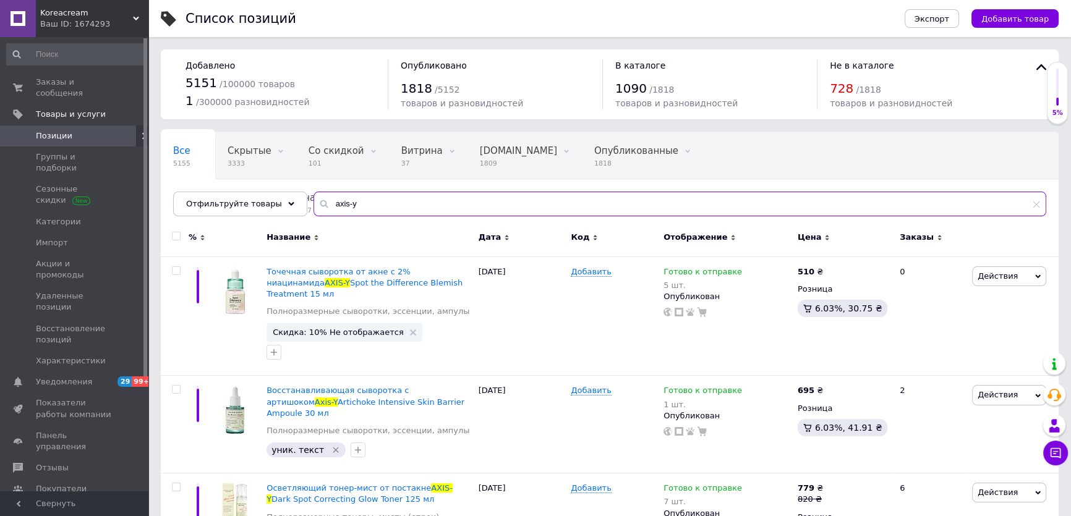
click at [371, 199] on input "axis-y" at bounding box center [679, 204] width 732 height 25
paste input "[PHONE_NUMBER]"
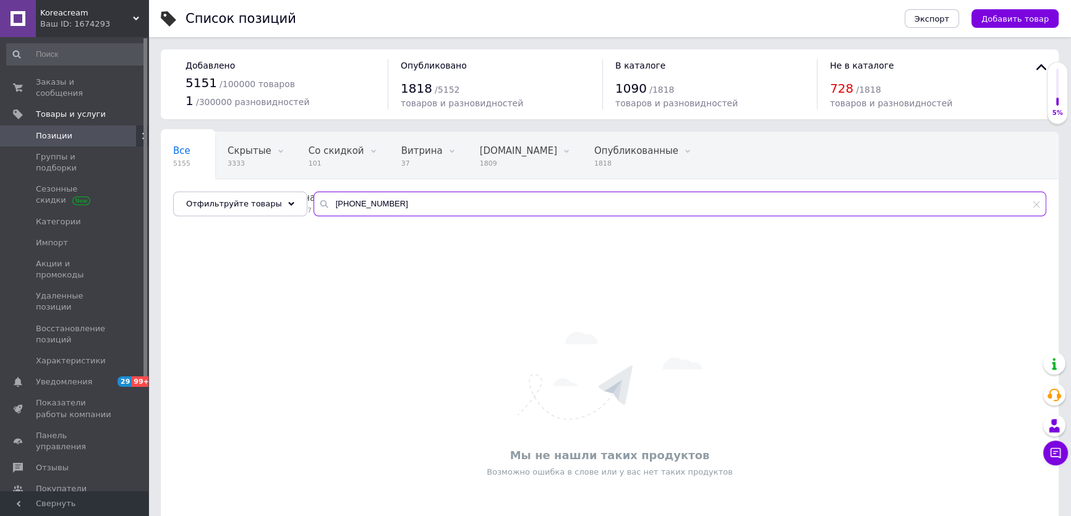
click at [346, 205] on input "[PHONE_NUMBER]" at bounding box center [679, 204] width 732 height 25
type input "+"
click at [58, 79] on span "Заказы и сообщения" at bounding box center [75, 88] width 78 height 22
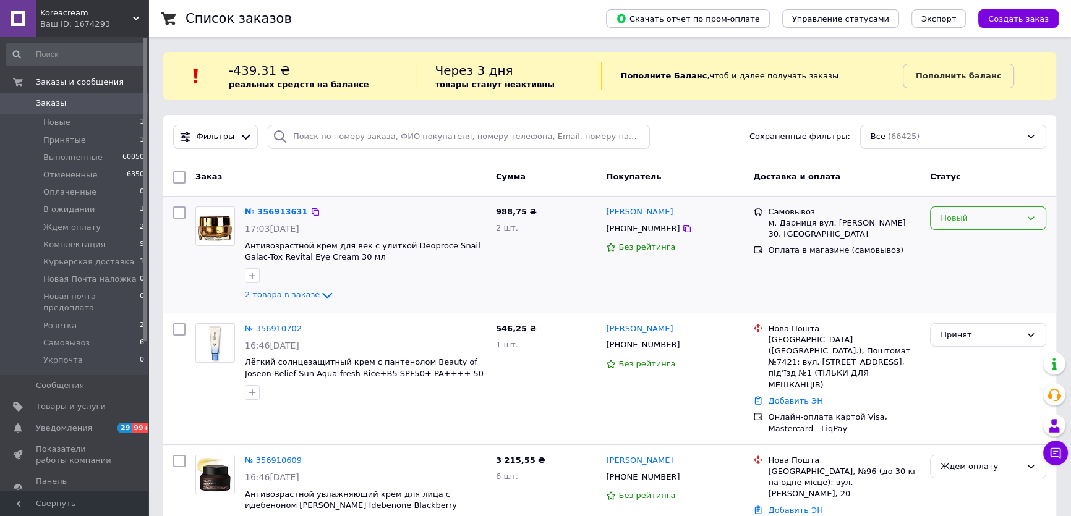
click at [996, 218] on div "Новый" at bounding box center [980, 218] width 80 height 13
click at [985, 240] on li "Принят" at bounding box center [987, 243] width 115 height 23
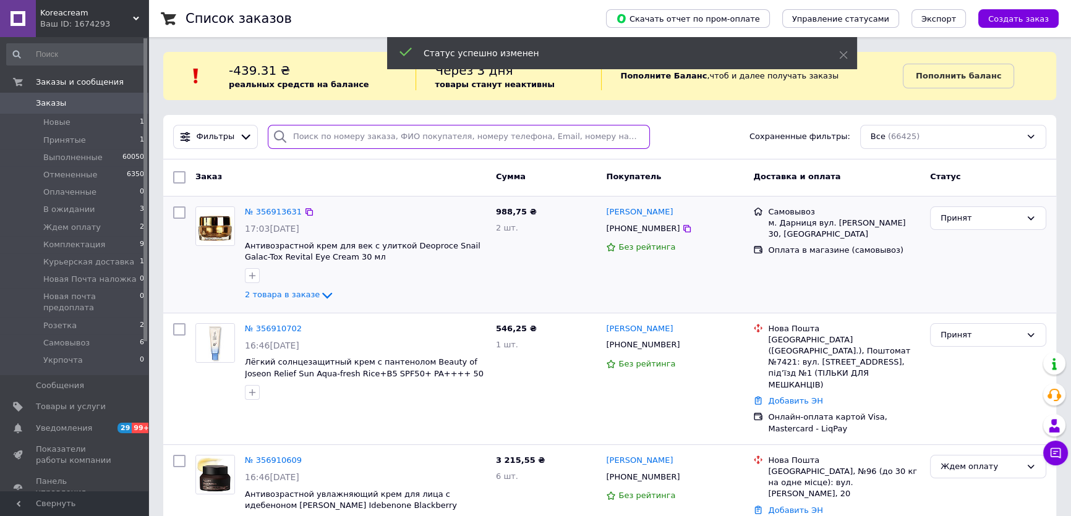
click at [364, 135] on input "search" at bounding box center [459, 137] width 383 height 24
paste input "[PHONE_NUMBER]"
type input "[PHONE_NUMBER]"
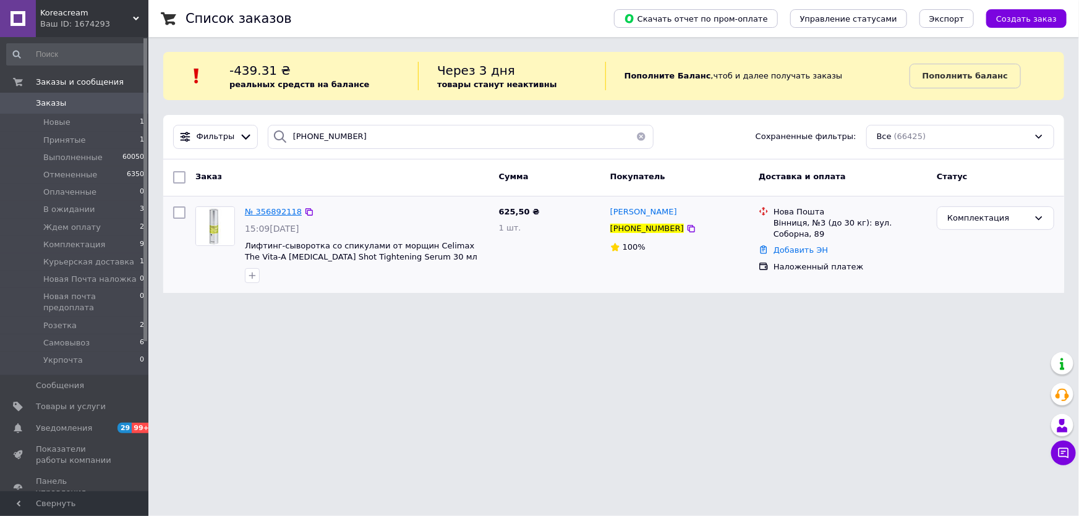
click at [281, 207] on span "№ 356892118" at bounding box center [273, 211] width 57 height 9
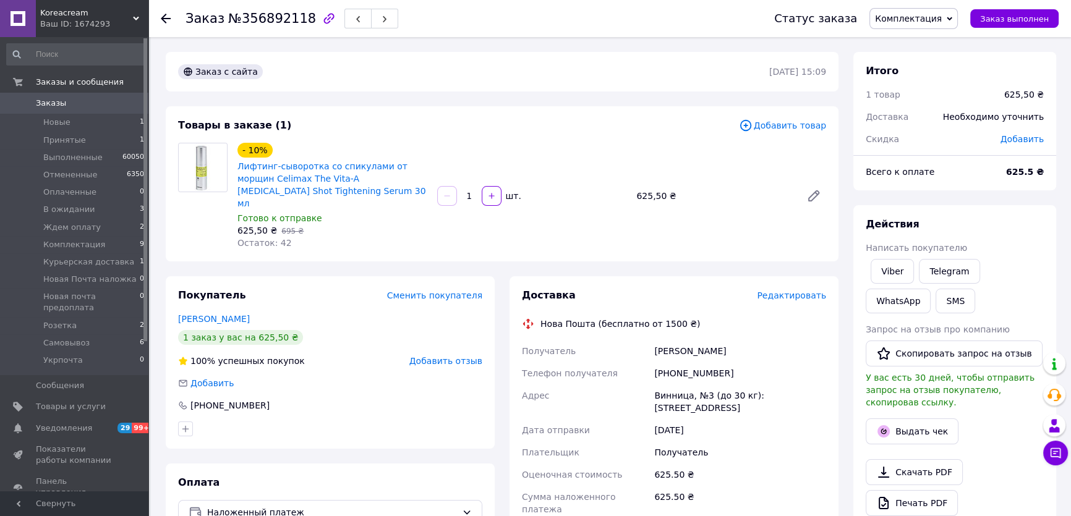
click at [783, 126] on span "Добавить товар" at bounding box center [782, 126] width 87 height 14
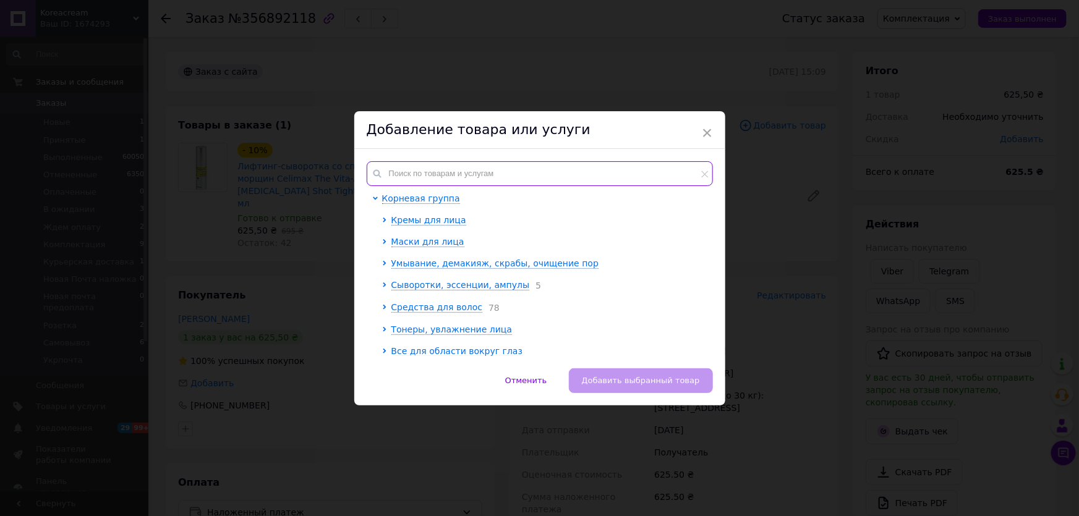
click at [509, 169] on input "text" at bounding box center [540, 173] width 346 height 25
type input "м"
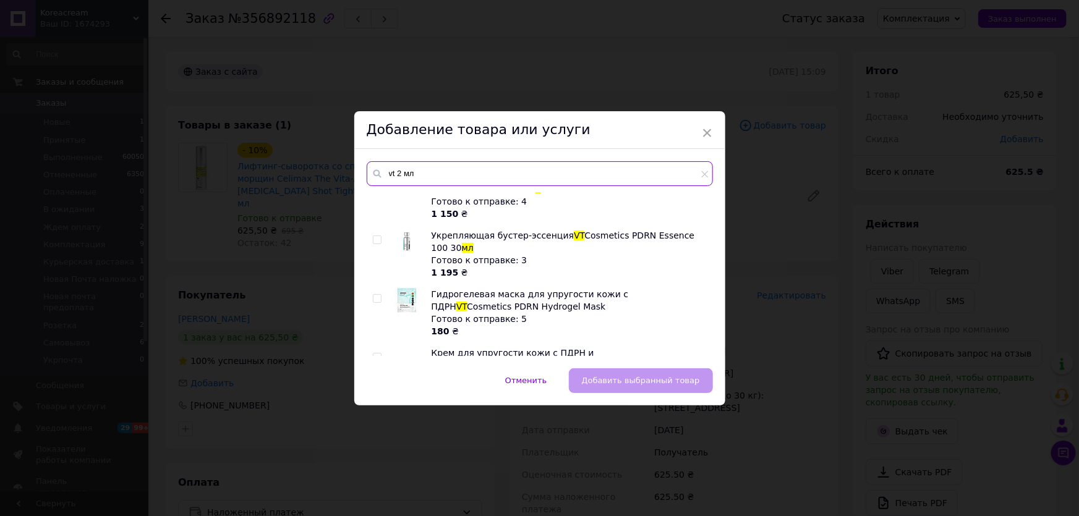
scroll to position [1124, 0]
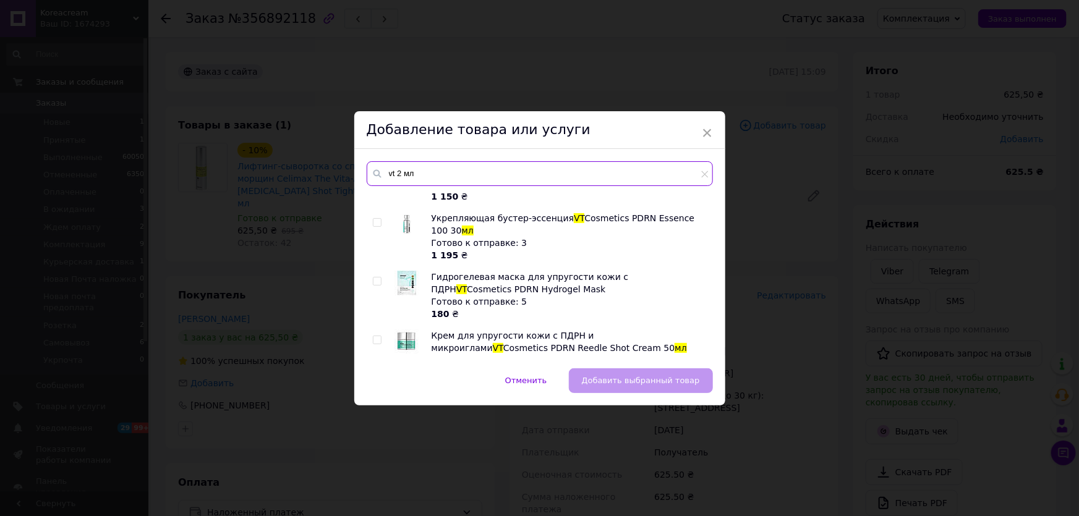
drag, startPoint x: 392, startPoint y: 171, endPoint x: 433, endPoint y: 173, distance: 40.3
click at [433, 173] on input "vt 2 мл" at bounding box center [540, 173] width 346 height 25
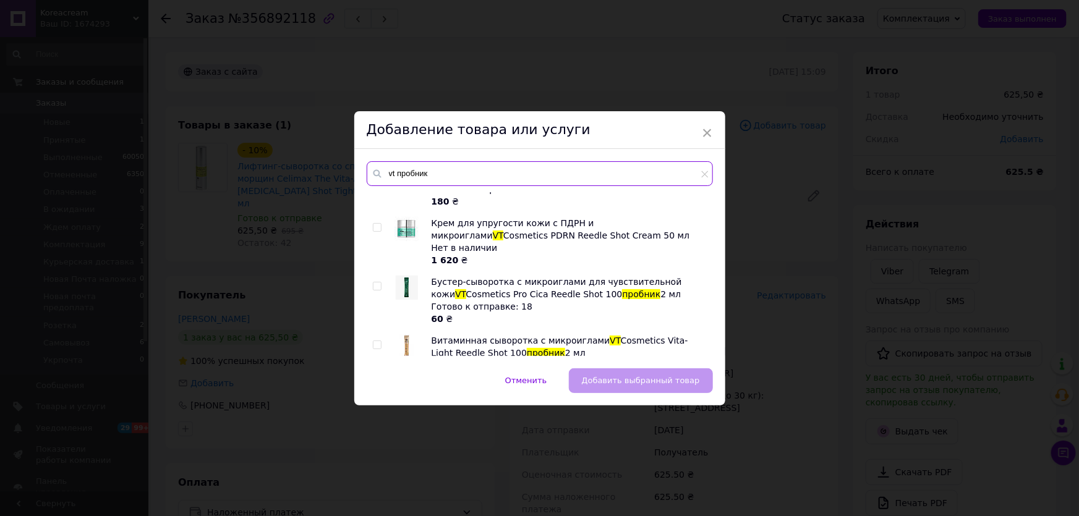
scroll to position [1292, 0]
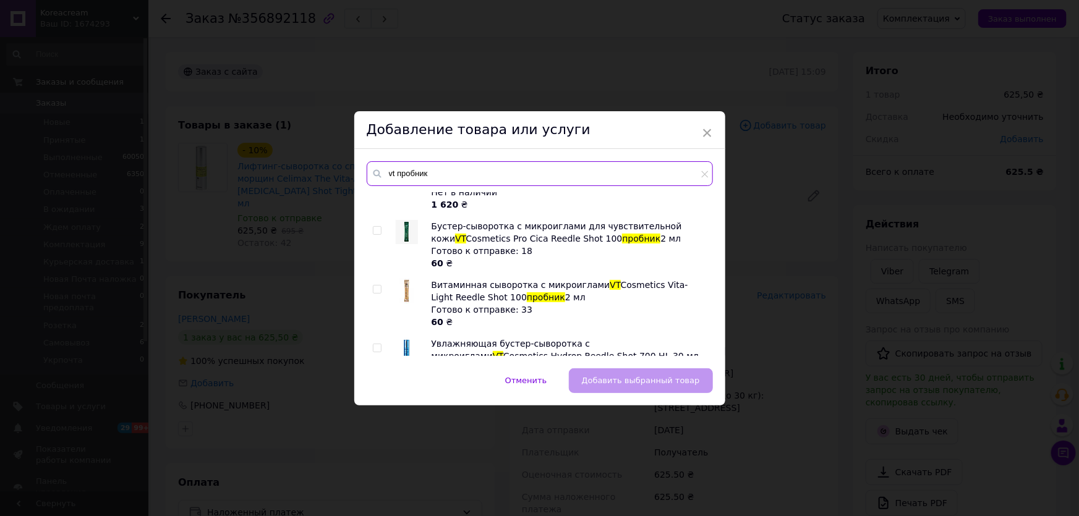
type input "vt пробник"
click at [375, 286] on input "checkbox" at bounding box center [377, 290] width 8 height 8
checkbox input "true"
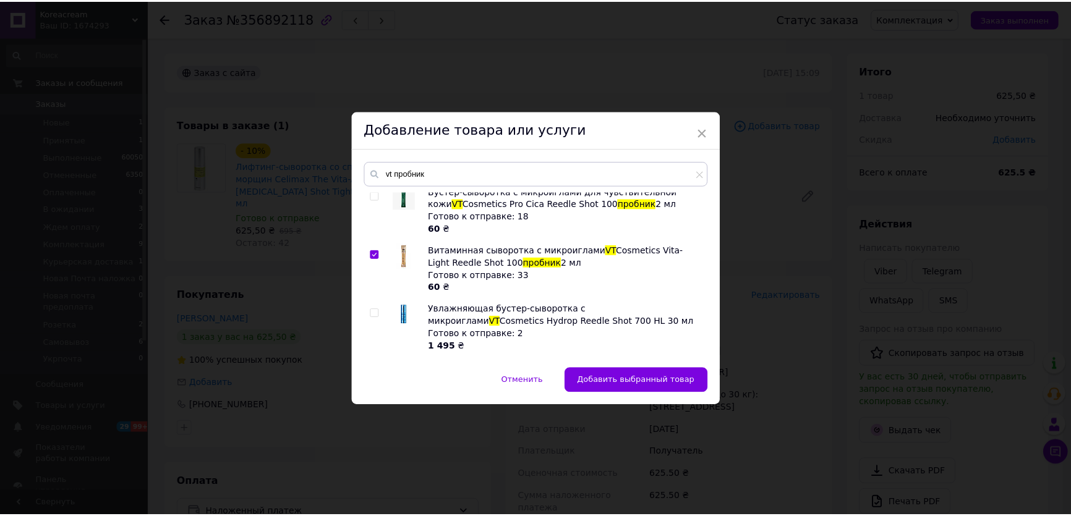
scroll to position [1246, 0]
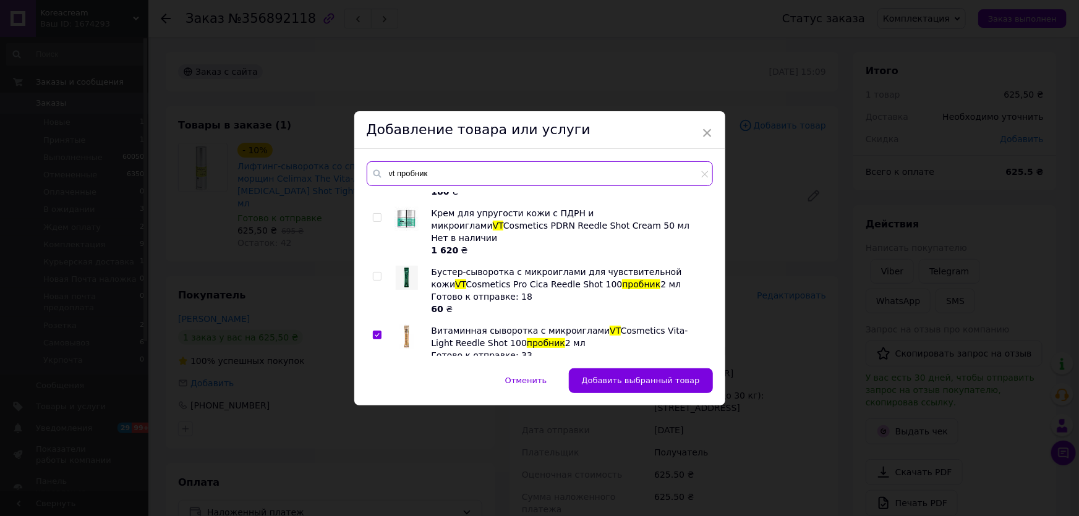
drag, startPoint x: 398, startPoint y: 173, endPoint x: 436, endPoint y: 172, distance: 37.7
click at [436, 172] on input "vt пробник" at bounding box center [540, 173] width 346 height 25
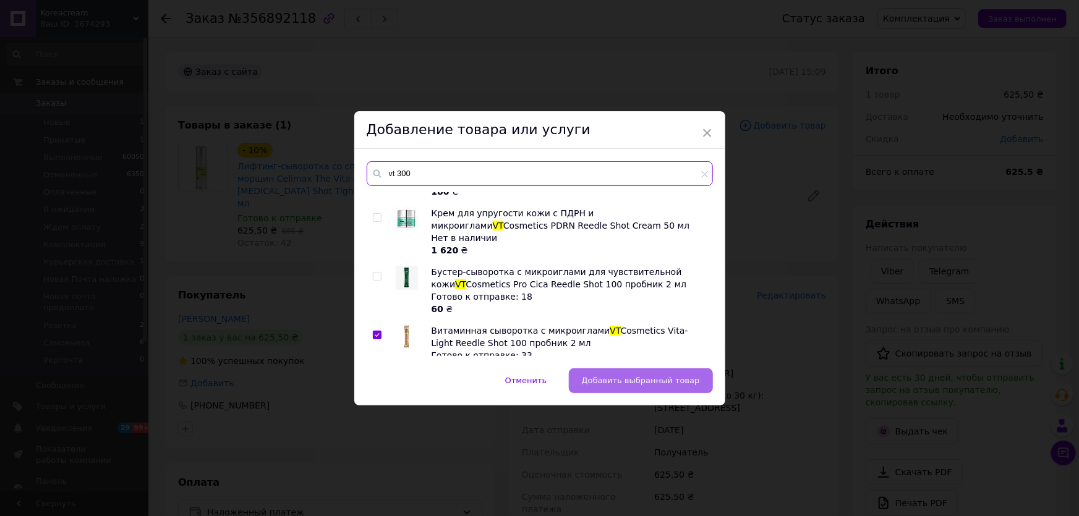
type input "vt 300"
click at [666, 388] on button "Добавить выбранный товар" at bounding box center [641, 380] width 144 height 25
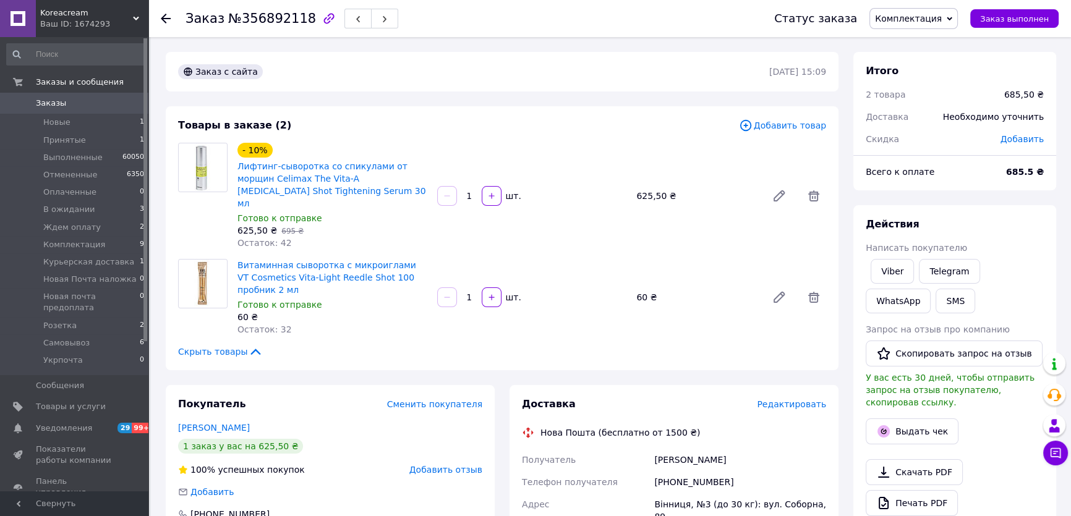
click at [798, 122] on span "Добавить товар" at bounding box center [782, 126] width 87 height 14
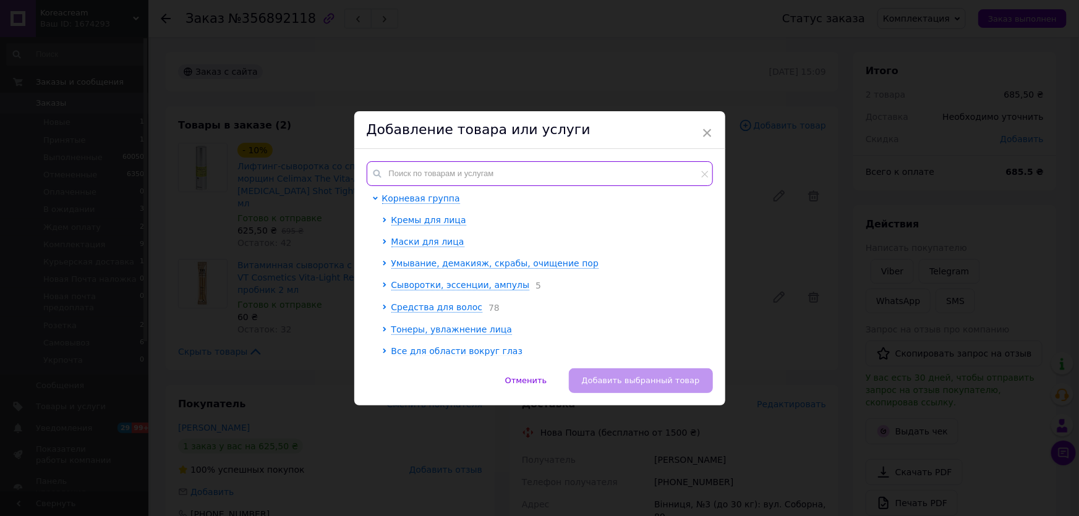
click at [470, 172] on input "text" at bounding box center [540, 173] width 346 height 25
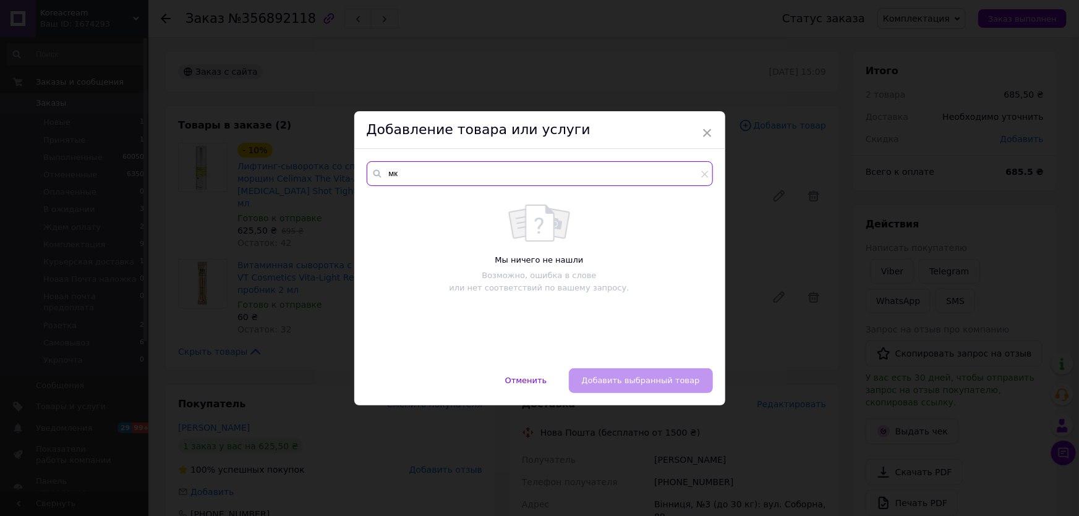
type input "м"
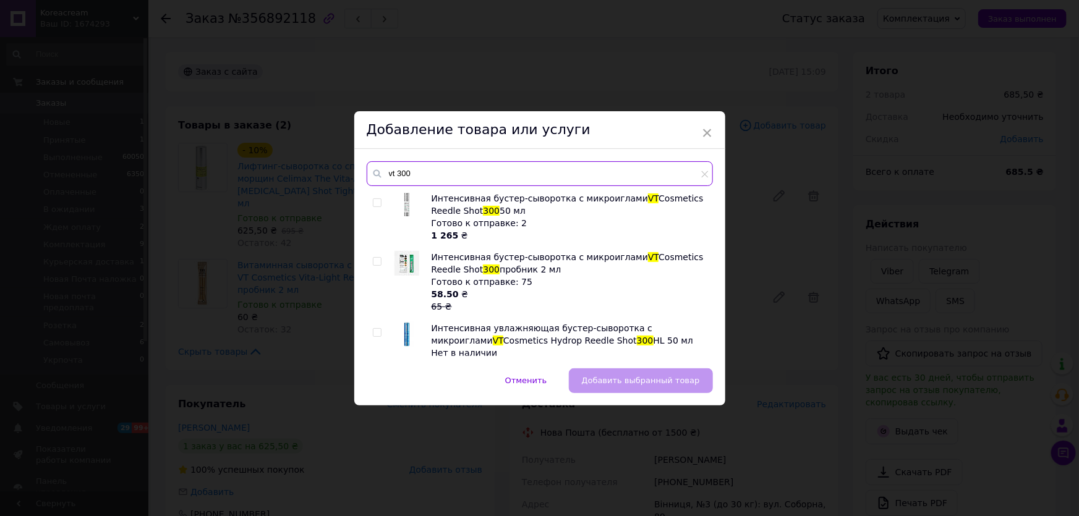
type input "vt 300"
click at [375, 261] on input "checkbox" at bounding box center [377, 262] width 8 height 8
checkbox input "true"
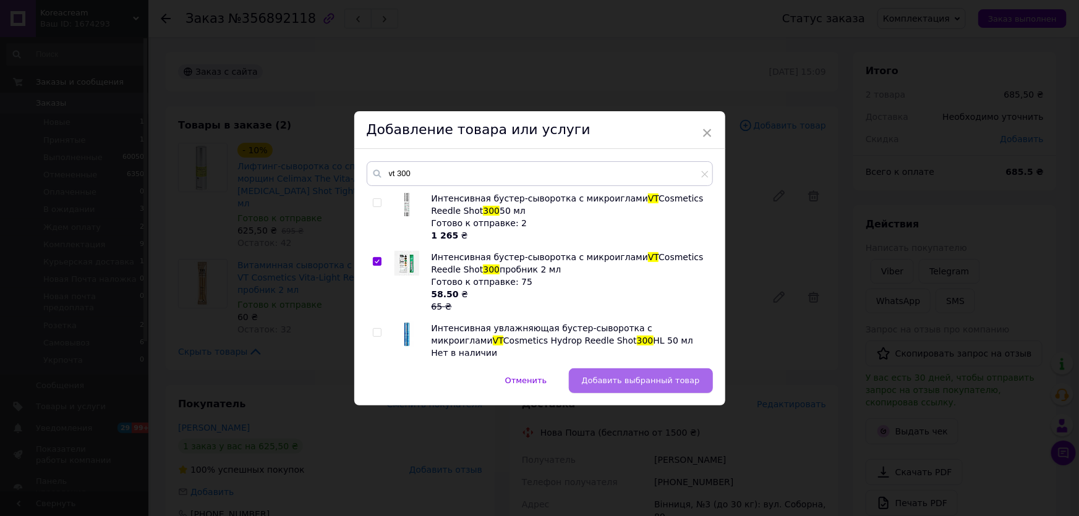
click at [586, 378] on button "Добавить выбранный товар" at bounding box center [641, 380] width 144 height 25
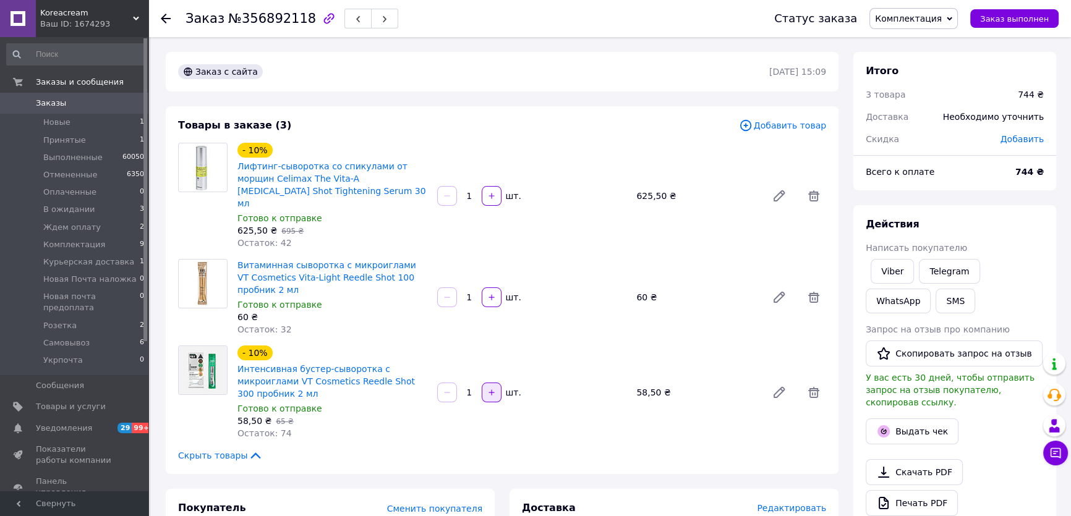
click at [488, 388] on icon "button" at bounding box center [491, 392] width 9 height 9
type input "2"
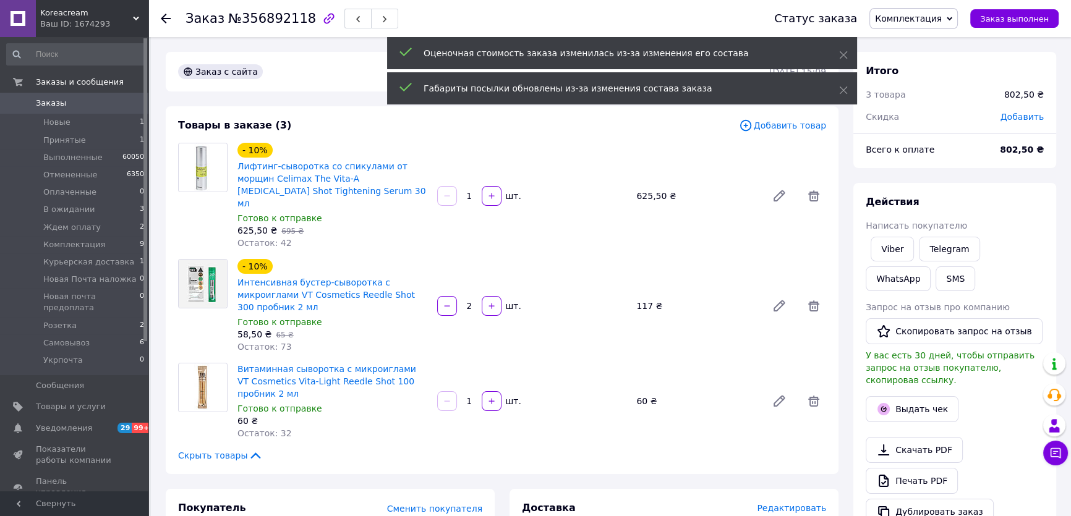
click at [783, 123] on span "Добавить товар" at bounding box center [782, 126] width 87 height 14
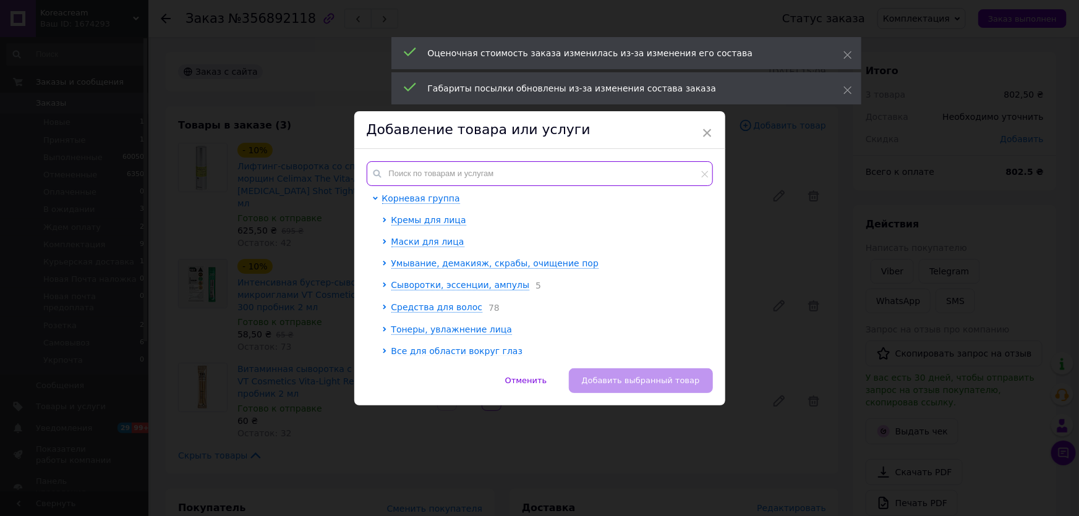
click at [594, 164] on input "text" at bounding box center [540, 173] width 346 height 25
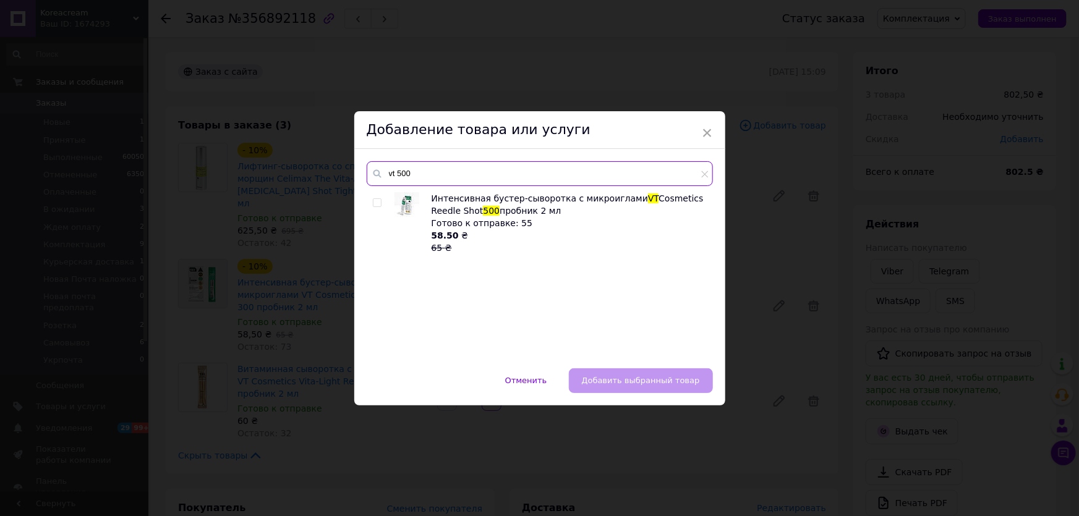
type input "vt 500"
click at [370, 202] on div "Интенсивная бустер-сыворотка с микроиглами VT Cosmetics Reedle Shot 500 пробник…" at bounding box center [540, 274] width 346 height 164
click at [370, 200] on div "Интенсивная бустер-сыворотка с микроиглами VT Cosmetics Reedle Shot 500 пробник…" at bounding box center [540, 274] width 346 height 164
click at [374, 202] on input "checkbox" at bounding box center [377, 203] width 8 height 8
checkbox input "true"
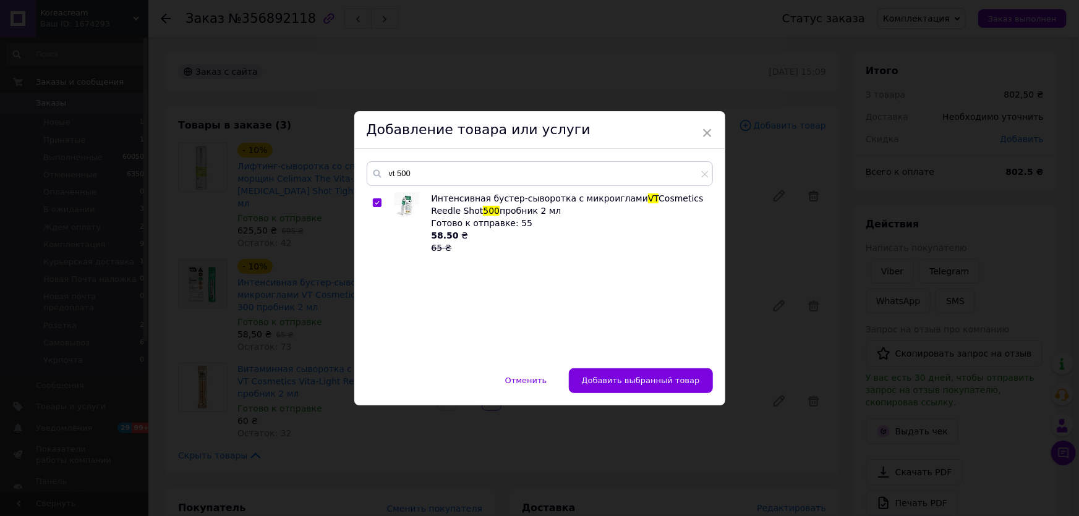
click at [645, 402] on div "Отменить   Добавить выбранный товар" at bounding box center [539, 386] width 371 height 37
click at [613, 379] on span "Добавить выбранный товар" at bounding box center [641, 380] width 118 height 9
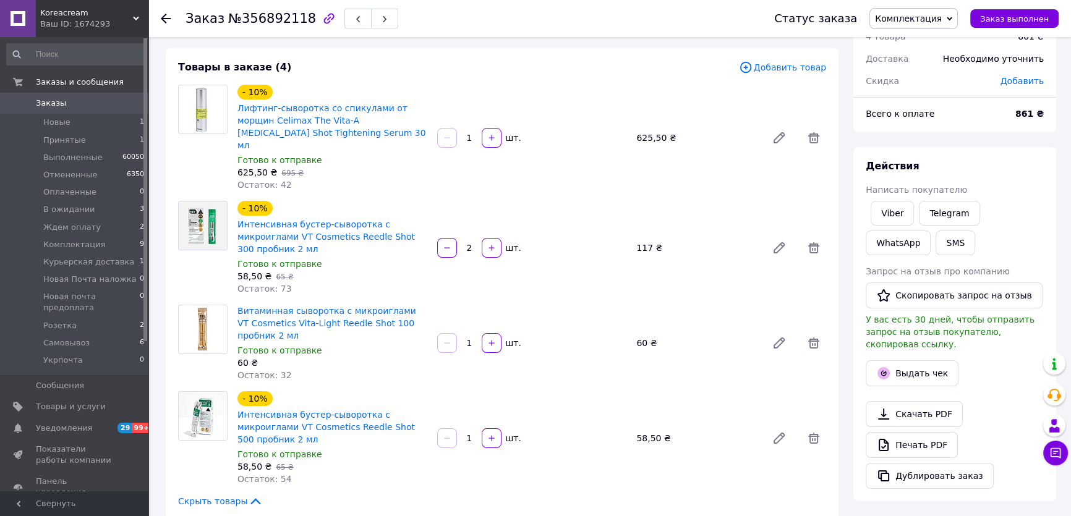
scroll to position [112, 0]
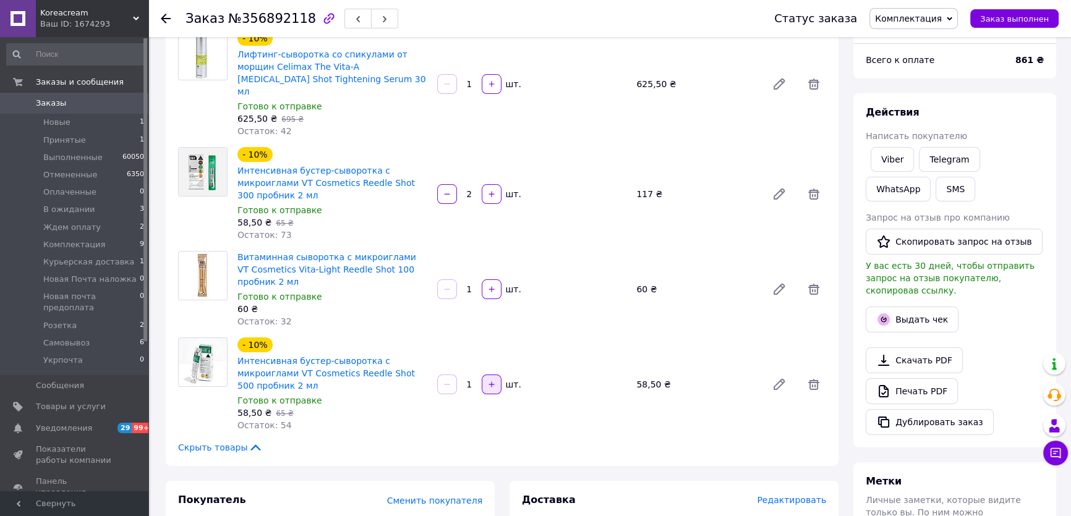
click at [490, 380] on icon "button" at bounding box center [491, 384] width 9 height 9
type input "2"
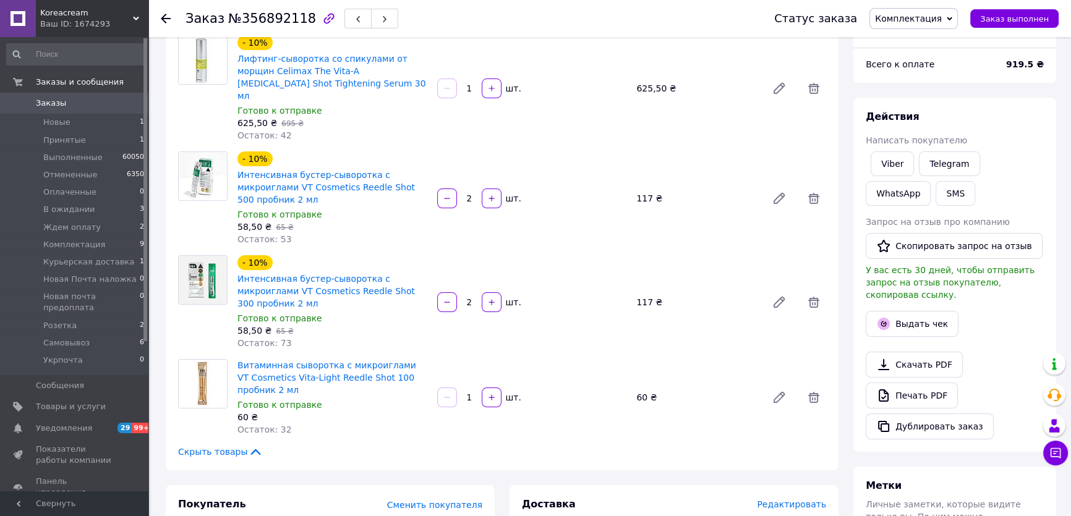
scroll to position [0, 0]
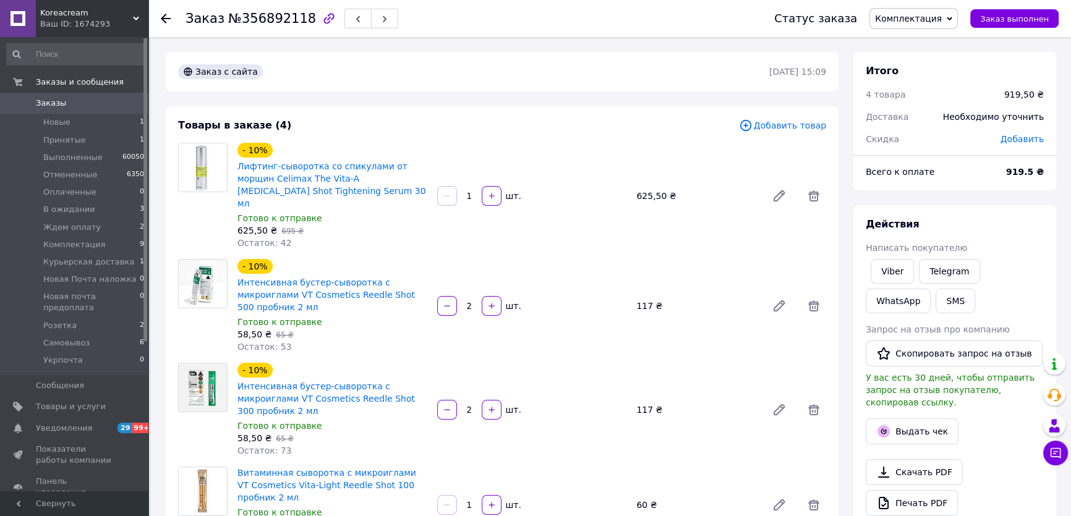
click at [72, 106] on span "Заказы" at bounding box center [75, 103] width 78 height 11
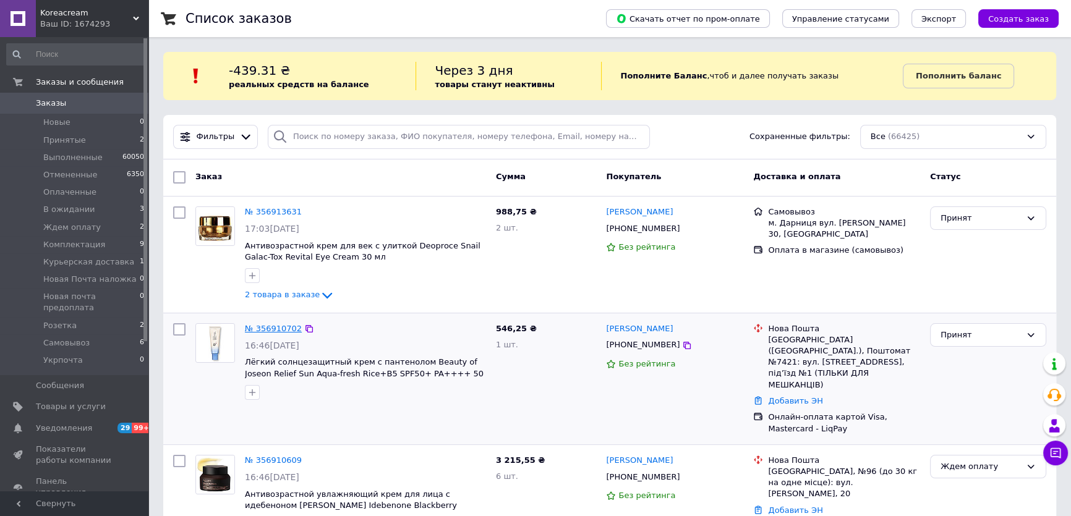
click at [275, 326] on link "№ 356910702" at bounding box center [273, 328] width 57 height 9
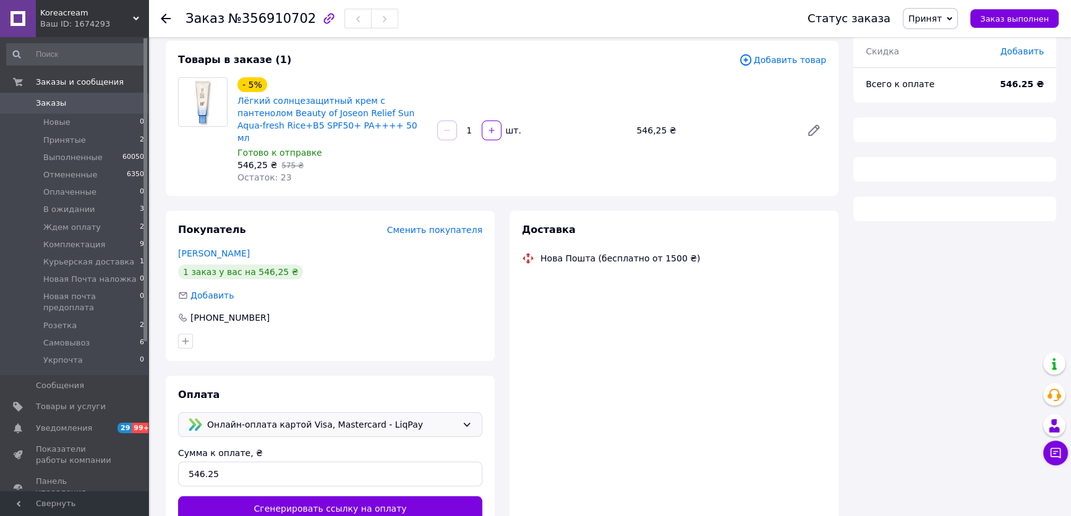
scroll to position [141, 0]
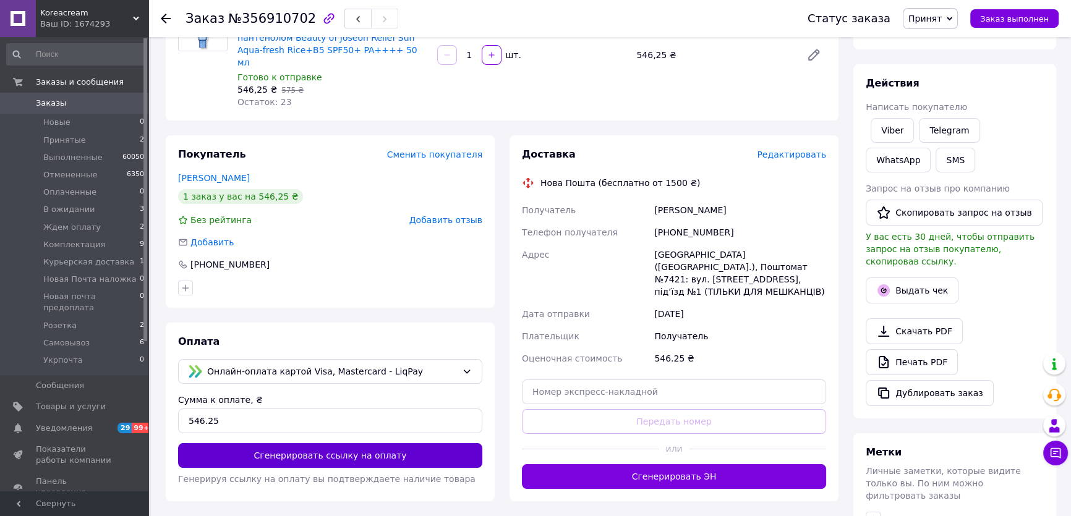
click at [278, 445] on button "Сгенерировать ссылку на оплату" at bounding box center [330, 455] width 304 height 25
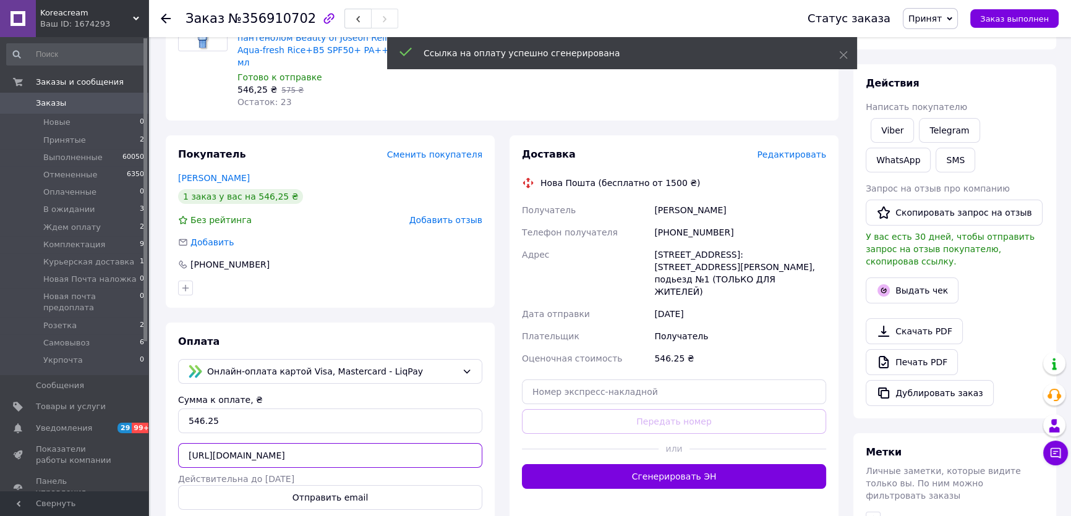
click at [387, 444] on input "[URL][DOMAIN_NAME]" at bounding box center [330, 455] width 304 height 25
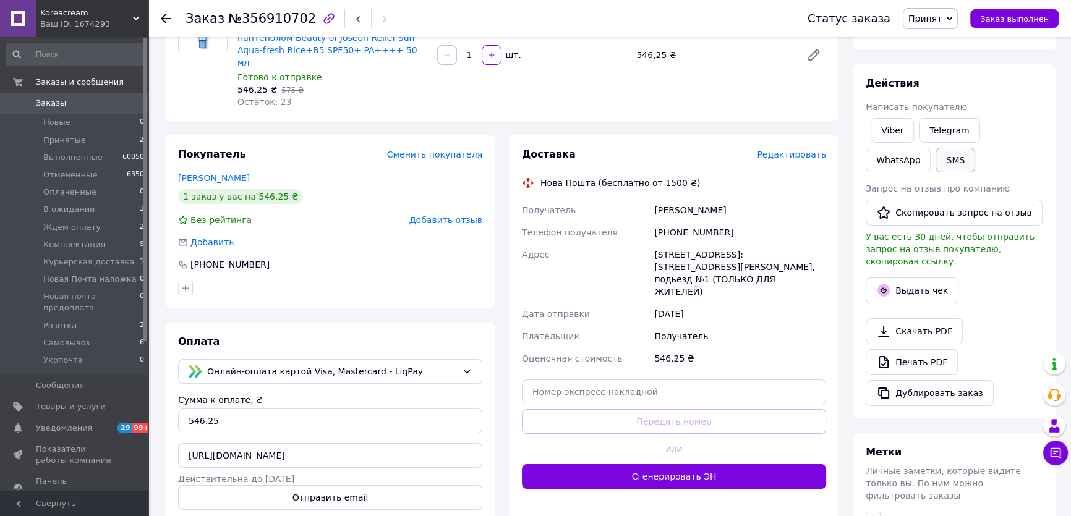
click at [935, 157] on button "SMS" at bounding box center [955, 160] width 40 height 25
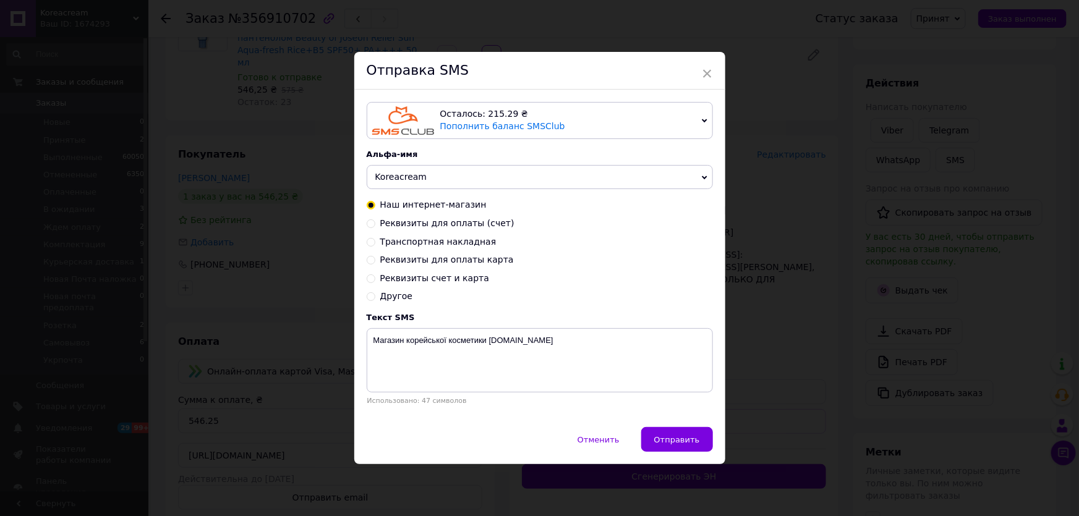
click at [405, 228] on span "Реквизиты для оплаты (счет)" at bounding box center [447, 223] width 134 height 10
click at [375, 227] on input "Реквизиты для оплаты (счет)" at bounding box center [371, 222] width 9 height 9
radio input "true"
radio input "false"
type textarea "ПриватБанк р/рах [FINANCIAL_ID] ІПН 2793500473 [PERSON_NAME]. До сплати грн"
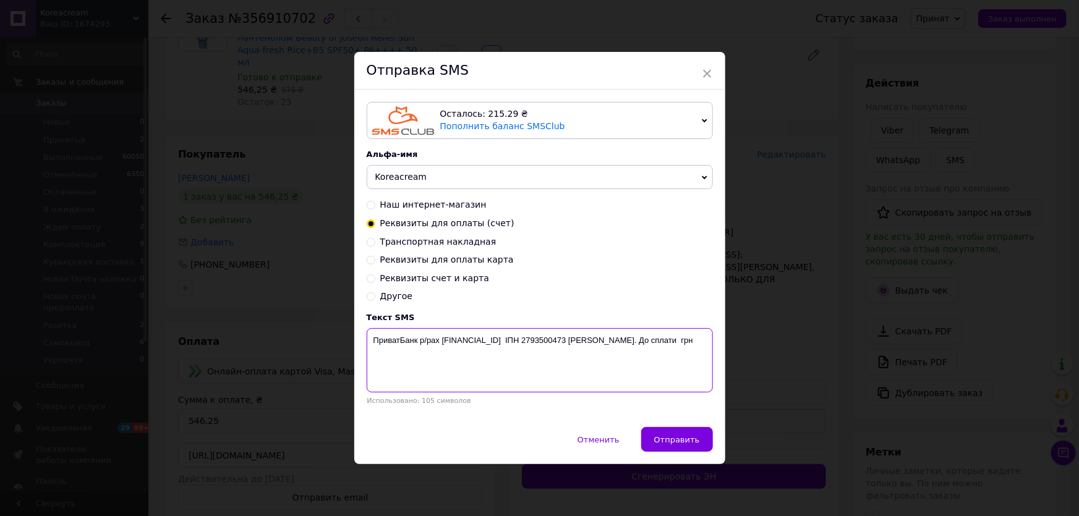
click at [435, 332] on textarea "ПриватБанк р/рах [FINANCIAL_ID] ІПН 2793500473 [PERSON_NAME]. До сплати грн" at bounding box center [540, 360] width 346 height 64
click at [992, 67] on div "× Отправка SMS Осталось: 215.29 ₴ Пополнить баланс SMSClub Подключить LetsAds А…" at bounding box center [539, 258] width 1079 height 516
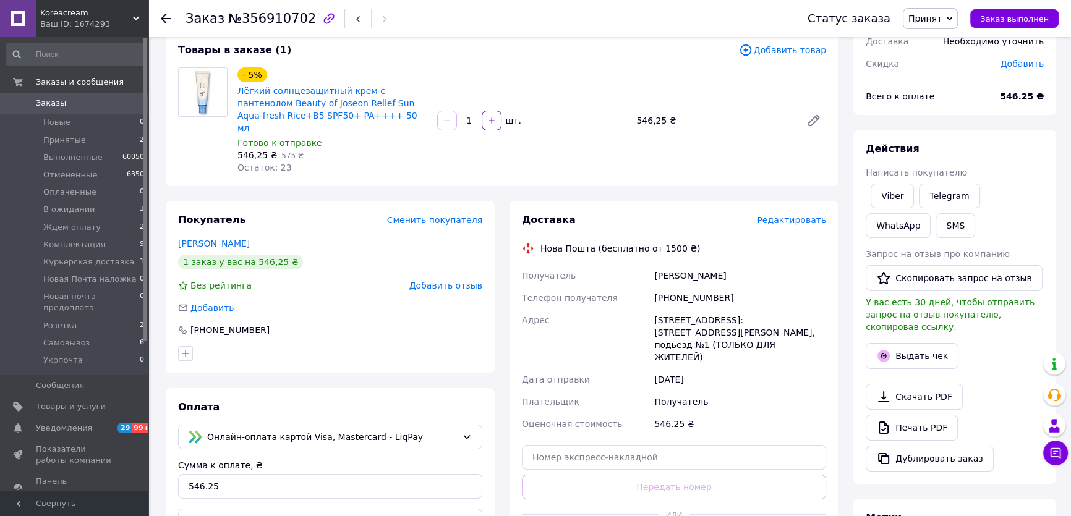
scroll to position [0, 0]
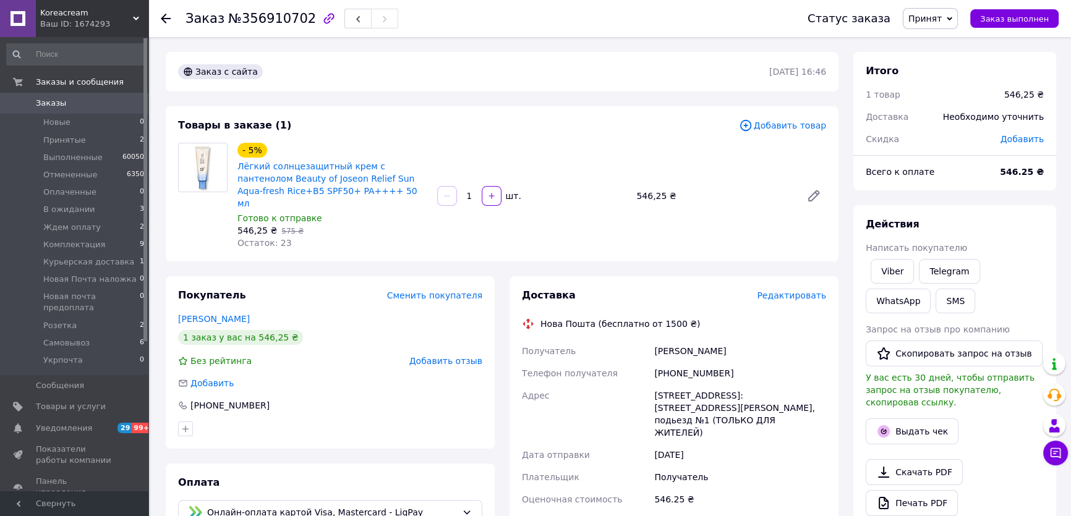
click at [934, 19] on span "Принят" at bounding box center [924, 19] width 33 height 10
click at [942, 112] on li "Ждем оплату" at bounding box center [962, 117] width 118 height 19
click at [80, 140] on li "Принятые 2" at bounding box center [75, 140] width 151 height 17
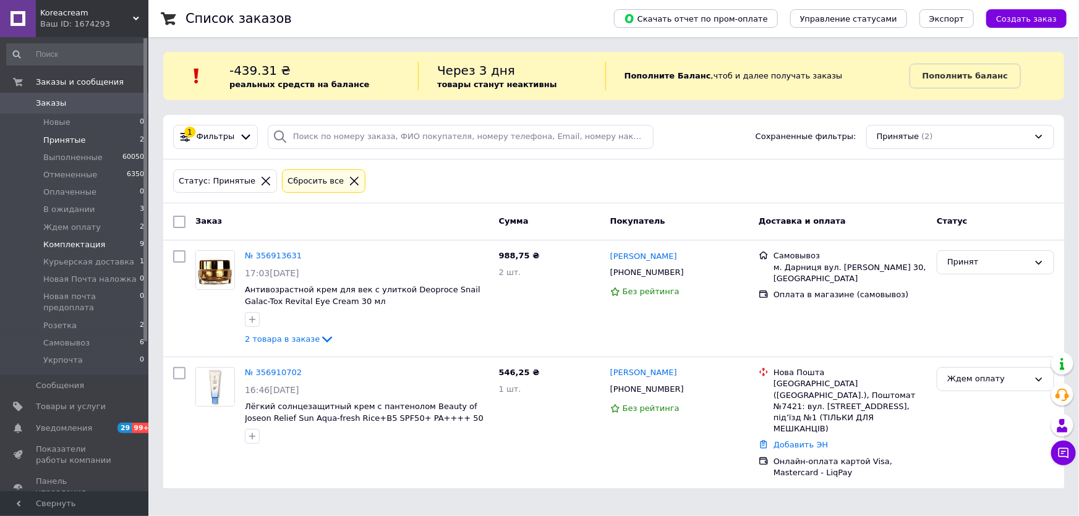
click at [69, 240] on span "Комплектация" at bounding box center [74, 244] width 62 height 11
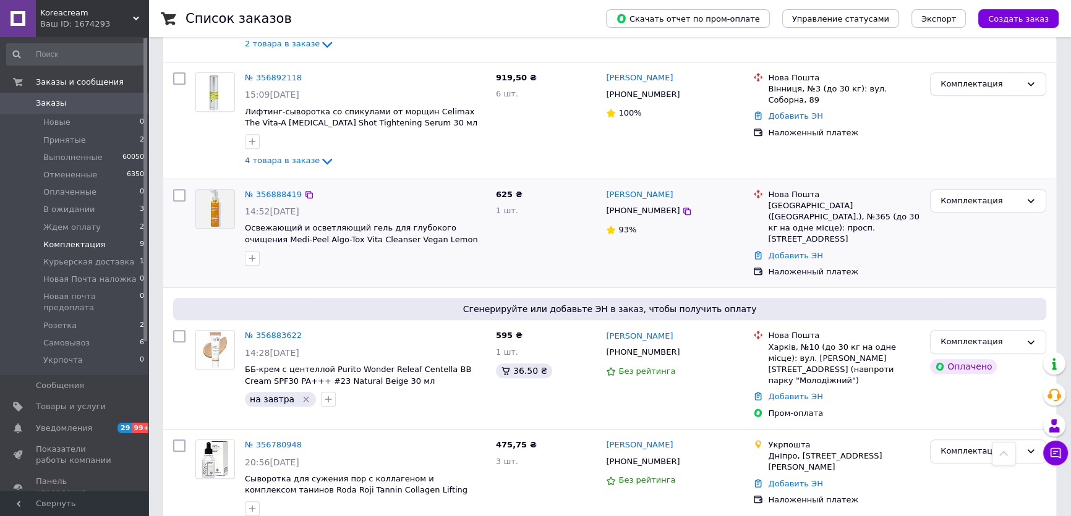
scroll to position [562, 0]
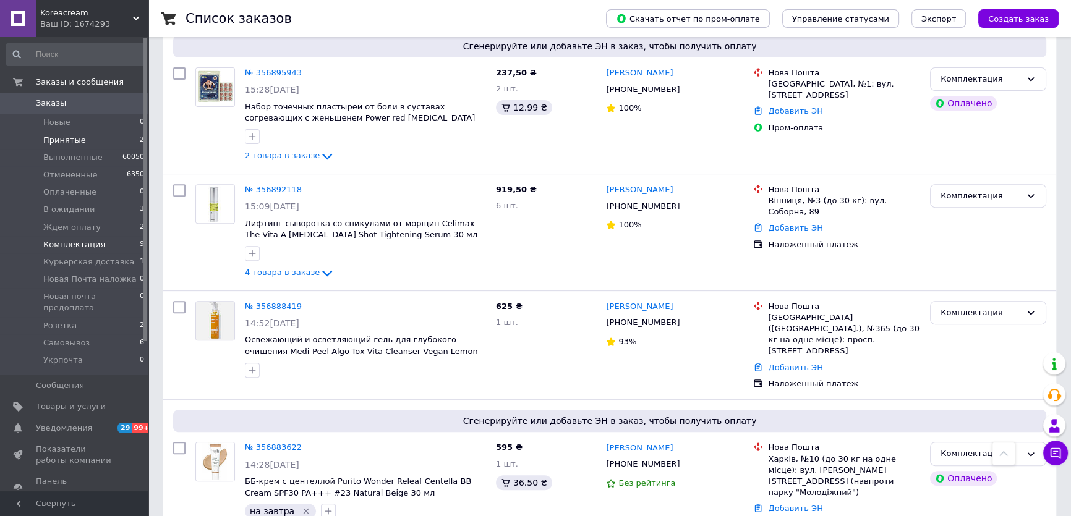
click at [87, 140] on li "Принятые 2" at bounding box center [75, 140] width 151 height 17
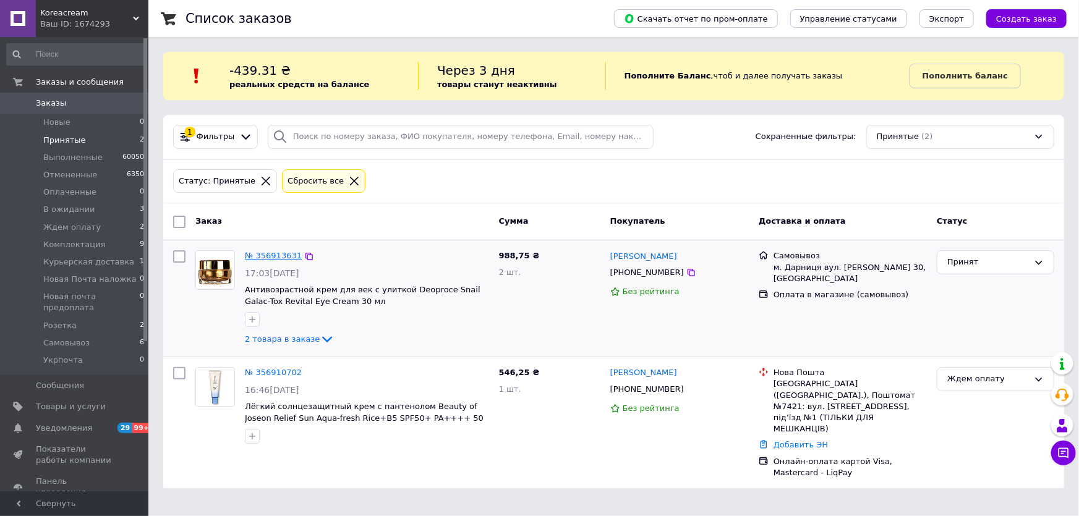
click at [270, 253] on link "№ 356913631" at bounding box center [273, 255] width 57 height 9
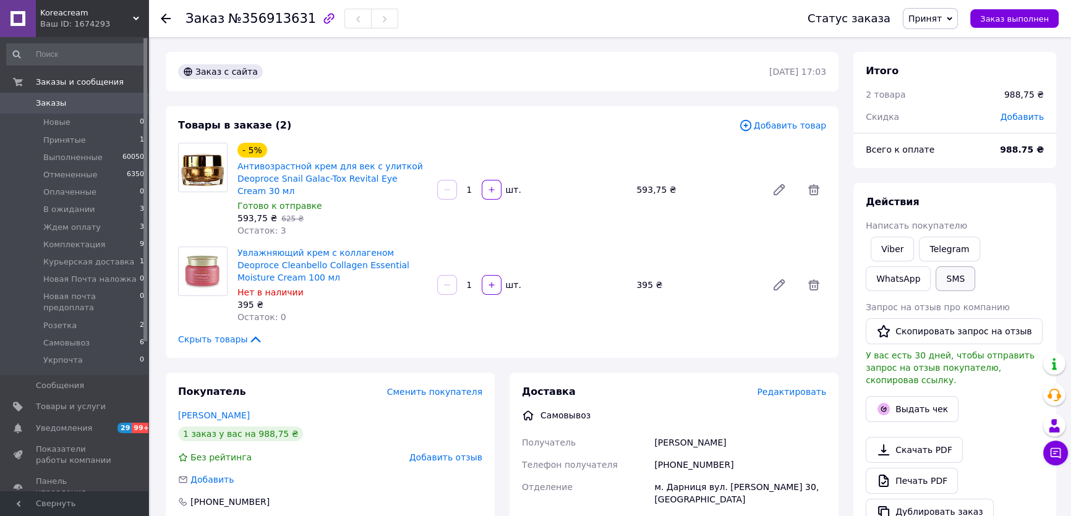
click at [935, 285] on button "SMS" at bounding box center [955, 278] width 40 height 25
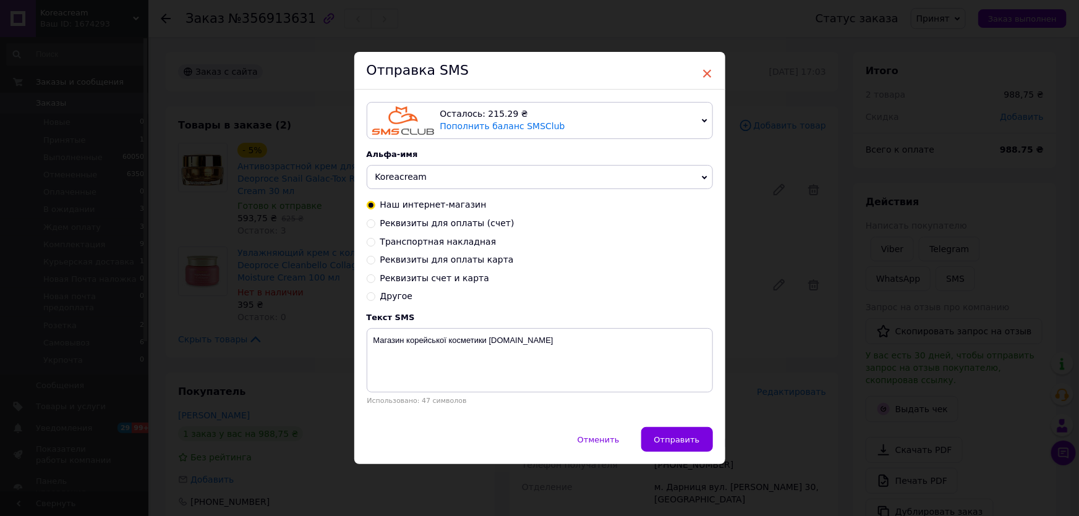
click at [703, 70] on span "×" at bounding box center [707, 73] width 11 height 21
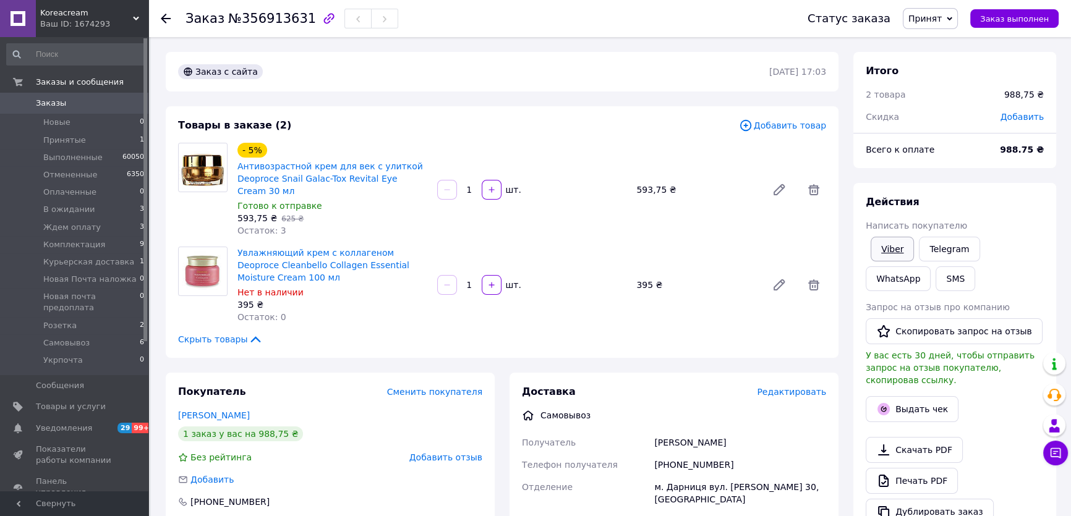
click at [895, 257] on link "Viber" at bounding box center [891, 249] width 43 height 25
click at [957, 14] on span "Принят" at bounding box center [929, 18] width 55 height 21
click at [962, 135] on li "Комплектация" at bounding box center [962, 136] width 118 height 19
click at [48, 100] on span "Заказы" at bounding box center [51, 103] width 30 height 11
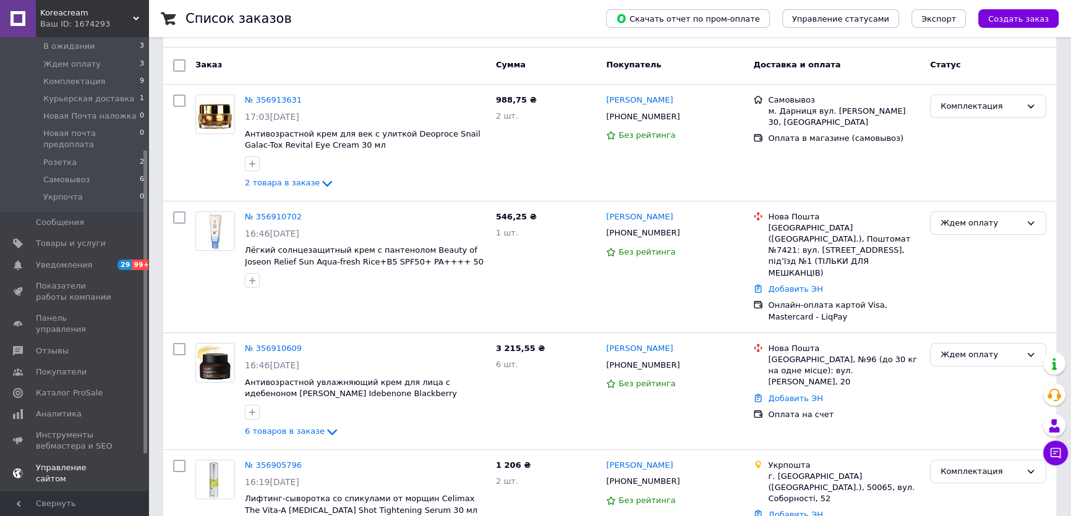
scroll to position [168, 0]
click at [65, 308] on span "Панель управления" at bounding box center [75, 319] width 78 height 22
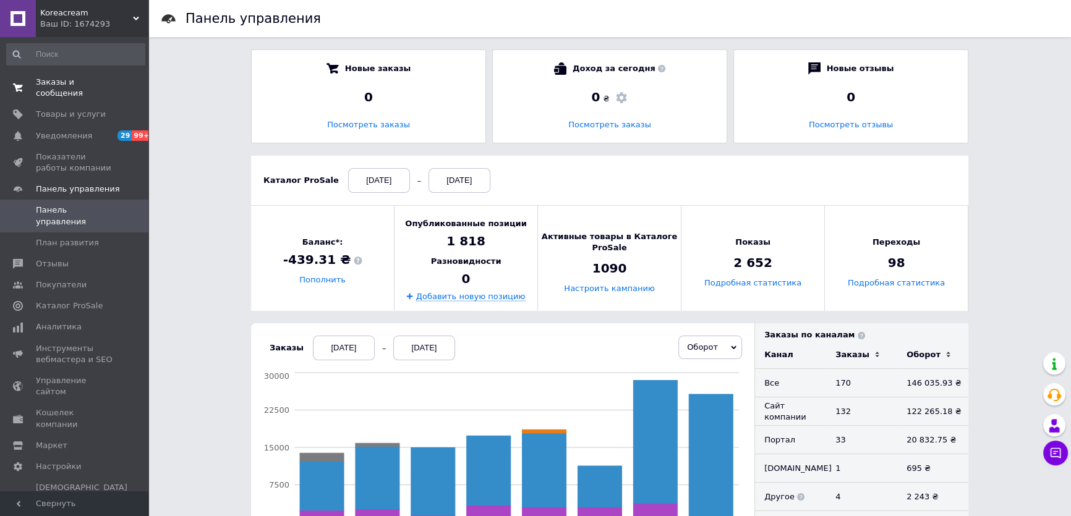
click at [60, 82] on span "Заказы и сообщения" at bounding box center [75, 88] width 78 height 22
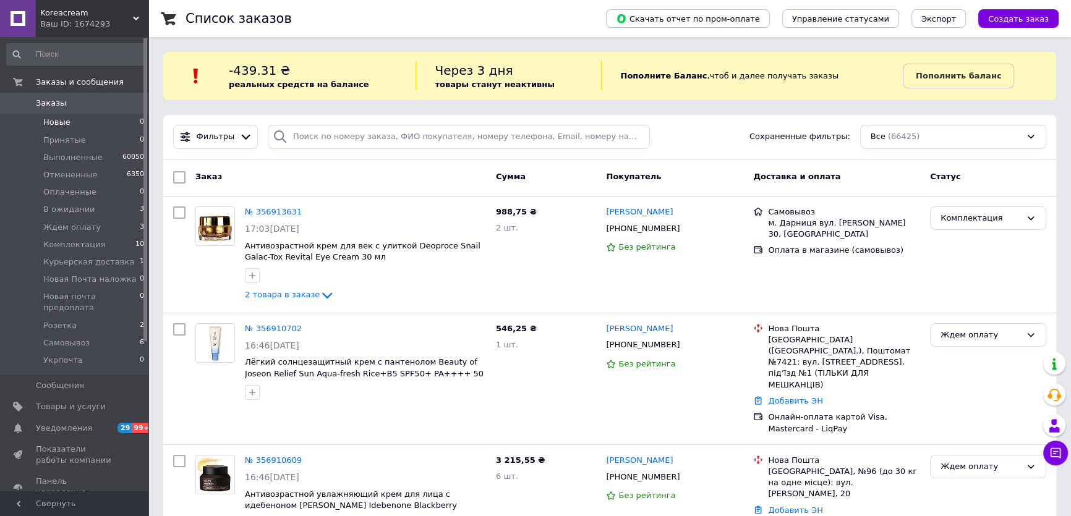
click at [90, 122] on li "Новые 0" at bounding box center [75, 122] width 151 height 17
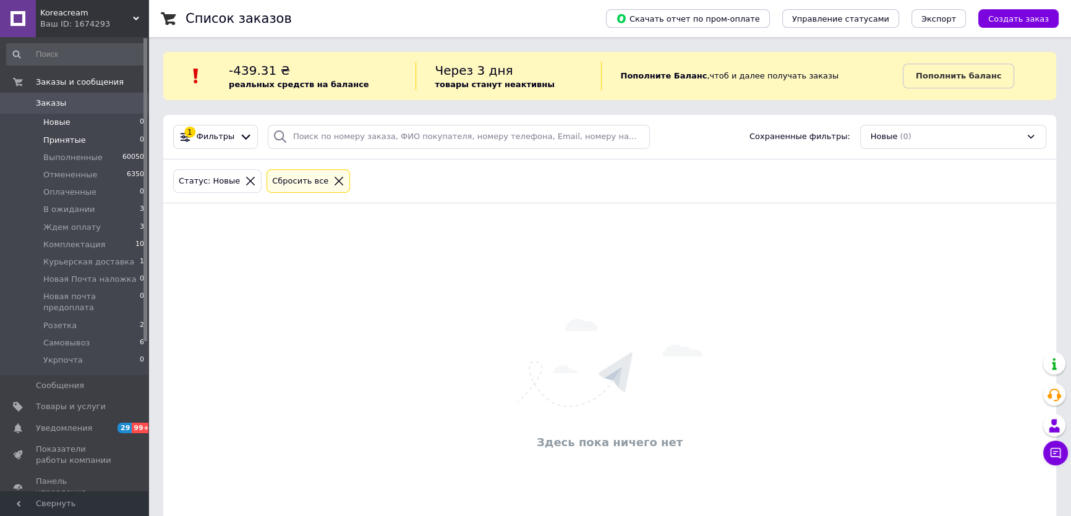
click at [59, 146] on li "Принятые 0" at bounding box center [75, 140] width 151 height 17
click at [41, 100] on span "Заказы" at bounding box center [51, 103] width 30 height 11
